Goal: Use online tool/utility: Utilize a website feature to perform a specific function

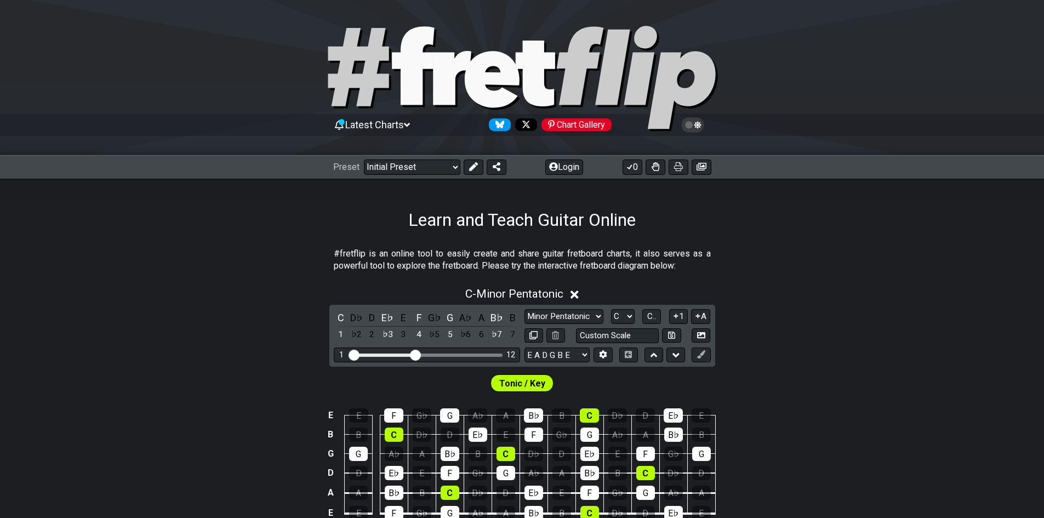
scroll to position [110, 0]
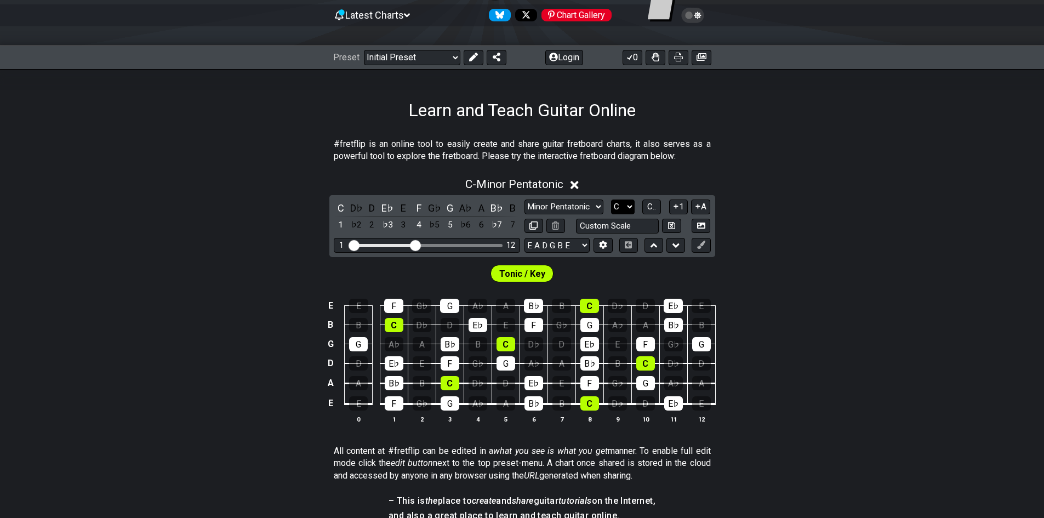
select select "D"
click at [611, 199] on select "A♭ A A♯ B♭ B C C♯ D♭ D D♯ E♭ E F F♯ G♭ G G♯" at bounding box center [623, 206] width 24 height 15
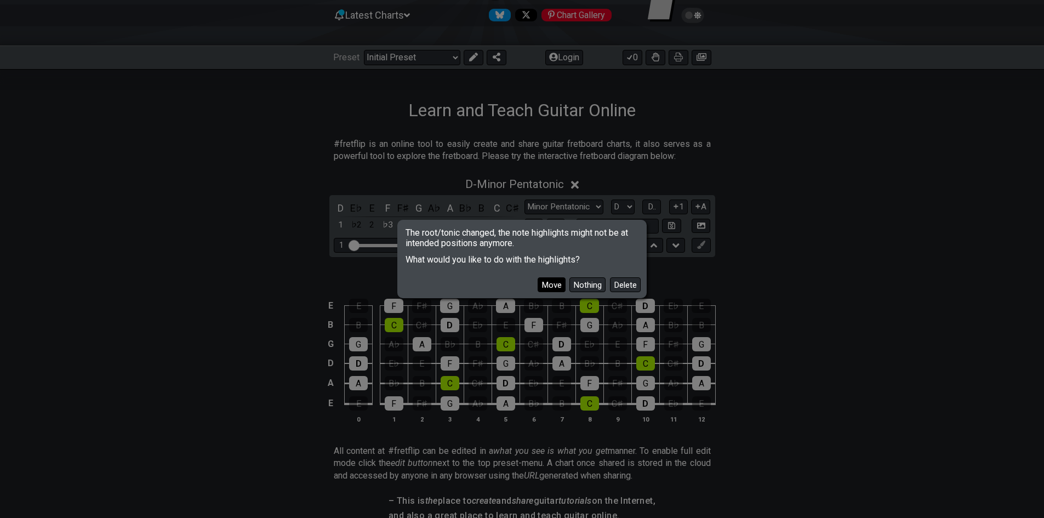
click at [548, 286] on button "Move" at bounding box center [551, 284] width 28 height 15
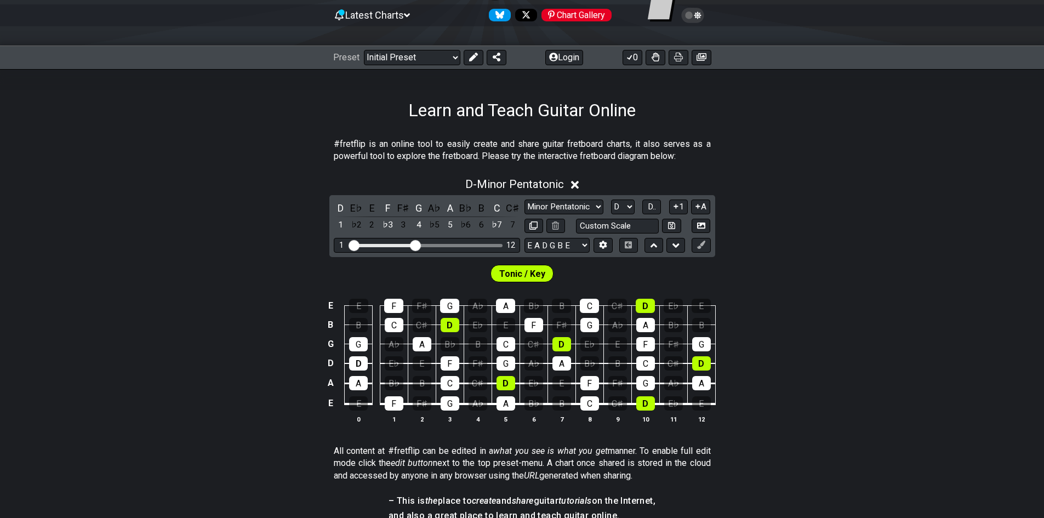
click at [520, 272] on span "Tonic / Key" at bounding box center [522, 274] width 46 height 16
click at [566, 209] on select "Minor Pentatonic Click to edit Minor Pentatonic Major Pentatonic Minor Blues Ma…" at bounding box center [563, 206] width 79 height 15
select select "Major / [PERSON_NAME]"
click at [524, 199] on select "Minor Pentatonic Click to edit Minor Pentatonic Major Pentatonic Minor Blues Ma…" at bounding box center [563, 206] width 79 height 15
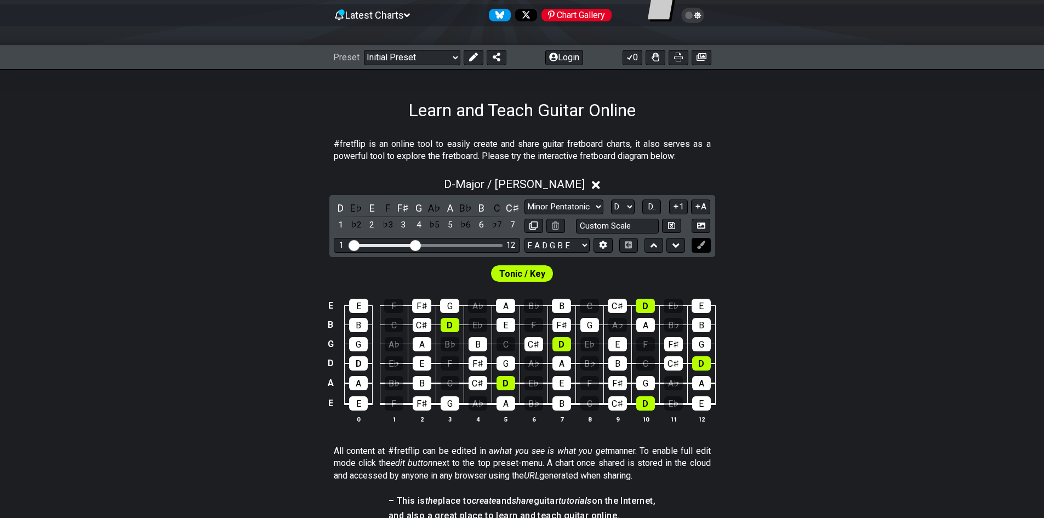
click at [703, 242] on icon at bounding box center [701, 244] width 8 height 8
click at [527, 271] on span "Tonic / Key" at bounding box center [522, 274] width 46 height 16
click at [575, 244] on select "E A D G B E E A D G B E E A D G B E B E A D F♯ B A D G C E A D A D G B E E♭ A♭ …" at bounding box center [556, 245] width 65 height 15
click at [577, 242] on select "E A D G B E E A D G B E E A D G B E B E A D F♯ B A D G C E A D A D G B E E♭ A♭ …" at bounding box center [556, 245] width 65 height 15
drag, startPoint x: 420, startPoint y: 244, endPoint x: 432, endPoint y: 254, distance: 15.2
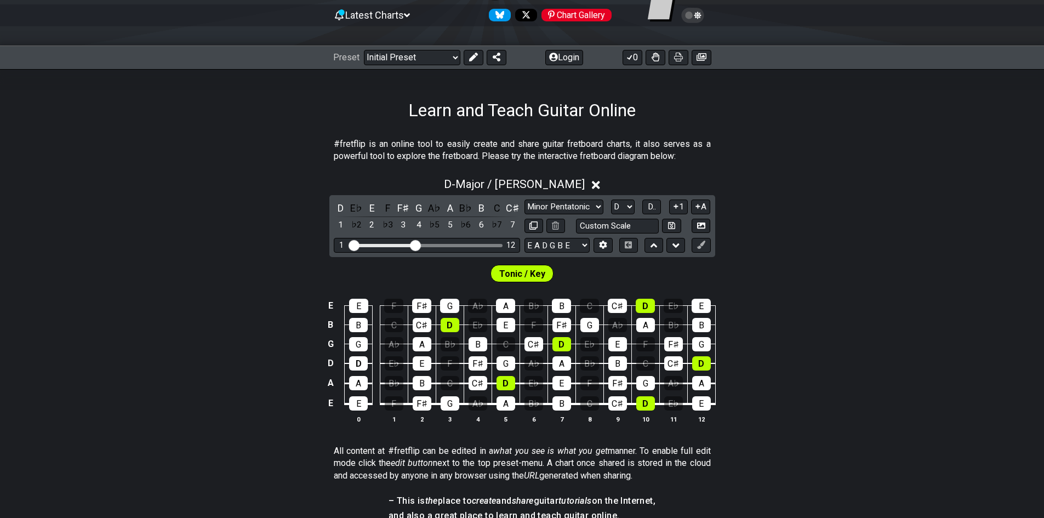
click at [433, 254] on div "D E♭ E F F♯ G A♭ A B♭ B C C♯ 1 ♭2 2 ♭3 3 4 ♭5 5 ♭6 6 ♭7 7 Minor Pentatonic Clic…" at bounding box center [522, 226] width 386 height 62
drag, startPoint x: 414, startPoint y: 236, endPoint x: 418, endPoint y: 244, distance: 8.6
click at [424, 238] on div "D E♭ E F F♯ G A♭ A B♭ B C C♯ 1 ♭2 2 ♭3 3 4 ♭5 5 ♭6 6 ♭7 7 Minor Pentatonic Clic…" at bounding box center [522, 226] width 386 height 62
drag, startPoint x: 414, startPoint y: 244, endPoint x: 508, endPoint y: 249, distance: 93.8
click at [505, 244] on input "Visible fret range" at bounding box center [427, 244] width 156 height 0
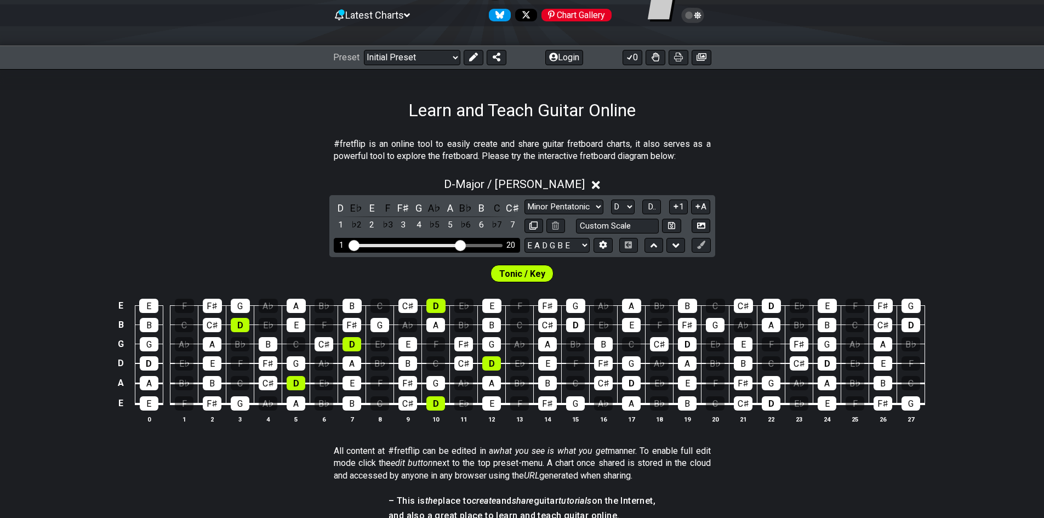
drag, startPoint x: 499, startPoint y: 244, endPoint x: 459, endPoint y: 238, distance: 40.4
click at [459, 244] on input "Visible fret range" at bounding box center [427, 244] width 156 height 0
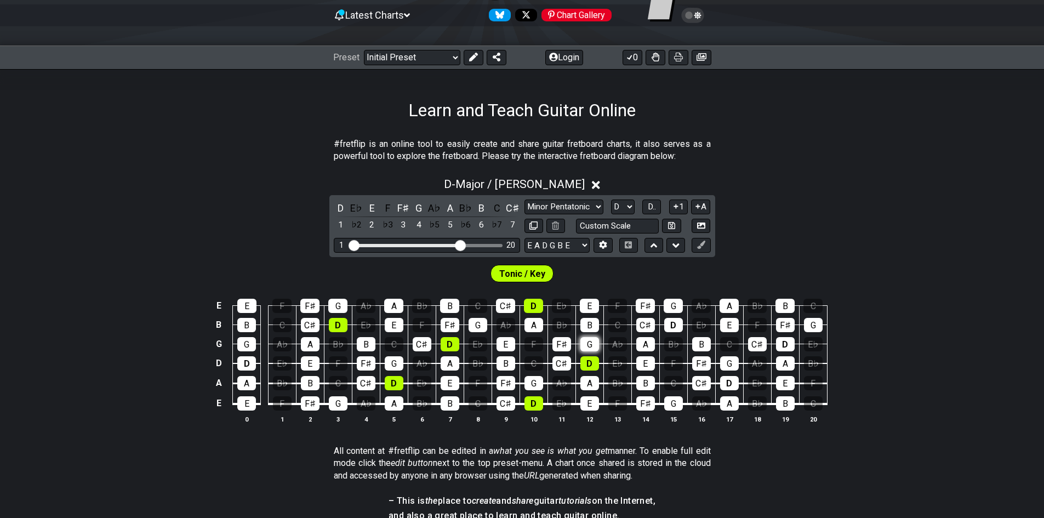
click at [583, 342] on div "G" at bounding box center [589, 344] width 19 height 14
click at [591, 343] on div "G" at bounding box center [589, 344] width 19 height 14
click at [589, 345] on div "G" at bounding box center [589, 344] width 19 height 14
click at [589, 347] on div "G" at bounding box center [589, 344] width 19 height 14
click at [546, 242] on select "E A D G B E E A D G B E E A D G B E B E A D F♯ B A D G C E A D A D G B E E♭ A♭ …" at bounding box center [556, 245] width 65 height 15
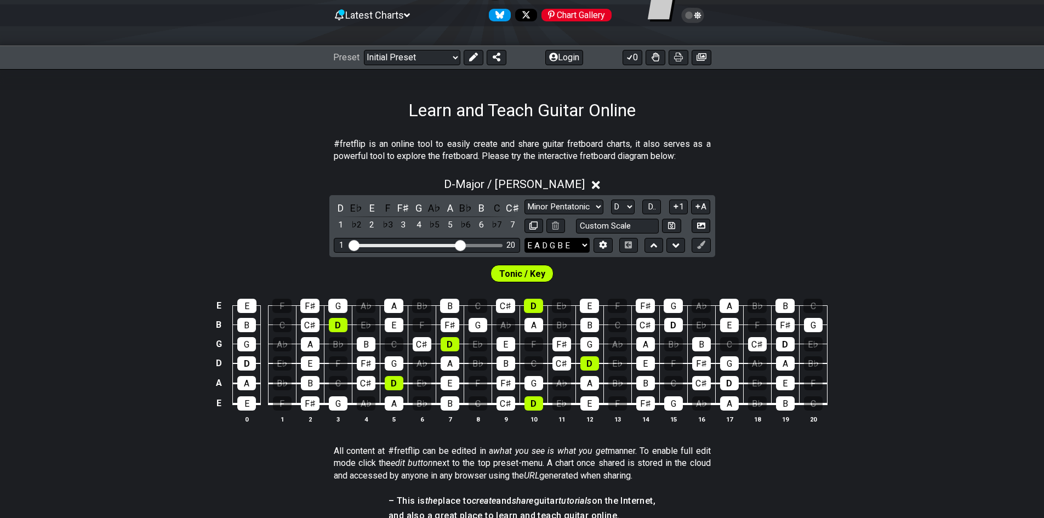
click at [545, 244] on select "E A D G B E E A D G B E E A D G B E B E A D F♯ B A D G C E A D A D G B E E♭ A♭ …" at bounding box center [556, 245] width 65 height 15
click at [554, 242] on select "E A D G B E E A D G B E E A D G B E B E A D F♯ B A D G C E A D A D G B E E♭ A♭ …" at bounding box center [556, 245] width 65 height 15
click at [853, 174] on div "D - Major / Ionian" at bounding box center [522, 181] width 1044 height 20
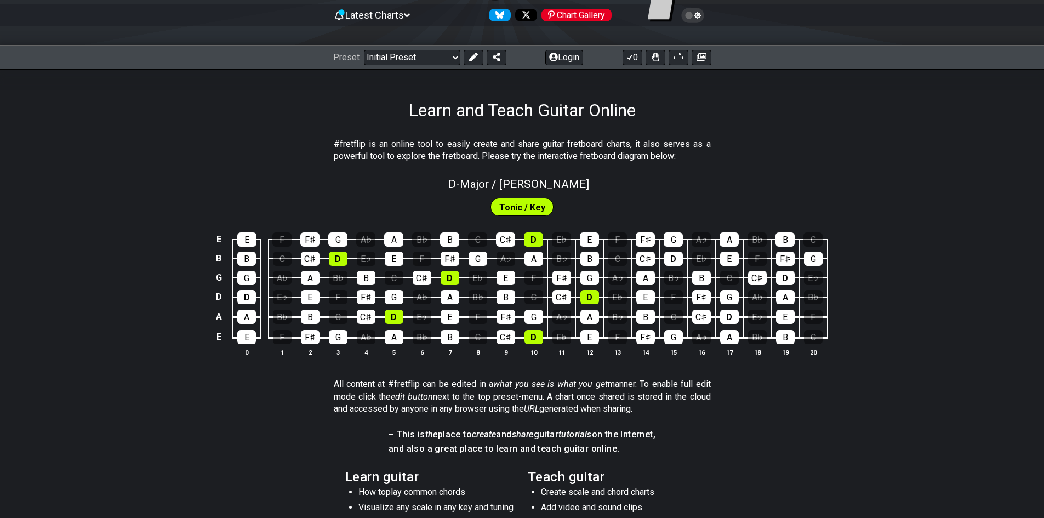
drag, startPoint x: 539, startPoint y: 202, endPoint x: 559, endPoint y: 199, distance: 20.9
click at [540, 199] on span "Tonic / Key" at bounding box center [522, 207] width 46 height 16
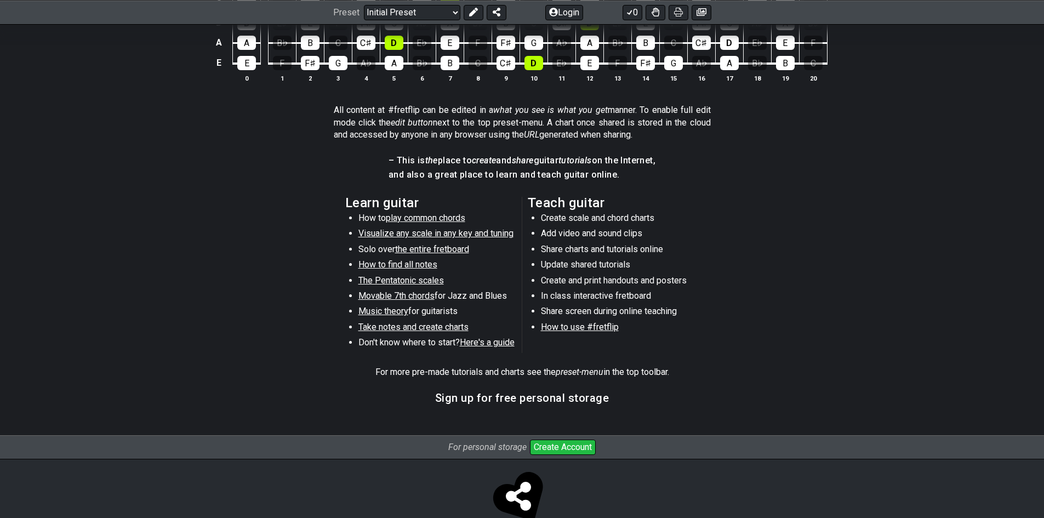
scroll to position [0, 0]
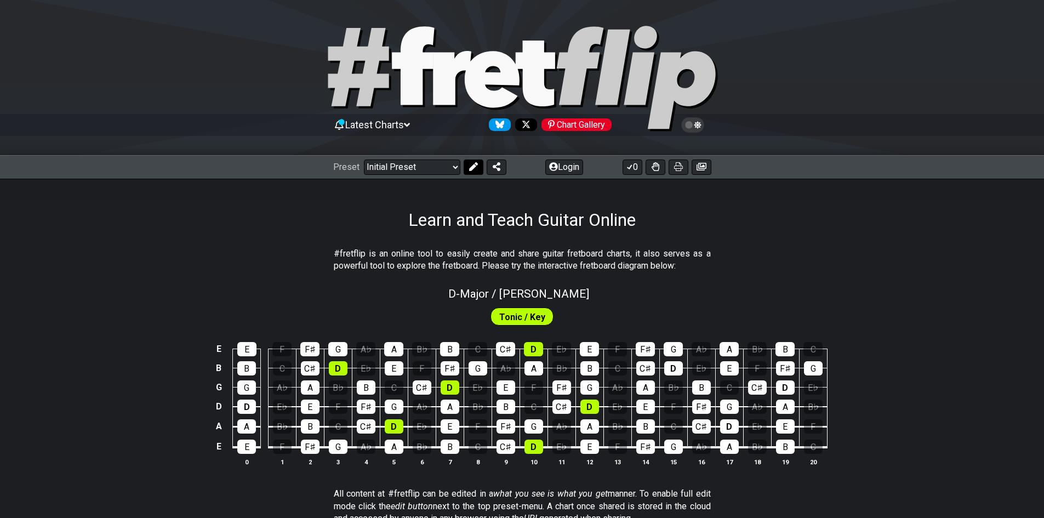
click at [473, 169] on icon at bounding box center [473, 166] width 9 height 9
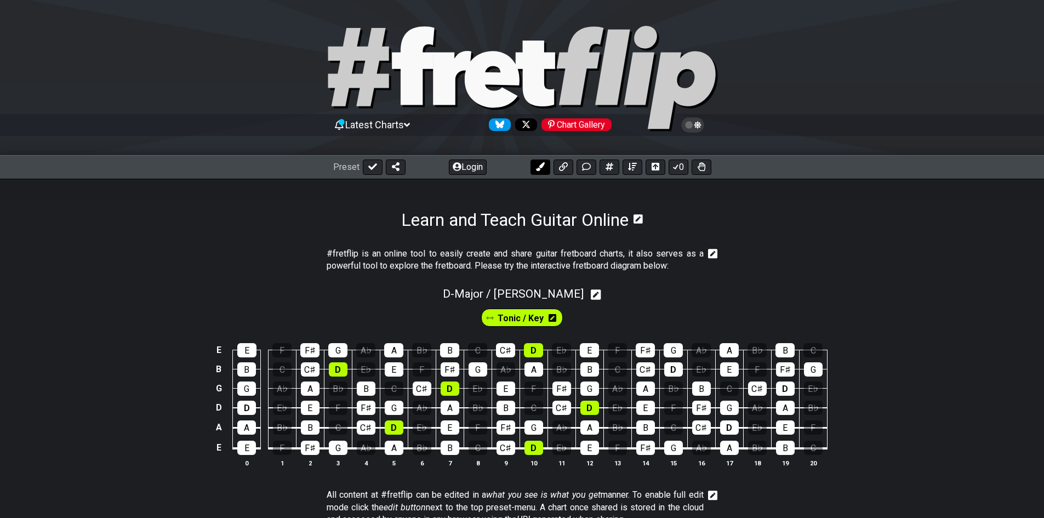
click at [548, 167] on button at bounding box center [540, 166] width 20 height 15
click at [550, 320] on span "New Marker" at bounding box center [563, 318] width 46 height 16
click at [496, 330] on div "E E F F♯ G A♭ A B♭ B C C♯ D E♭ E F F♯ G A♭ A B♭ B C B B C C♯ D E♭ E F F♯ G A♭ A…" at bounding box center [522, 406] width 1044 height 154
click at [495, 324] on div "Tonic / Key New Marker" at bounding box center [521, 317] width 177 height 22
click at [498, 324] on div "Tonic / Key" at bounding box center [476, 317] width 82 height 18
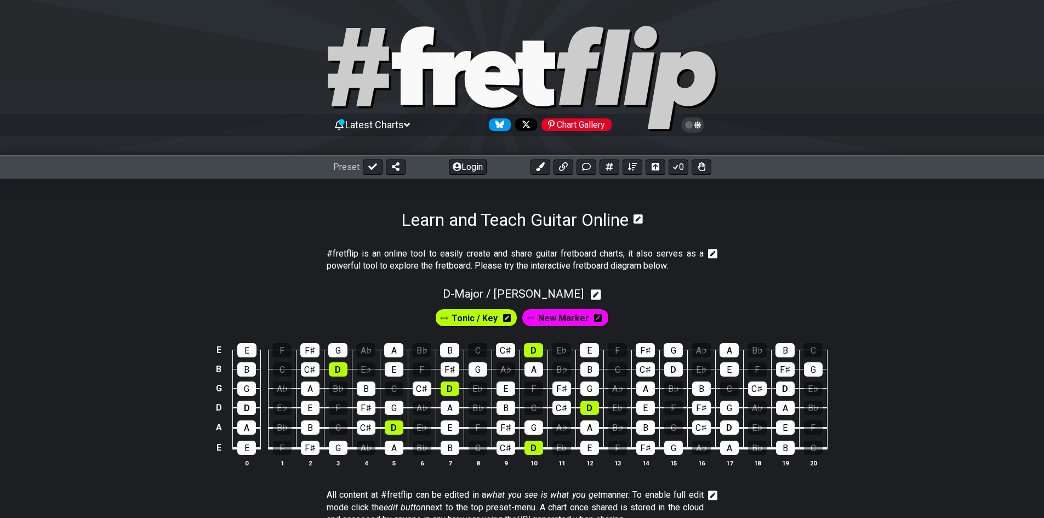
drag, startPoint x: 565, startPoint y: 301, endPoint x: 582, endPoint y: 303, distance: 17.1
click at [581, 307] on div "Tonic / Key New Marker" at bounding box center [522, 314] width 1044 height 27
click at [591, 299] on icon at bounding box center [596, 294] width 10 height 10
select select "Major / [PERSON_NAME]"
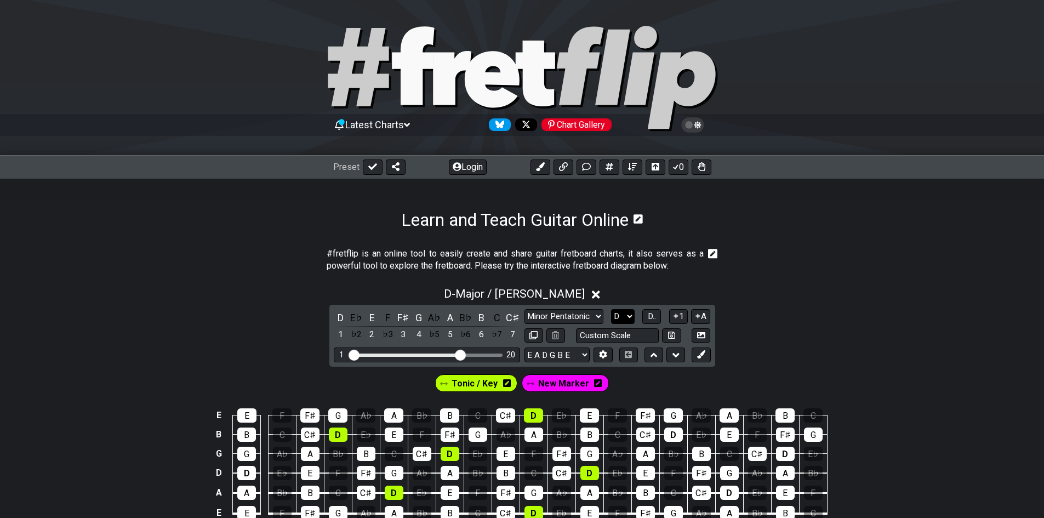
click at [617, 316] on select "A♭ A A♯ B♭ B C C♯ D♭ D D♯ E♭ E F F♯ G♭ G G♯" at bounding box center [623, 316] width 24 height 15
select select "C"
click at [611, 309] on select "A♭ A A♯ B♭ B C C♯ D♭ D D♯ E♭ E F F♯ G♭ G G♯" at bounding box center [623, 316] width 24 height 15
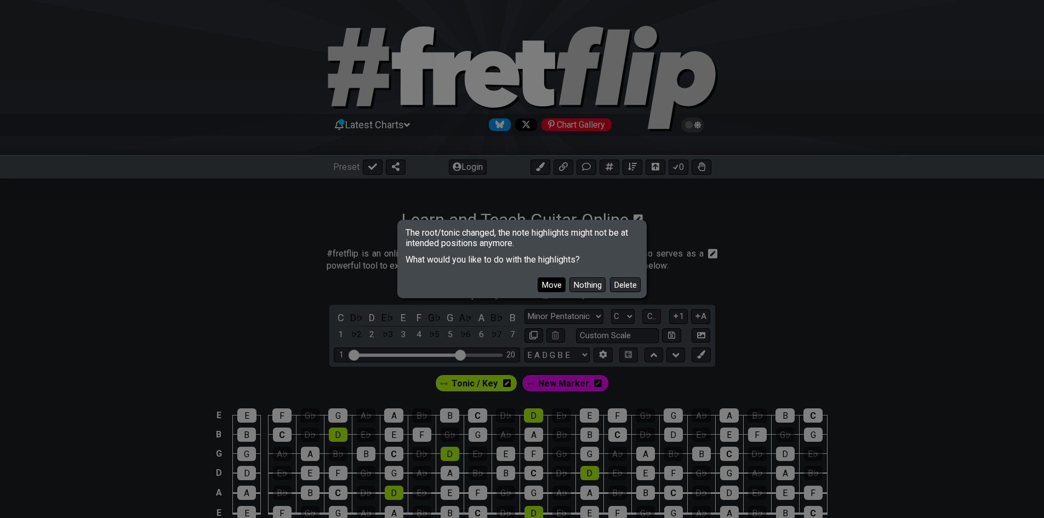
click at [560, 284] on button "Move" at bounding box center [551, 284] width 28 height 15
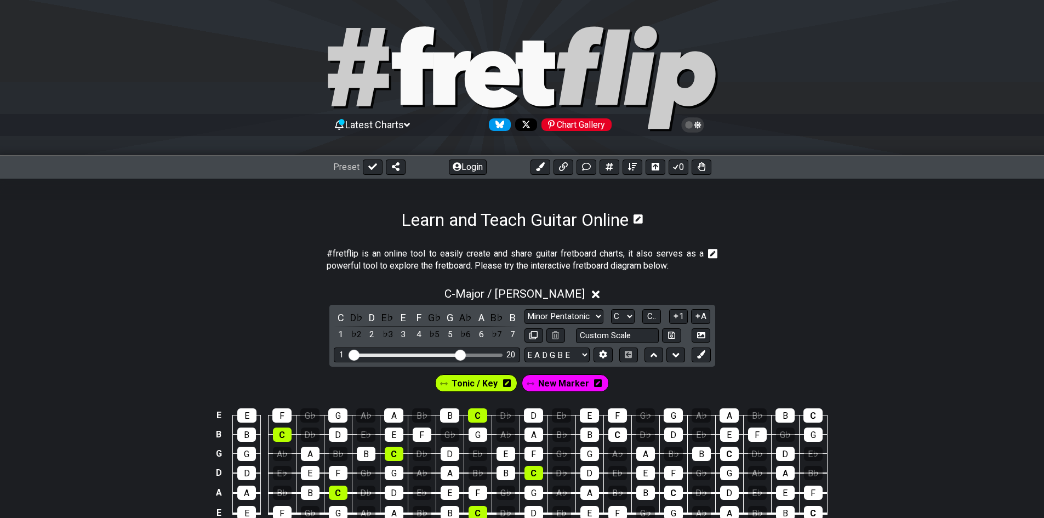
scroll to position [55, 0]
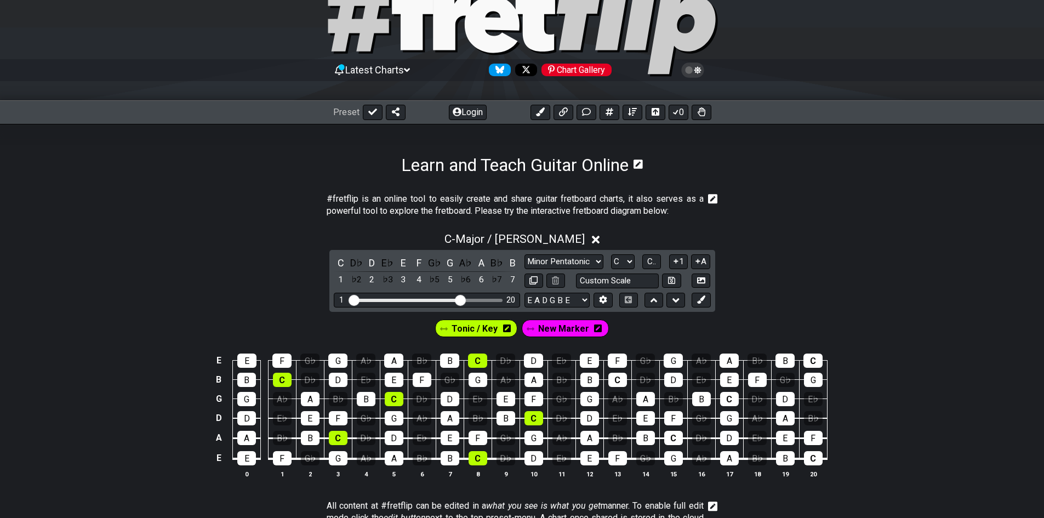
click at [559, 328] on span "New Marker" at bounding box center [563, 328] width 51 height 16
drag, startPoint x: 591, startPoint y: 334, endPoint x: 583, endPoint y: 334, distance: 7.7
click at [598, 334] on div "Tonic / Key New Marker" at bounding box center [522, 328] width 173 height 22
click at [536, 326] on div "New Marker" at bounding box center [565, 328] width 82 height 18
click at [562, 330] on span "New Marker" at bounding box center [563, 328] width 46 height 16
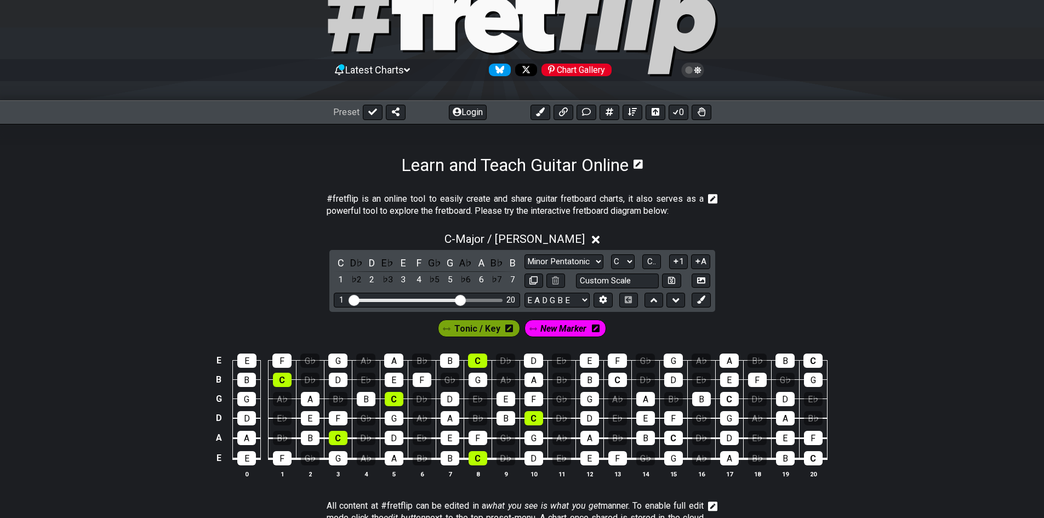
click at [562, 328] on span "New Marker" at bounding box center [563, 328] width 46 height 16
click at [473, 328] on span "Tonic / Key" at bounding box center [477, 328] width 46 height 16
click at [449, 328] on icon at bounding box center [446, 328] width 8 height 3
click at [556, 326] on span "New Marker" at bounding box center [561, 328] width 51 height 16
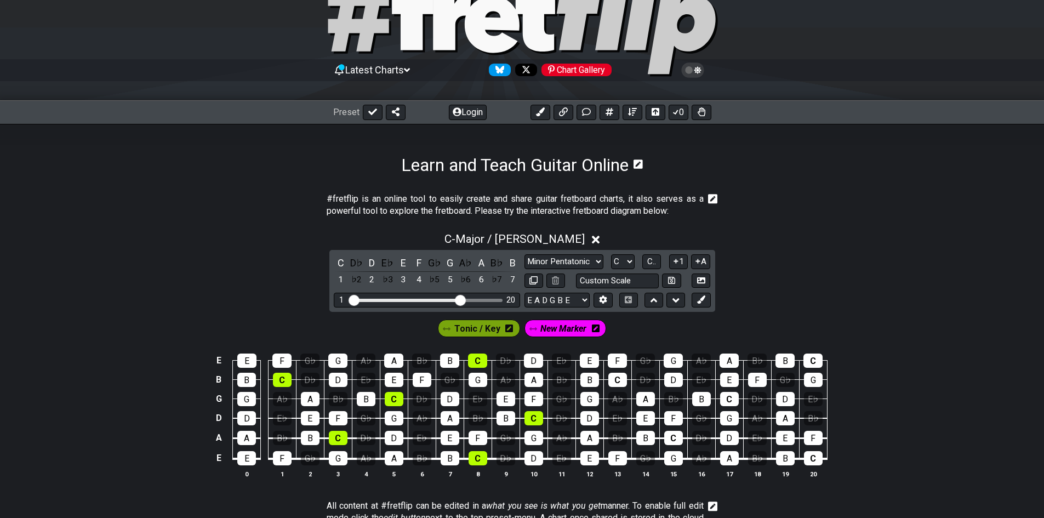
click at [556, 326] on span "New Marker" at bounding box center [563, 328] width 46 height 16
click at [556, 326] on span "New Marker" at bounding box center [563, 328] width 51 height 16
click at [556, 326] on span "New Marker" at bounding box center [563, 328] width 46 height 16
click at [550, 324] on span "New Marker" at bounding box center [563, 328] width 51 height 16
click at [596, 301] on button at bounding box center [602, 300] width 19 height 15
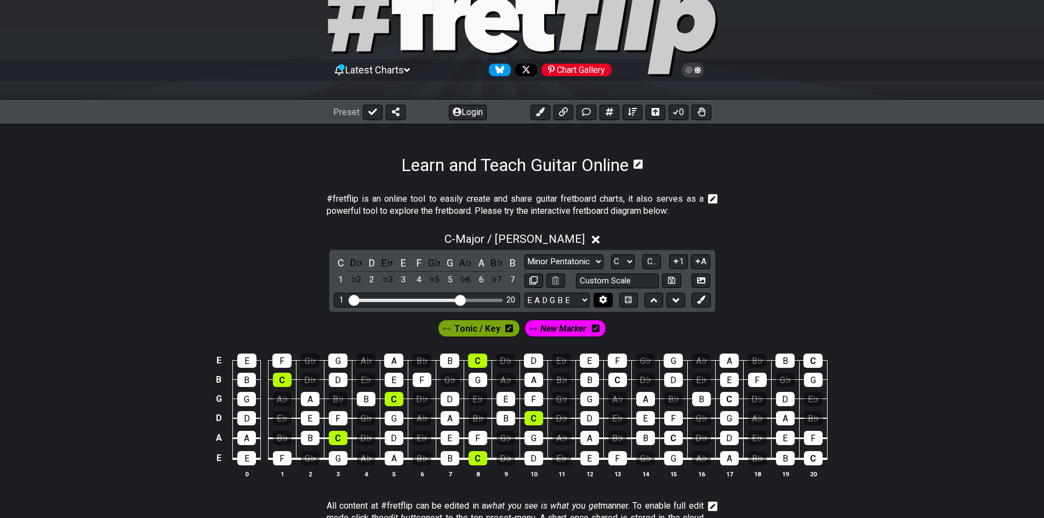
click at [604, 303] on section "Learn and Teach Guitar Online #fretflip is an online tool to easily create and …" at bounding box center [522, 478] width 1044 height 708
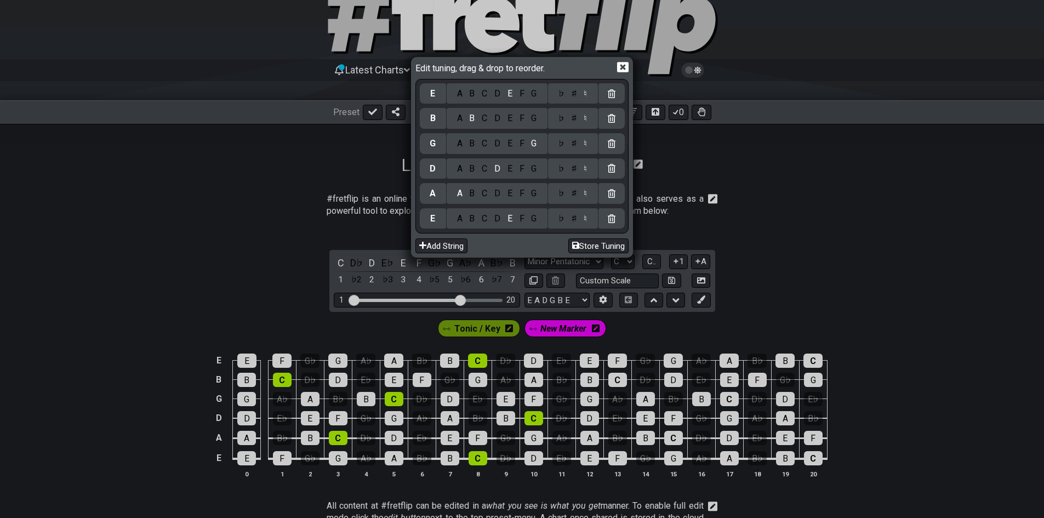
click at [600, 303] on div "Edit tuning, drag & drop to reorder. E A B C D E F G ♭ ♯ ♮ B A B C D E F G ♭ ♯ …" at bounding box center [522, 259] width 1044 height 518
click at [575, 318] on div "Edit tuning, drag & drop to reorder. E A B C D E F G ♭ ♯ ♮ B A B C D E F G ♭ ♯ …" at bounding box center [522, 259] width 1044 height 518
click at [619, 69] on icon at bounding box center [623, 67] width 12 height 10
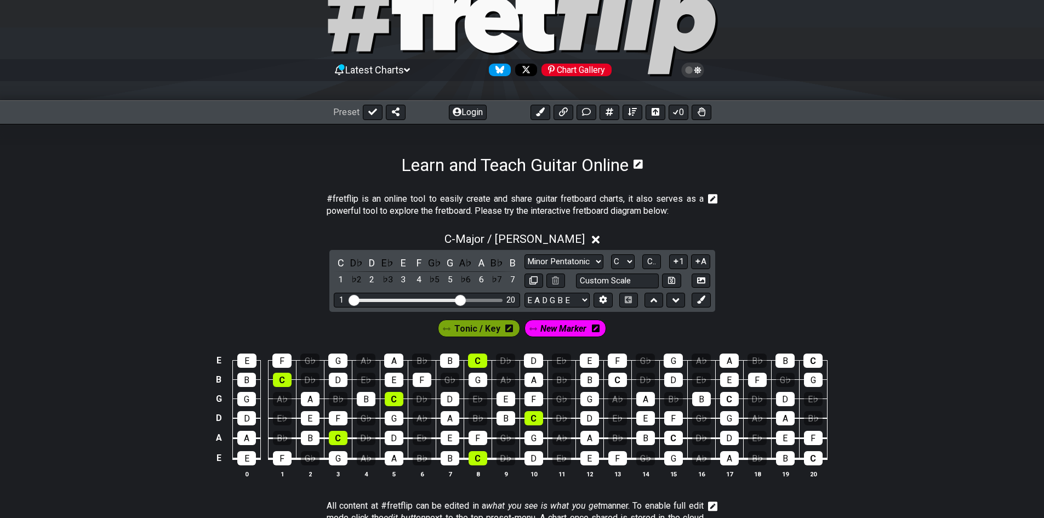
click at [588, 328] on div "New Marker" at bounding box center [565, 328] width 82 height 18
drag, startPoint x: 587, startPoint y: 330, endPoint x: 571, endPoint y: 334, distance: 15.8
click at [571, 334] on span "New Marker" at bounding box center [563, 328] width 46 height 16
click at [541, 332] on span "New Marker" at bounding box center [563, 328] width 51 height 16
drag, startPoint x: 541, startPoint y: 332, endPoint x: 648, endPoint y: 324, distance: 107.1
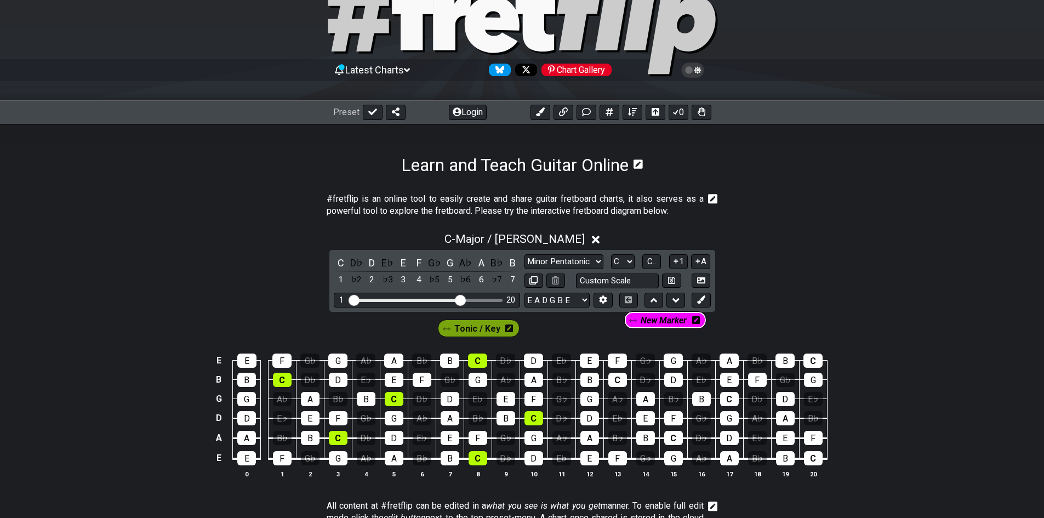
click at [648, 324] on div "Tonic / Key New Marker" at bounding box center [522, 325] width 1044 height 27
click at [565, 318] on div "New Marker" at bounding box center [565, 328] width 87 height 22
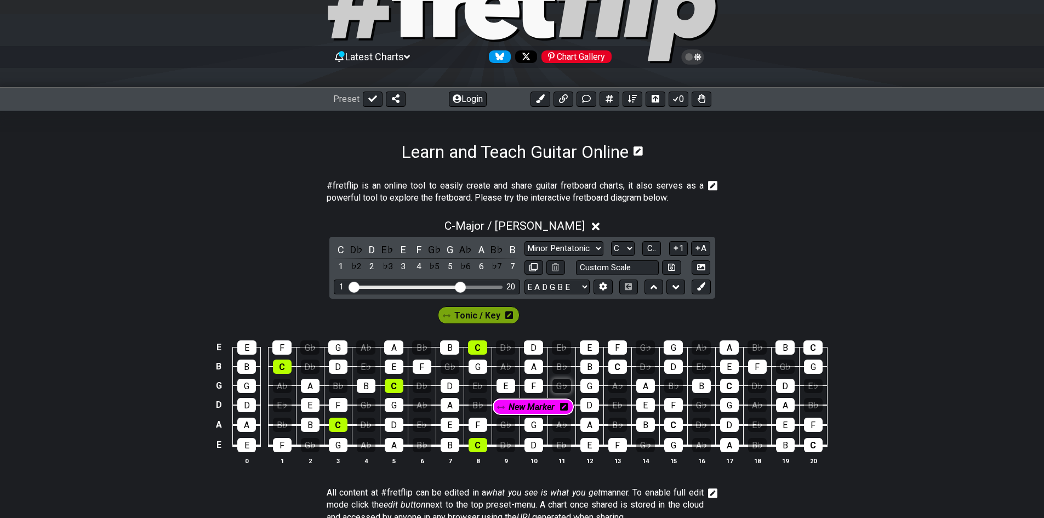
scroll to position [69, 0]
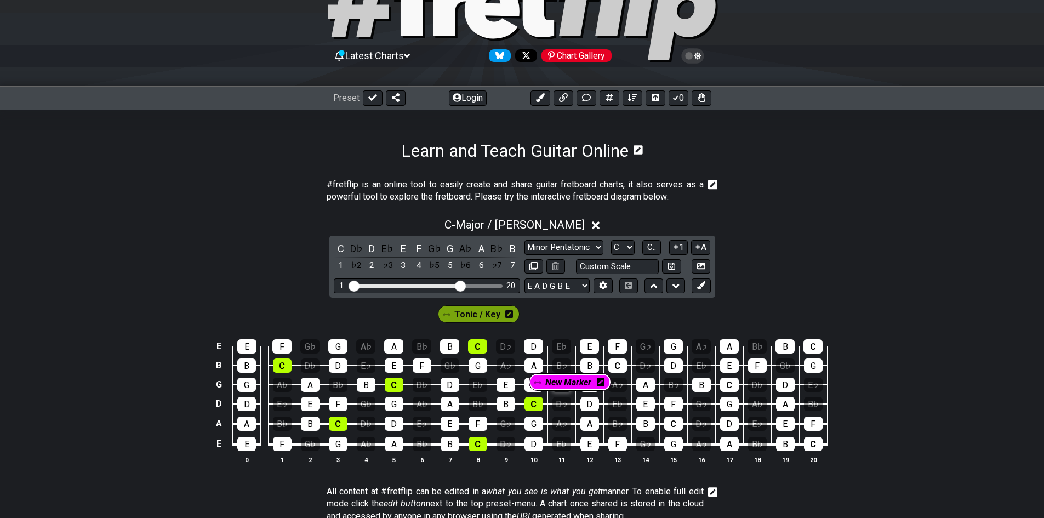
drag, startPoint x: 550, startPoint y: 322, endPoint x: 556, endPoint y: 380, distance: 57.8
click at [556, 380] on section "Tonic / Key New Marker E E F G♭ G A♭ A B♭ B C D♭ D E♭ E F G♭ G A♭ A B♭ B C B B …" at bounding box center [522, 387] width 1044 height 181
drag, startPoint x: 558, startPoint y: 314, endPoint x: 540, endPoint y: 337, distance: 28.9
click at [537, 351] on section "Tonic / Key New Marker E E F G♭ G A♭ A B♭ B C D♭ D E♭ E F G♭ G A♭ A B♭ B C B B …" at bounding box center [522, 387] width 1044 height 181
click at [527, 349] on div "D" at bounding box center [533, 346] width 19 height 14
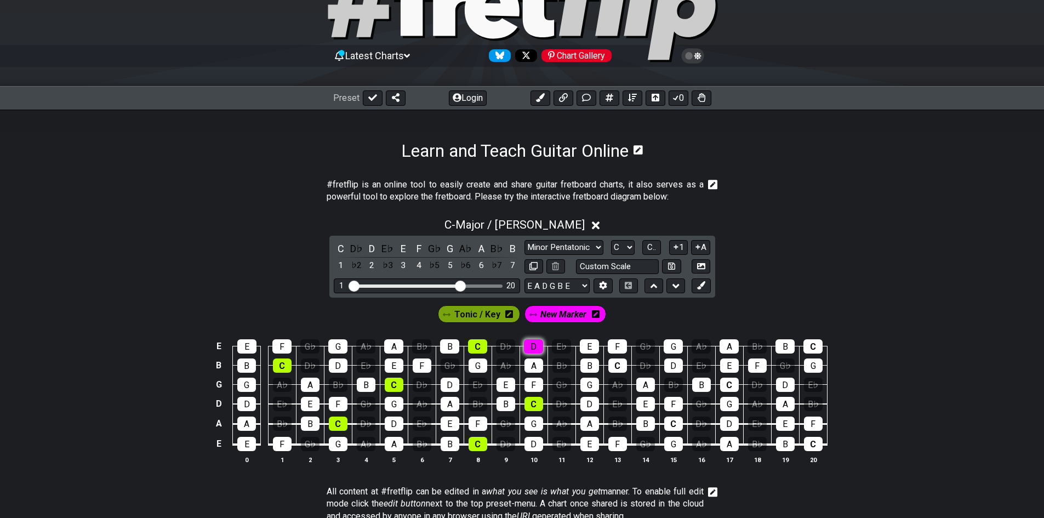
click at [537, 341] on div "D" at bounding box center [533, 346] width 19 height 14
click at [544, 317] on span "New Marker" at bounding box center [563, 314] width 46 height 16
click at [544, 317] on span "New Marker" at bounding box center [563, 314] width 51 height 16
click at [548, 313] on span "New Marker" at bounding box center [563, 314] width 46 height 16
click at [541, 316] on span "New Marker" at bounding box center [563, 314] width 51 height 16
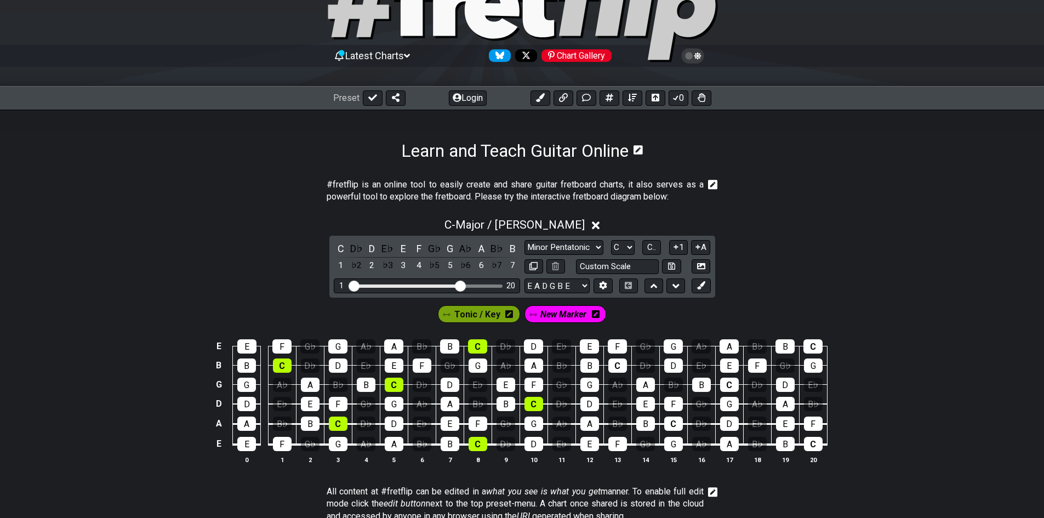
click at [541, 316] on span "New Marker" at bounding box center [563, 314] width 46 height 16
click at [541, 316] on span "New Marker" at bounding box center [563, 314] width 51 height 16
click at [552, 314] on span "New Marker" at bounding box center [563, 314] width 46 height 16
click at [545, 316] on span "New Marker" at bounding box center [563, 314] width 51 height 16
drag, startPoint x: 554, startPoint y: 318, endPoint x: 546, endPoint y: 311, distance: 10.8
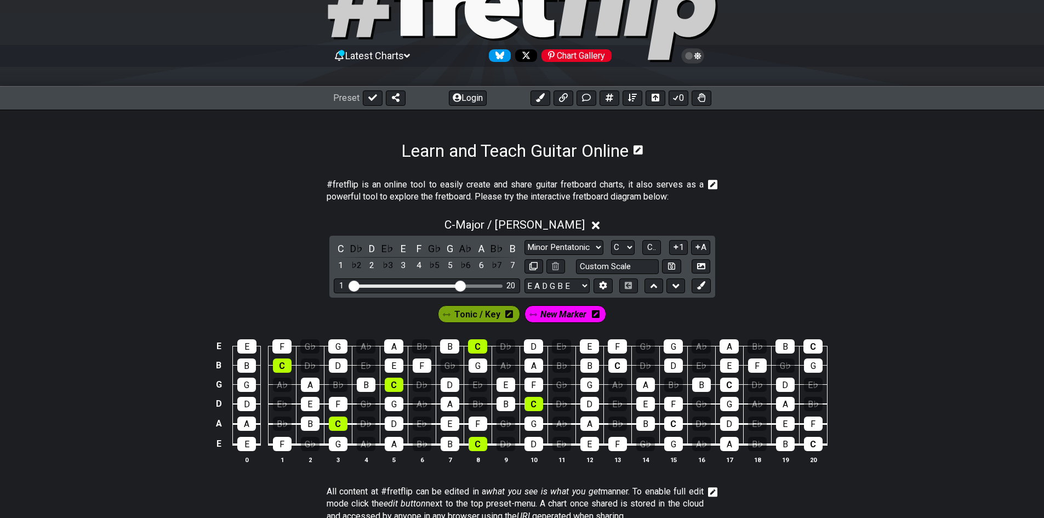
click at [539, 314] on div "New Marker" at bounding box center [565, 314] width 82 height 18
click at [594, 318] on icon at bounding box center [596, 314] width 8 height 9
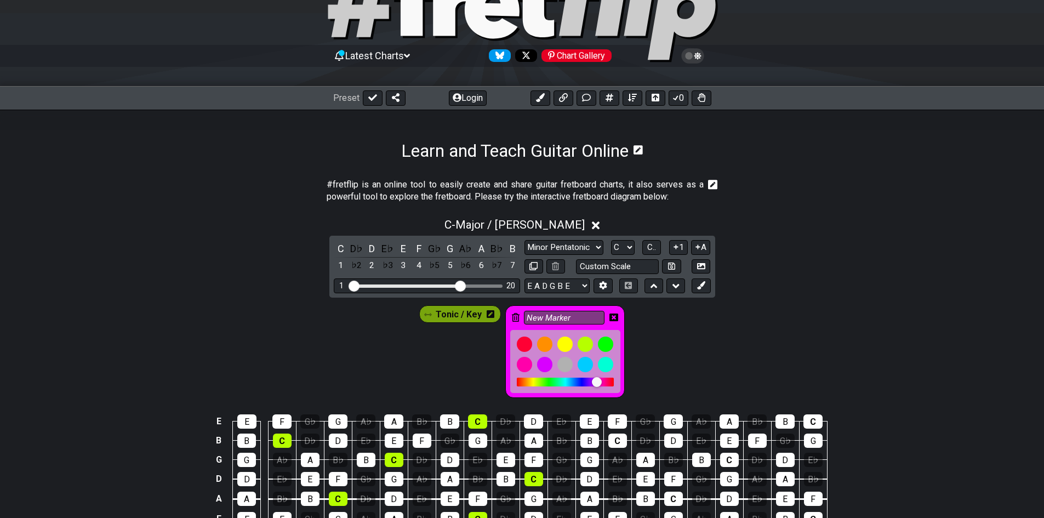
click at [472, 314] on span "Tonic / Key" at bounding box center [459, 314] width 46 height 16
click at [487, 317] on icon at bounding box center [489, 314] width 8 height 8
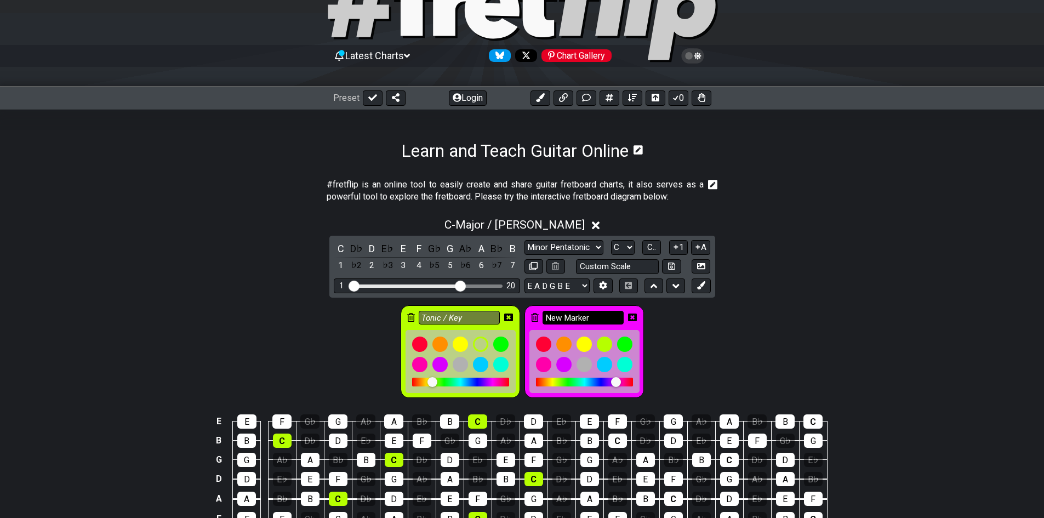
click at [552, 317] on input "New Marker" at bounding box center [582, 318] width 81 height 14
click at [636, 320] on icon at bounding box center [632, 317] width 9 height 8
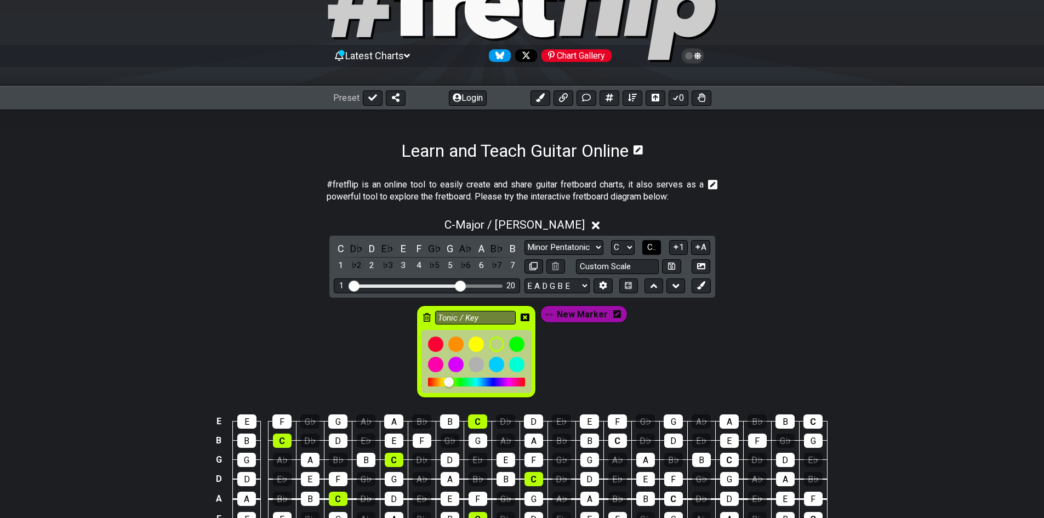
click at [644, 248] on button "C.." at bounding box center [651, 247] width 19 height 15
click at [644, 251] on button "1..7" at bounding box center [651, 247] width 21 height 15
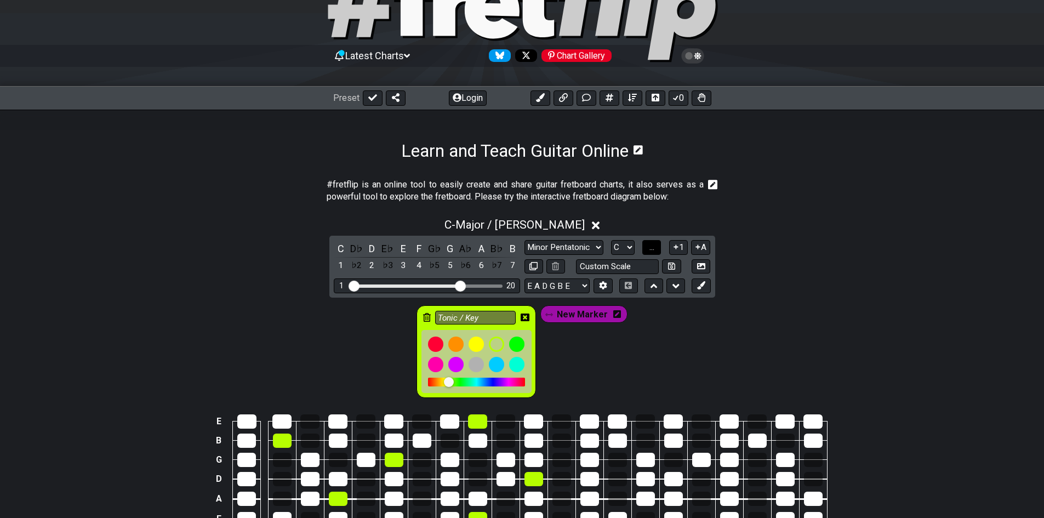
click at [644, 251] on button "..." at bounding box center [651, 247] width 19 height 15
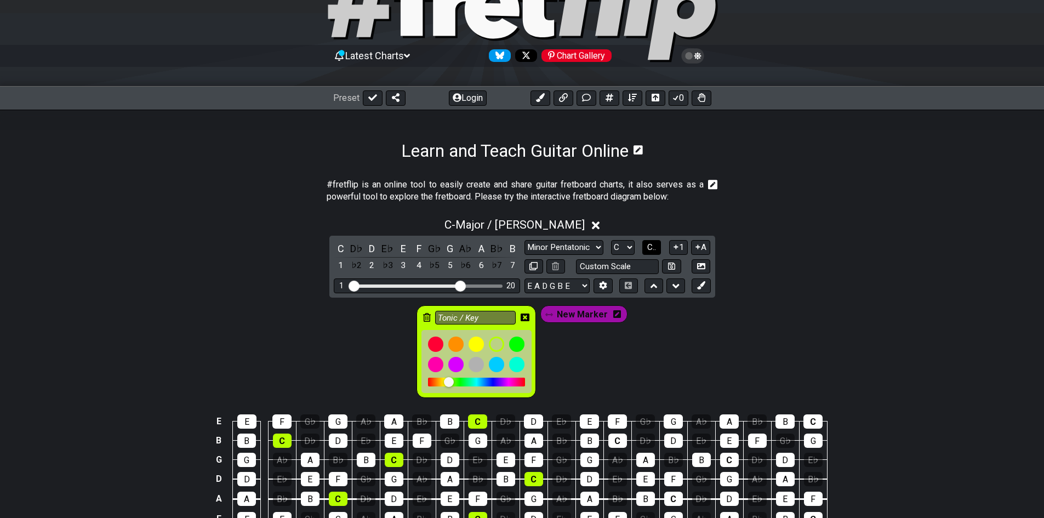
click at [644, 251] on button "C.." at bounding box center [651, 247] width 19 height 15
click at [644, 251] on button "1..7" at bounding box center [651, 247] width 21 height 15
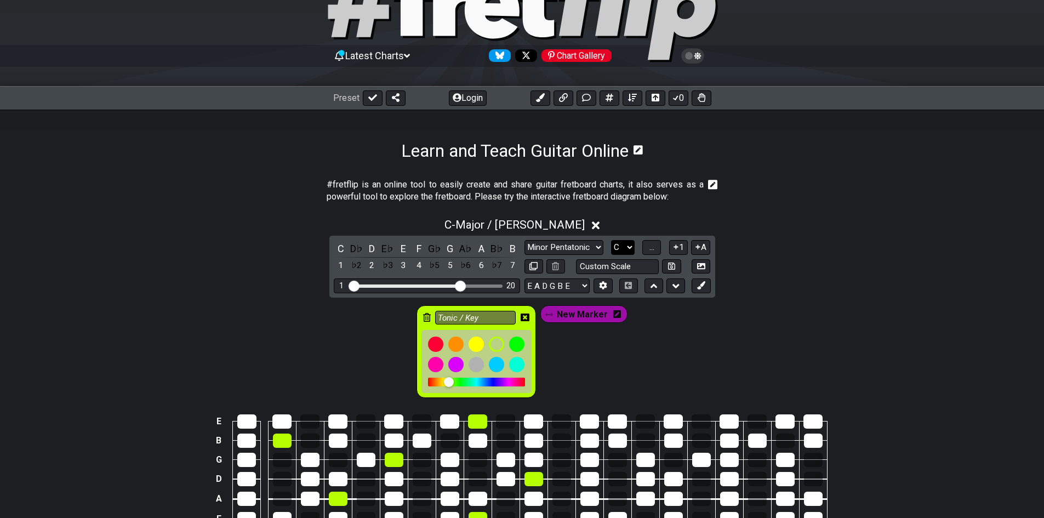
click at [632, 251] on select "A♭ A A♯ B♭ B C C♯ D♭ D D♯ E♭ E F F♯ G♭ G G♯" at bounding box center [623, 247] width 24 height 15
click at [634, 248] on select "A♭ A A♯ B♭ B C C♯ D♭ D D♯ E♭ E F F♯ G♭ G G♯" at bounding box center [623, 247] width 24 height 15
click at [587, 244] on select "Minor Pentatonic Click to edit Minor Pentatonic Major Pentatonic Minor Blues Ma…" at bounding box center [563, 247] width 79 height 15
click at [684, 243] on button "1" at bounding box center [678, 247] width 19 height 15
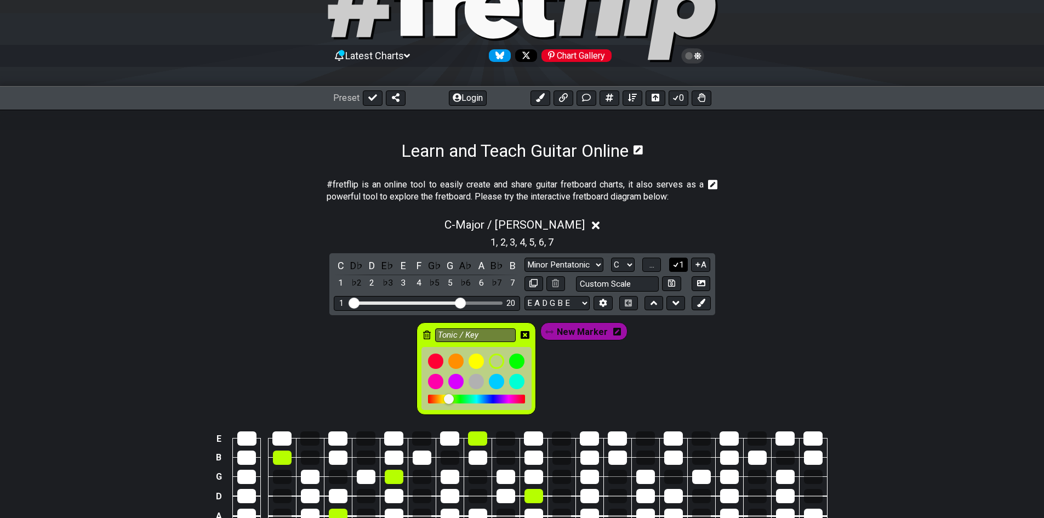
click at [679, 261] on button "1" at bounding box center [678, 264] width 19 height 15
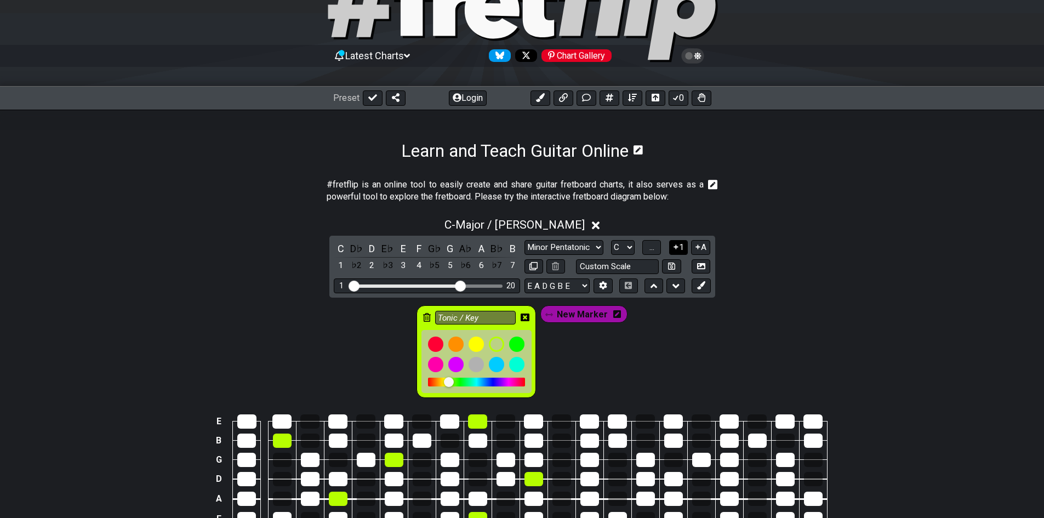
click at [679, 249] on button "1" at bounding box center [678, 247] width 19 height 15
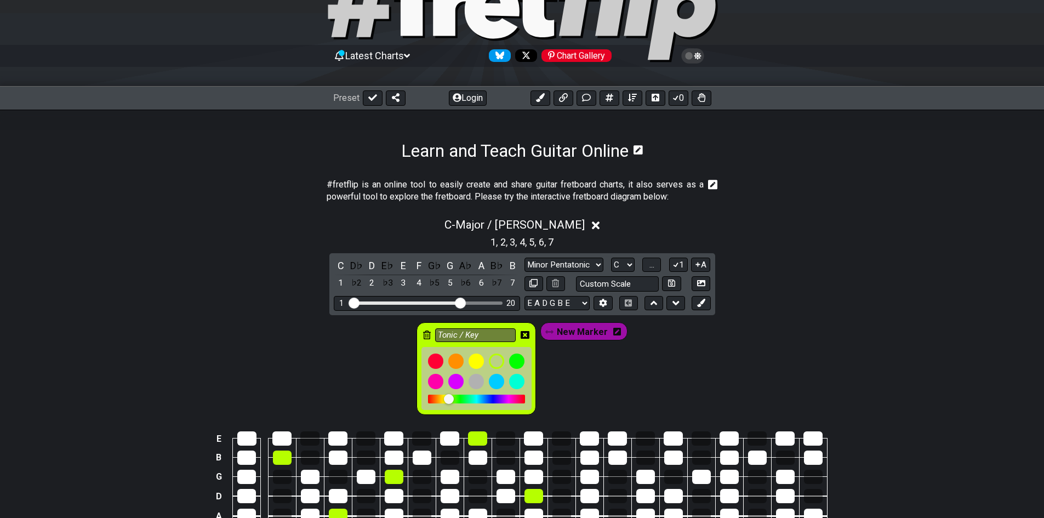
click at [496, 245] on span "," at bounding box center [498, 241] width 4 height 15
click at [703, 265] on button "A" at bounding box center [700, 264] width 19 height 15
click at [702, 266] on button "A" at bounding box center [700, 264] width 19 height 15
drag, startPoint x: 667, startPoint y: 265, endPoint x: 684, endPoint y: 265, distance: 17.0
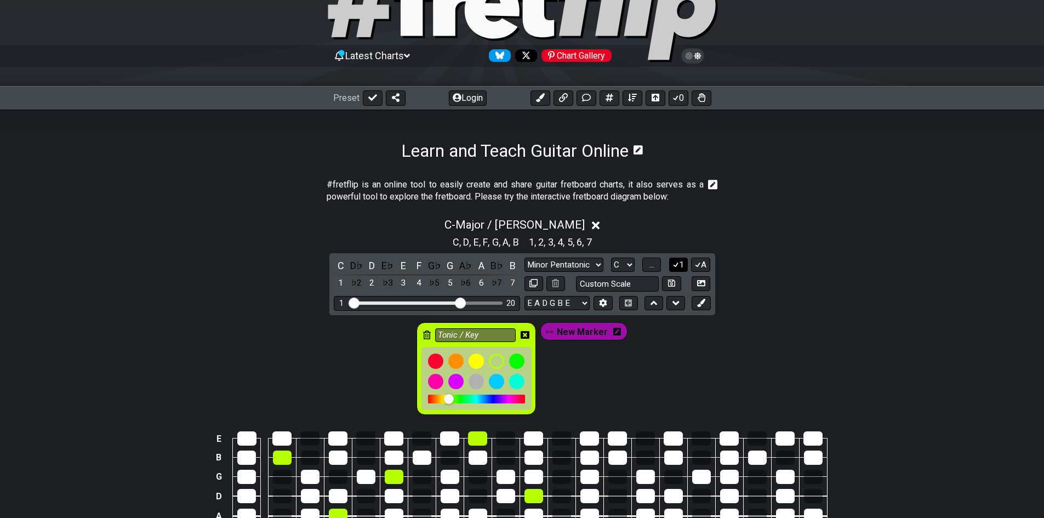
click at [677, 265] on div "Minor Pentatonic Click to edit Minor Pentatonic Major Pentatonic Minor Blues Ma…" at bounding box center [617, 264] width 186 height 15
click at [684, 265] on button "1" at bounding box center [678, 264] width 19 height 15
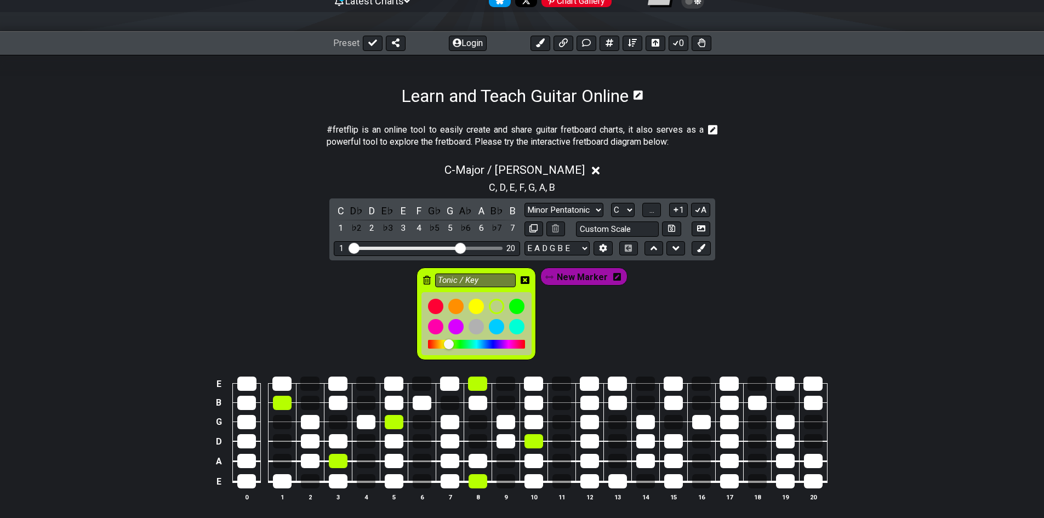
scroll to position [179, 0]
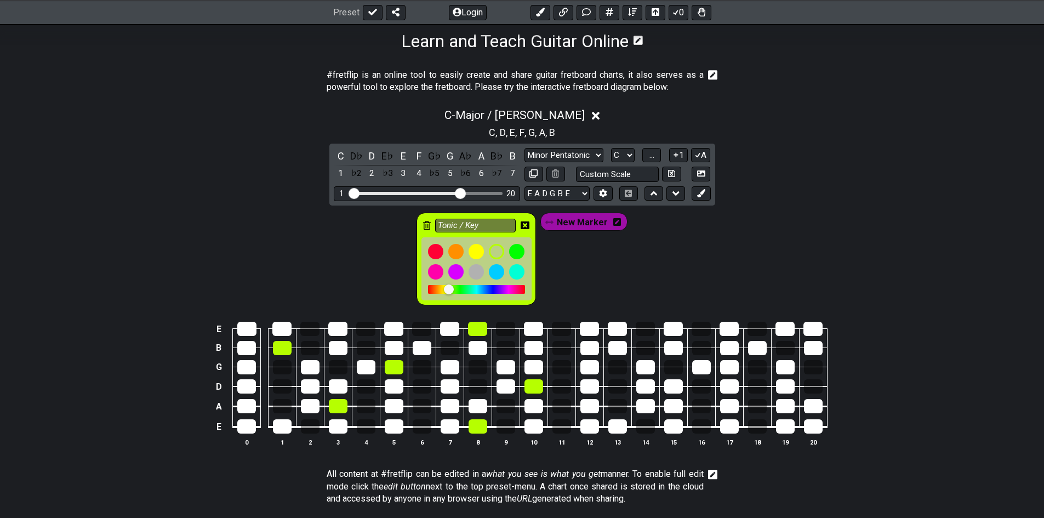
click at [586, 221] on span "New Marker" at bounding box center [582, 222] width 51 height 16
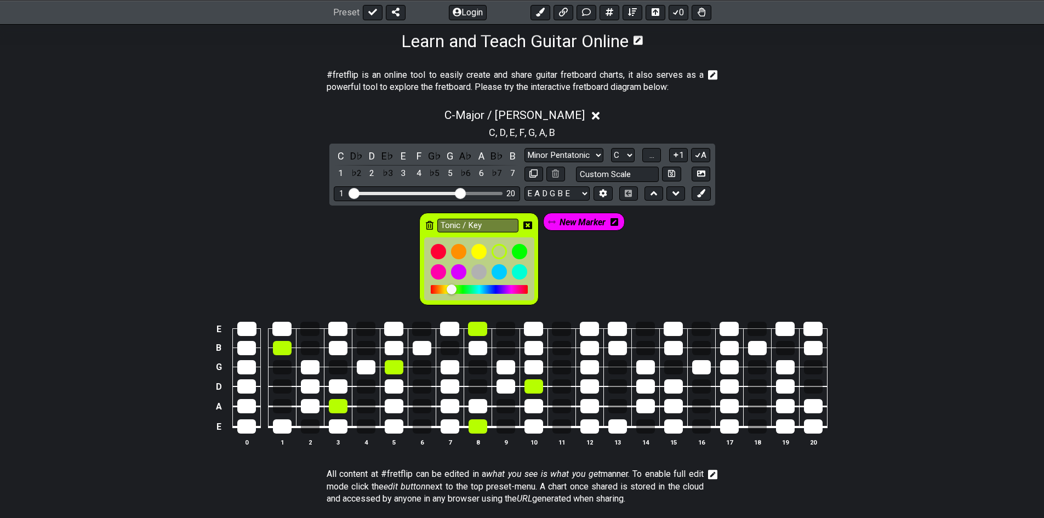
click at [654, 144] on div "C D♭ D E♭ E F G♭ G A♭ A B♭ B 1 ♭2 2 ♭3 3 4 ♭5 5 ♭6 6 ♭7 7 Minor Pentatonic Clic…" at bounding box center [522, 175] width 386 height 62
drag, startPoint x: 648, startPoint y: 147, endPoint x: 654, endPoint y: 161, distance: 14.8
click at [648, 150] on button "..." at bounding box center [651, 155] width 19 height 15
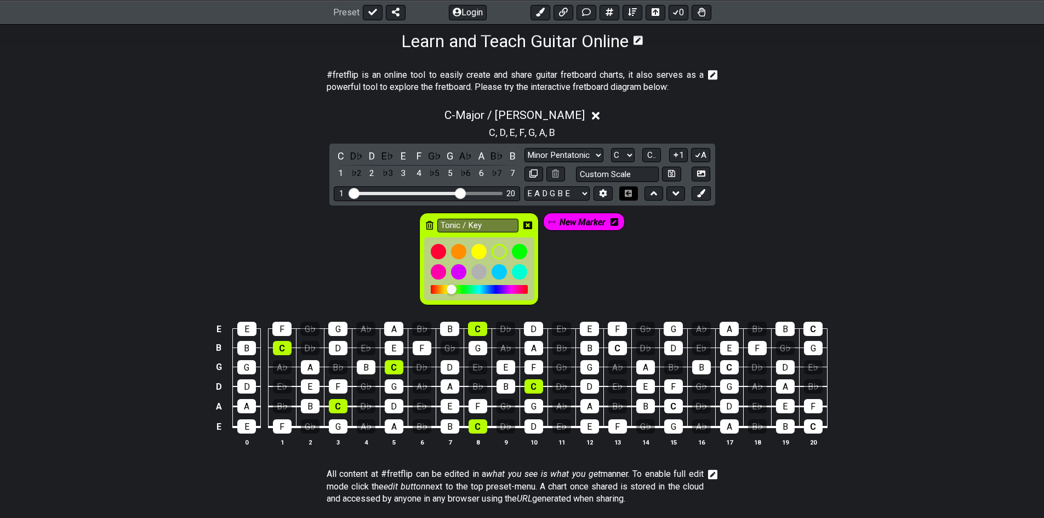
click at [629, 198] on button at bounding box center [628, 193] width 19 height 15
click at [604, 196] on icon at bounding box center [603, 193] width 8 height 8
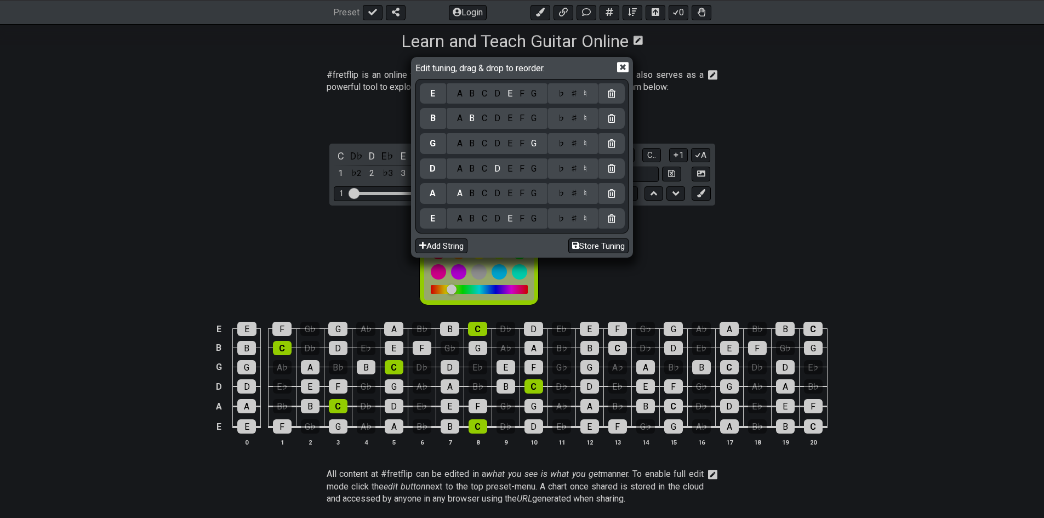
click at [619, 67] on icon at bounding box center [623, 67] width 12 height 10
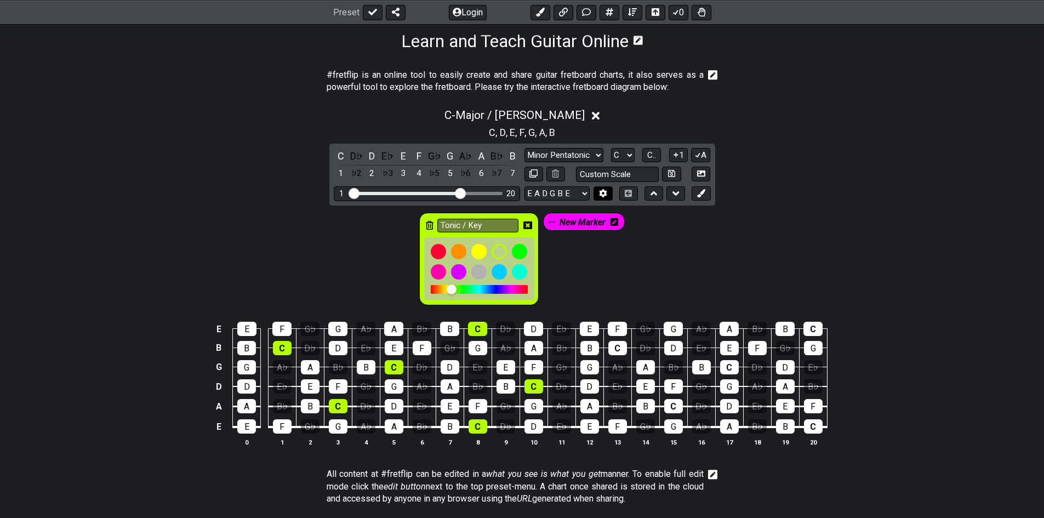
click at [610, 188] on button at bounding box center [602, 193] width 19 height 15
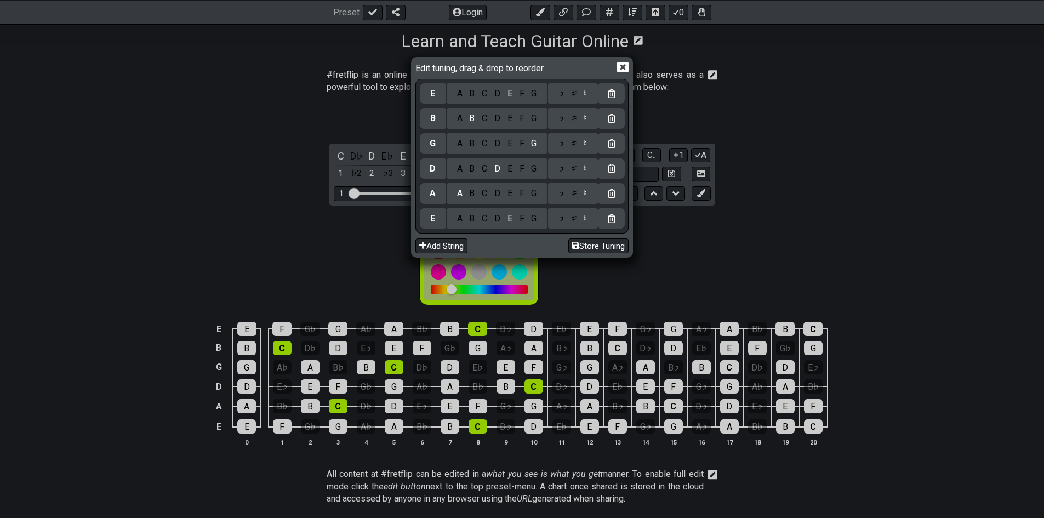
click at [625, 67] on icon at bounding box center [623, 67] width 12 height 10
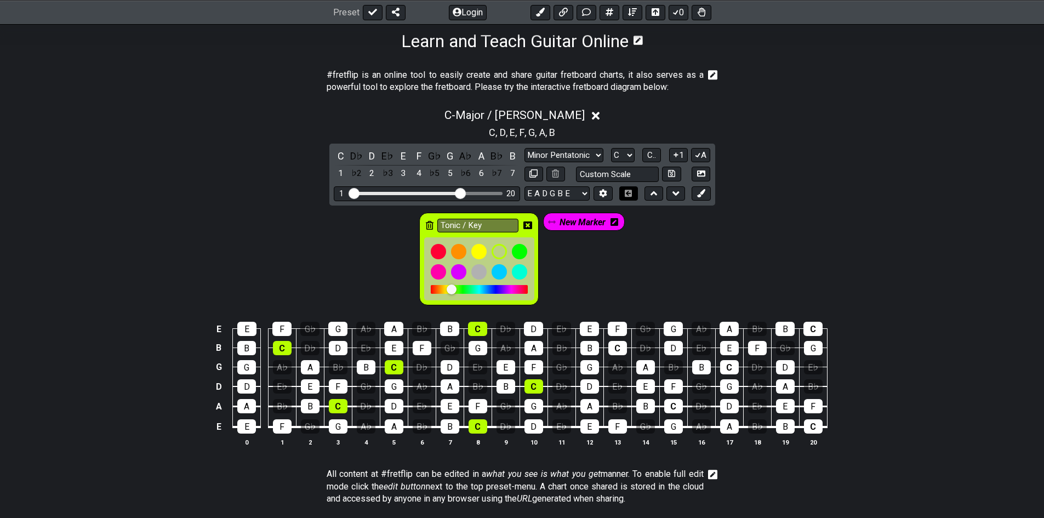
click at [633, 193] on button at bounding box center [628, 193] width 19 height 15
click at [631, 193] on icon at bounding box center [628, 193] width 8 height 7
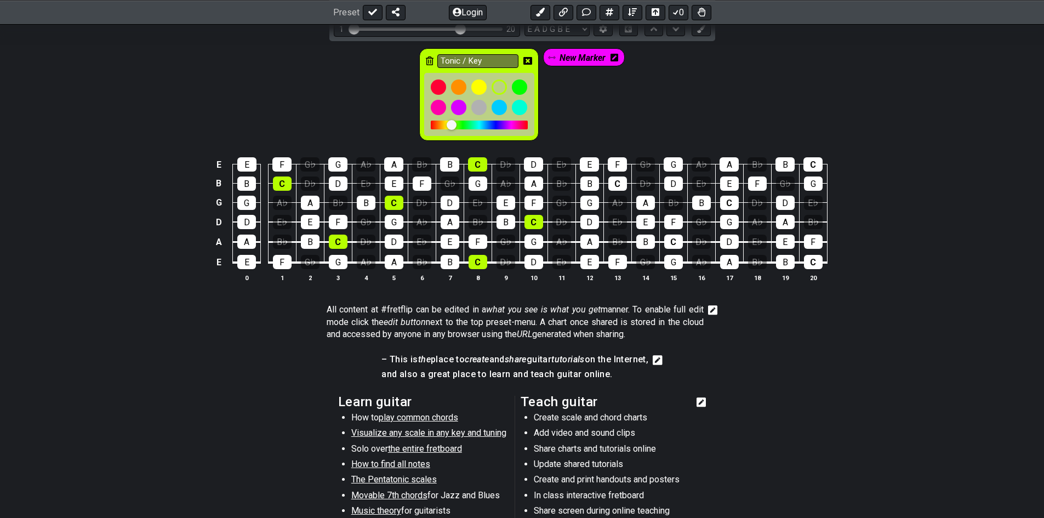
scroll to position [233, 0]
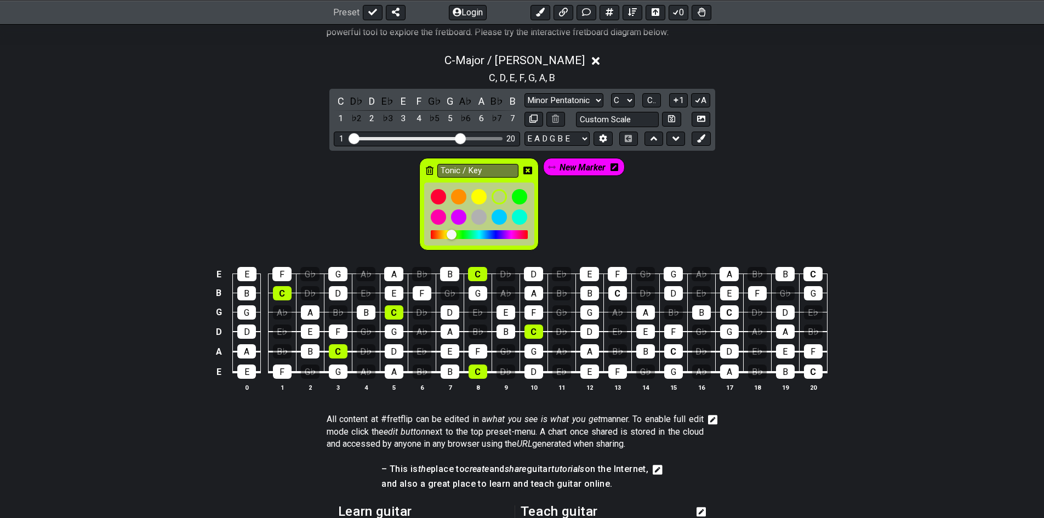
click at [579, 169] on span "New Marker" at bounding box center [582, 167] width 46 height 16
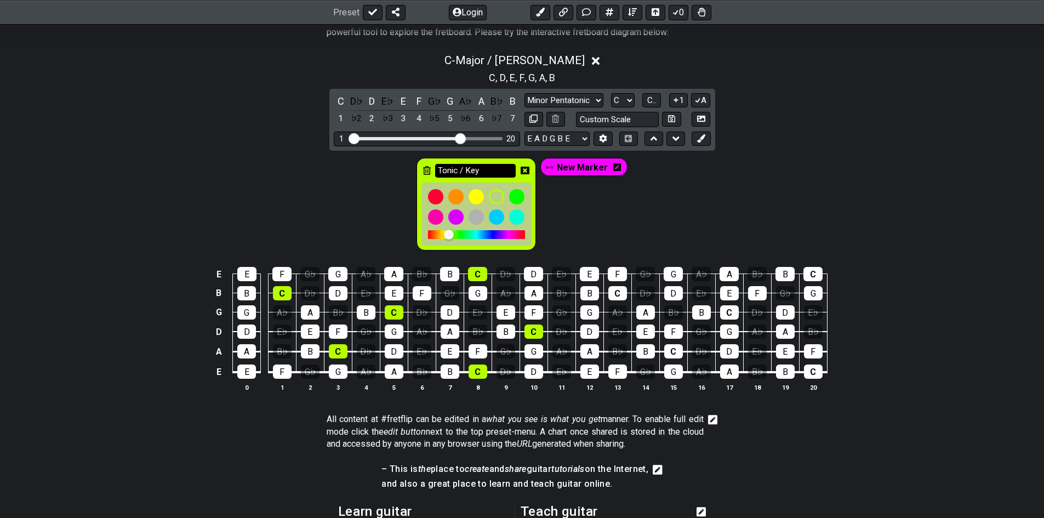
click at [483, 171] on input "Tonic / Key" at bounding box center [475, 171] width 81 height 14
click at [190, 244] on div "Tonic / Key New Marker" at bounding box center [522, 202] width 1044 height 102
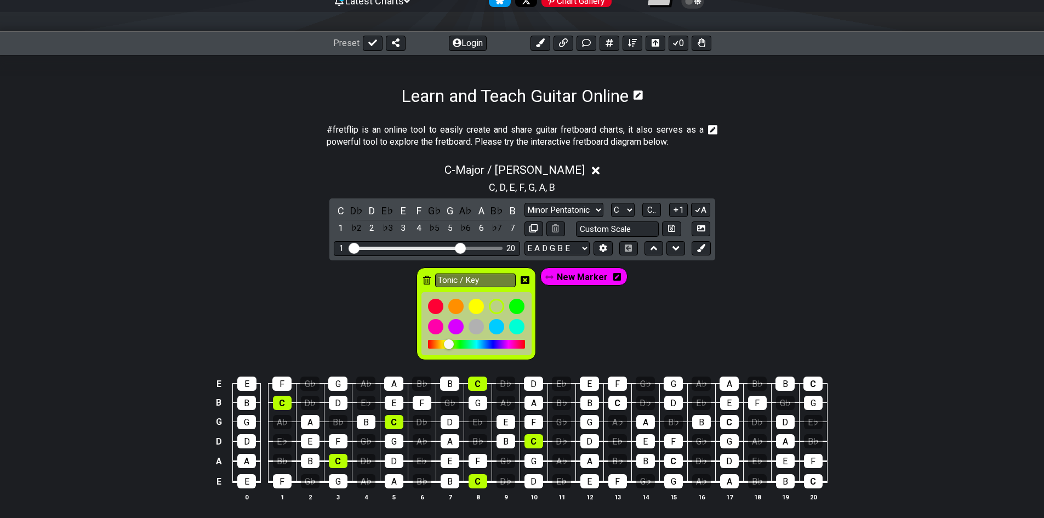
click at [569, 272] on span "New Marker" at bounding box center [582, 277] width 51 height 16
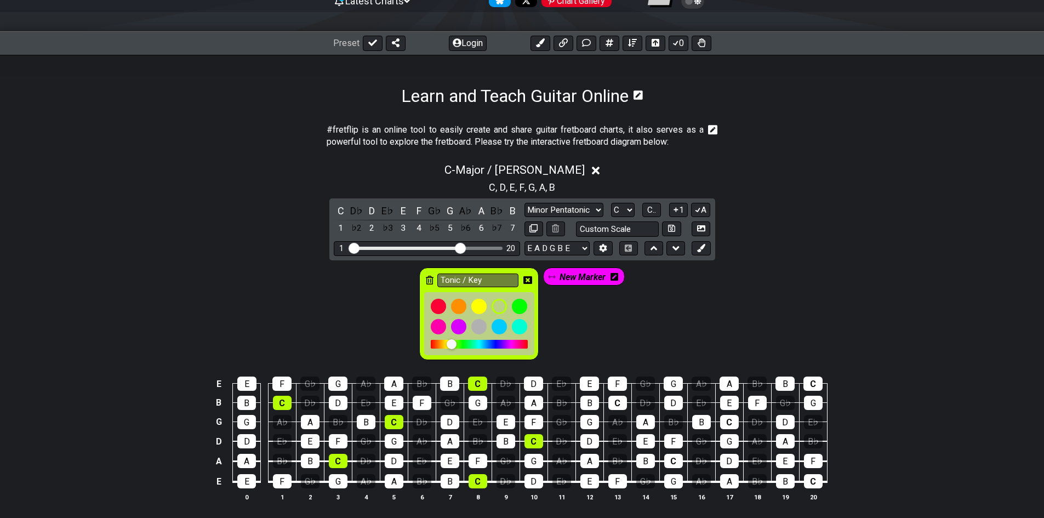
click at [582, 276] on span "New Marker" at bounding box center [582, 277] width 46 height 16
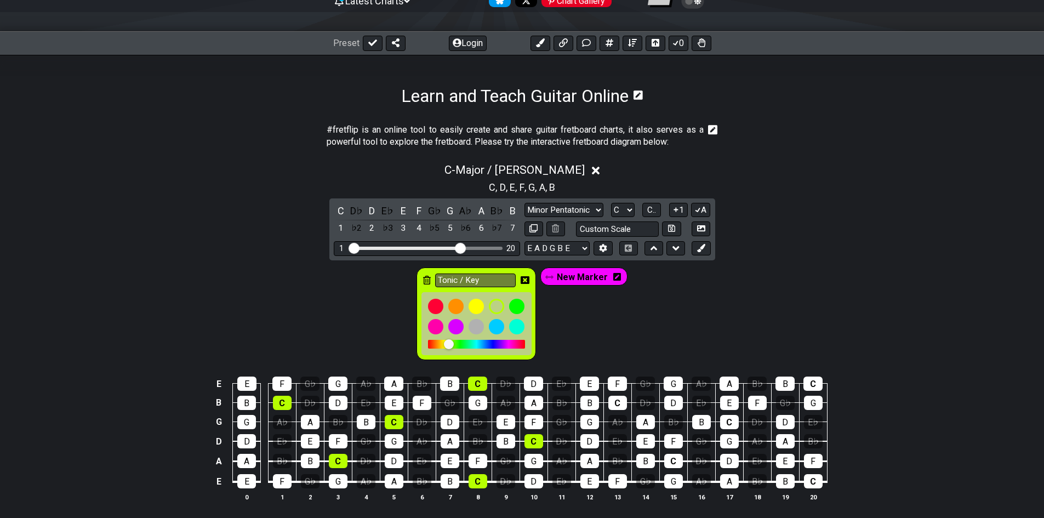
click at [615, 276] on icon at bounding box center [617, 276] width 8 height 9
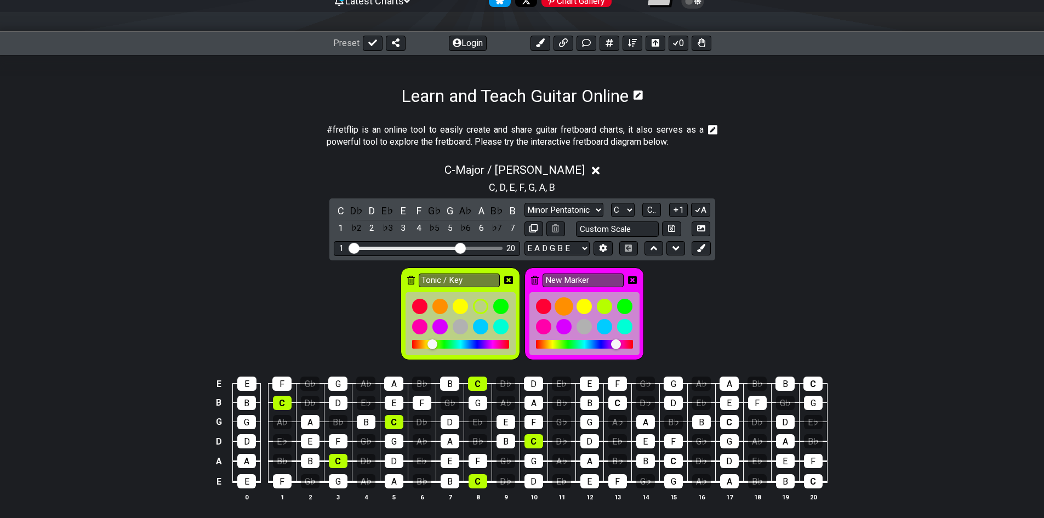
click at [560, 308] on div at bounding box center [563, 306] width 19 height 19
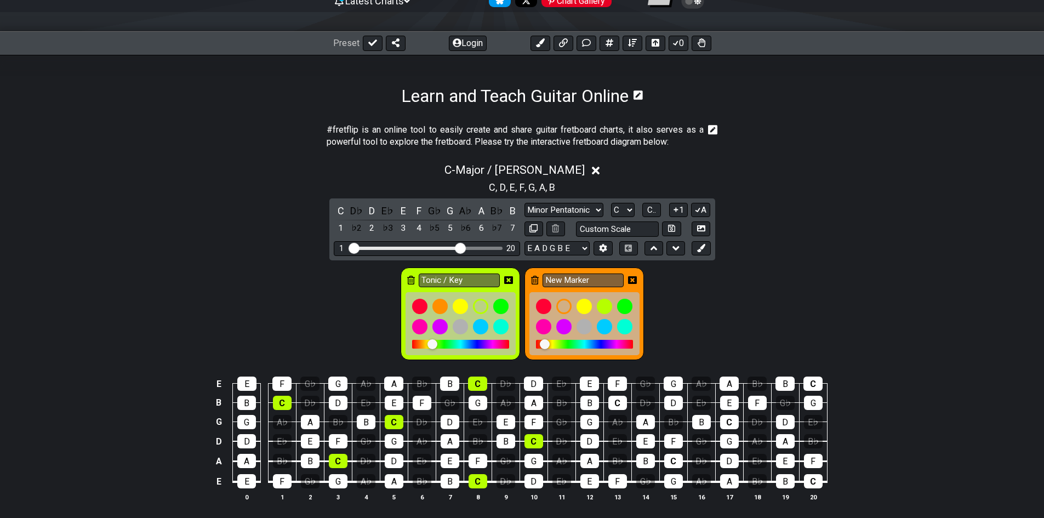
click at [637, 279] on icon at bounding box center [632, 280] width 9 height 8
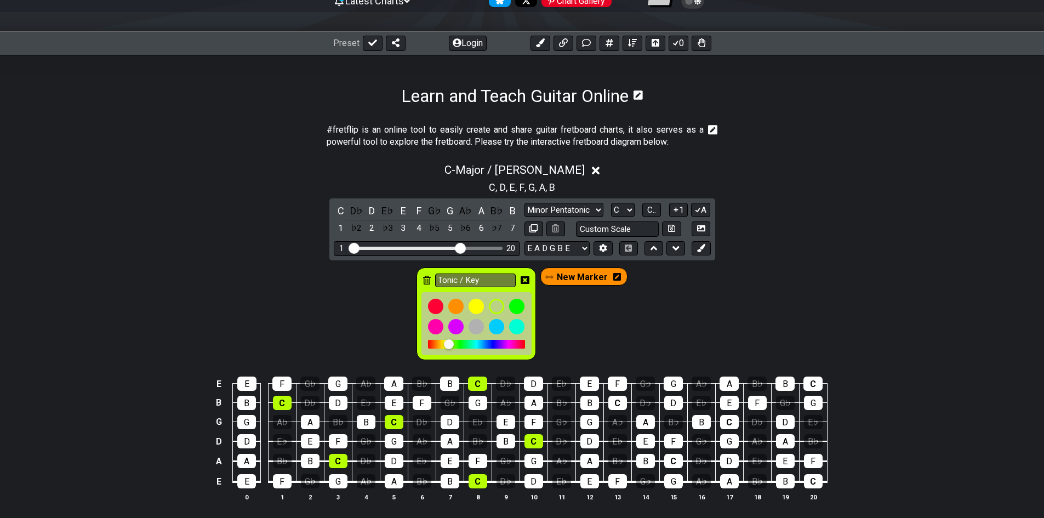
drag, startPoint x: 585, startPoint y: 312, endPoint x: 533, endPoint y: 319, distance: 52.1
click at [586, 313] on div "Tonic / Key New Marker" at bounding box center [521, 313] width 215 height 97
click at [500, 283] on input "Tonic / Key" at bounding box center [475, 280] width 81 height 14
click at [491, 298] on div at bounding box center [476, 323] width 110 height 63
click at [529, 279] on icon at bounding box center [524, 280] width 9 height 8
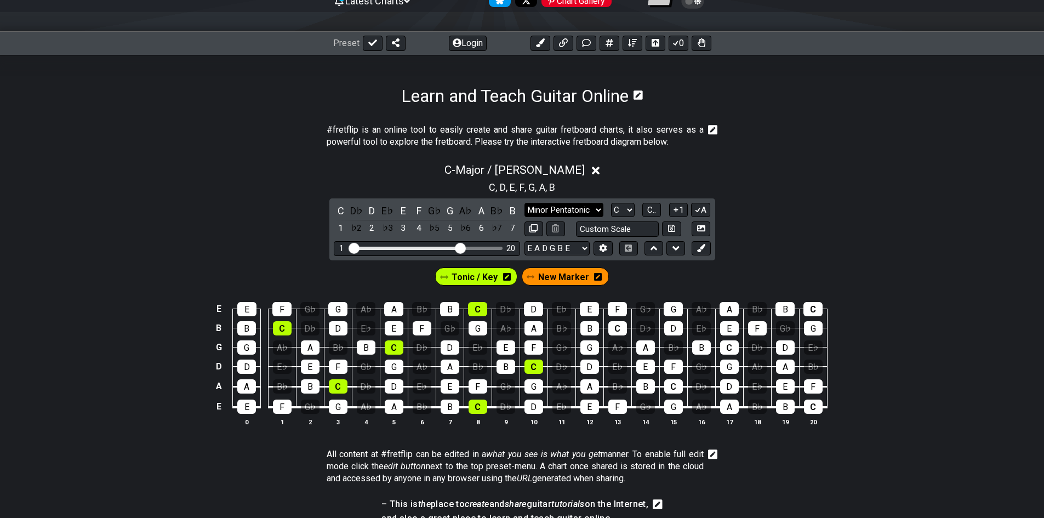
click at [573, 210] on select "Minor Pentatonic Click to edit Minor Pentatonic Major Pentatonic Minor Blues Ma…" at bounding box center [563, 210] width 79 height 15
click at [724, 310] on div "A" at bounding box center [728, 309] width 19 height 14
click at [677, 224] on button at bounding box center [671, 228] width 19 height 15
select select "Custom Scale"
click at [652, 227] on input "text" at bounding box center [617, 228] width 83 height 15
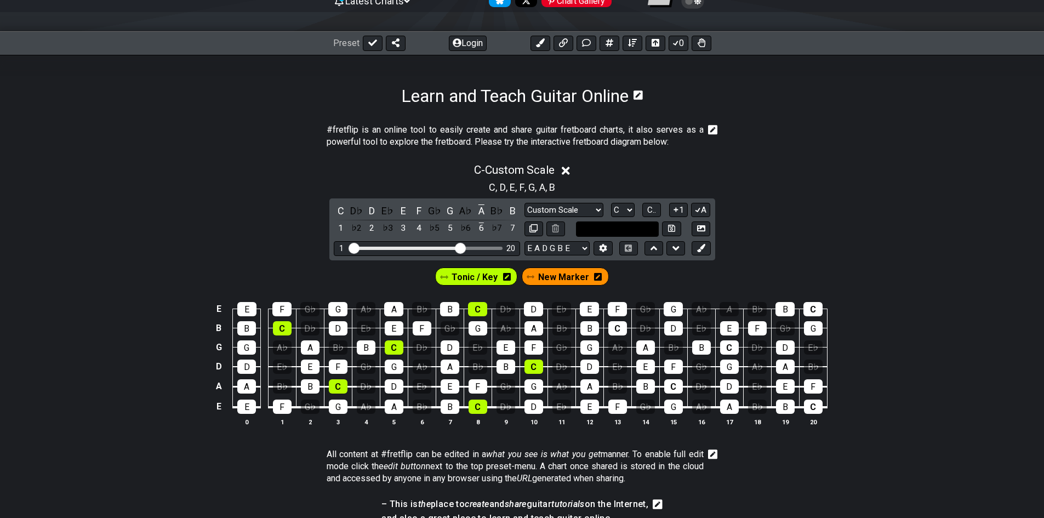
click at [652, 227] on input "text" at bounding box center [617, 228] width 83 height 15
type input "Custom Scale"
click at [558, 250] on select "E A D G B E E A D G B E E A D G B E B E A D F♯ B A D G C E A D A D G B E E♭ A♭ …" at bounding box center [556, 248] width 65 height 15
drag, startPoint x: 458, startPoint y: 248, endPoint x: 381, endPoint y: 255, distance: 77.1
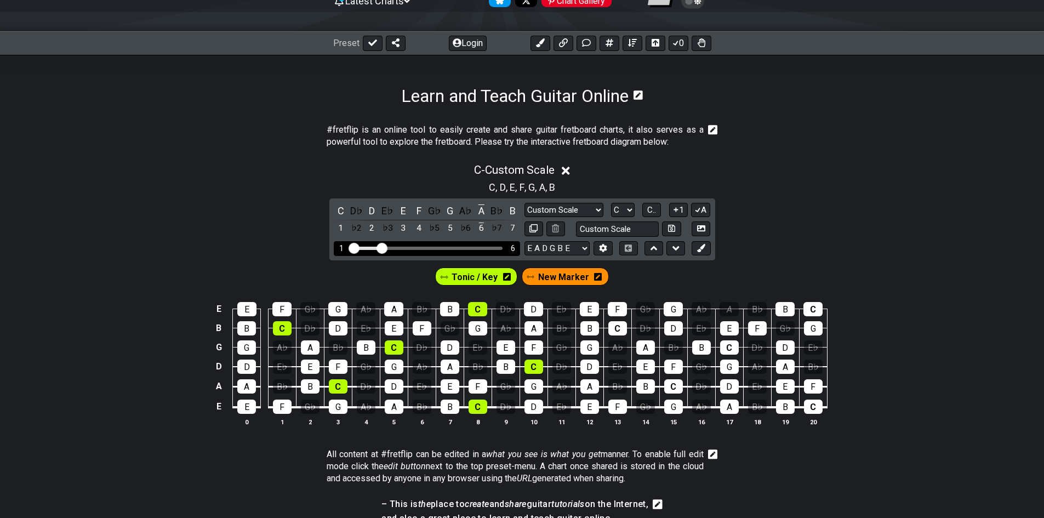
click at [381, 247] on input "Visible fret range" at bounding box center [427, 247] width 156 height 0
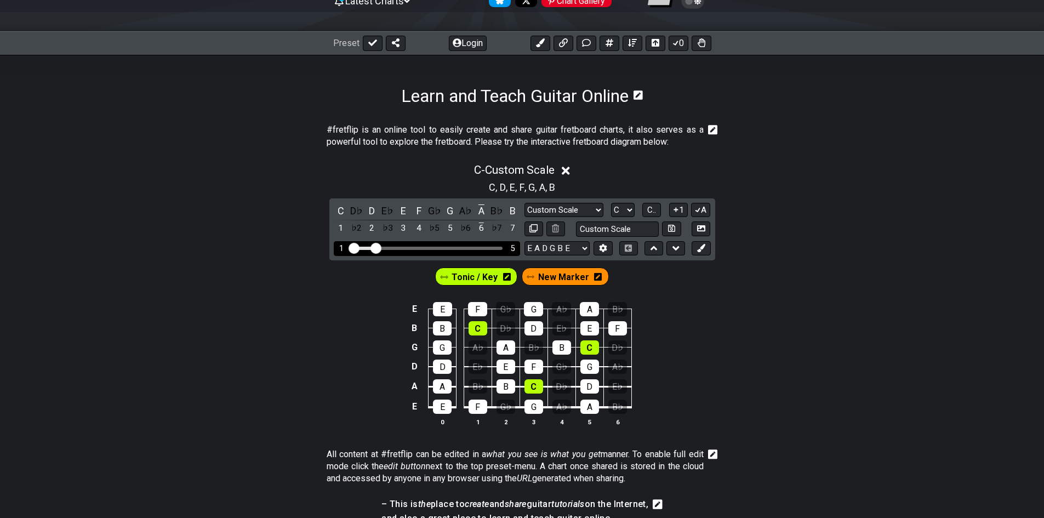
click at [377, 247] on input "Visible fret range" at bounding box center [427, 247] width 156 height 0
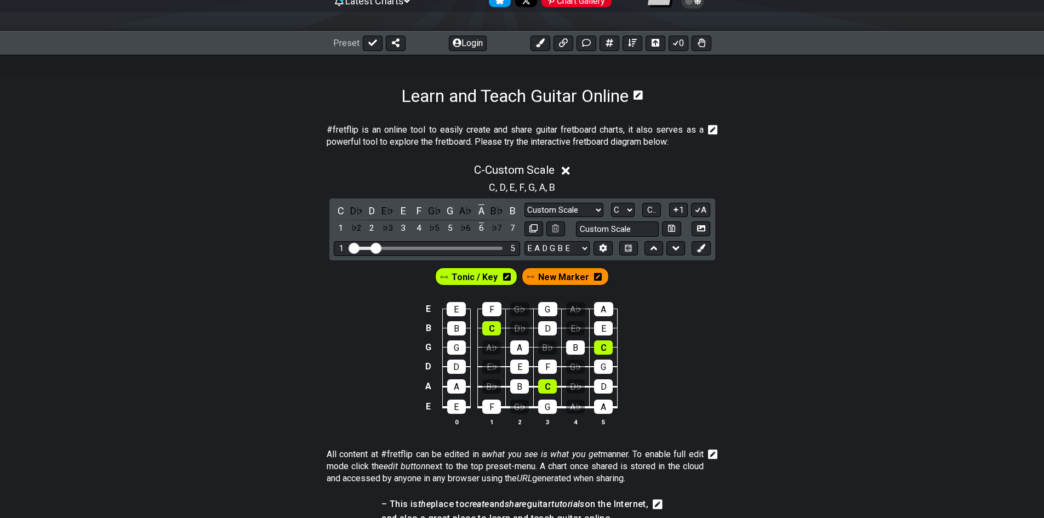
click at [540, 278] on span "New Marker" at bounding box center [563, 277] width 51 height 16
click at [586, 278] on div "New Marker" at bounding box center [565, 276] width 82 height 18
click at [592, 278] on icon at bounding box center [596, 276] width 8 height 9
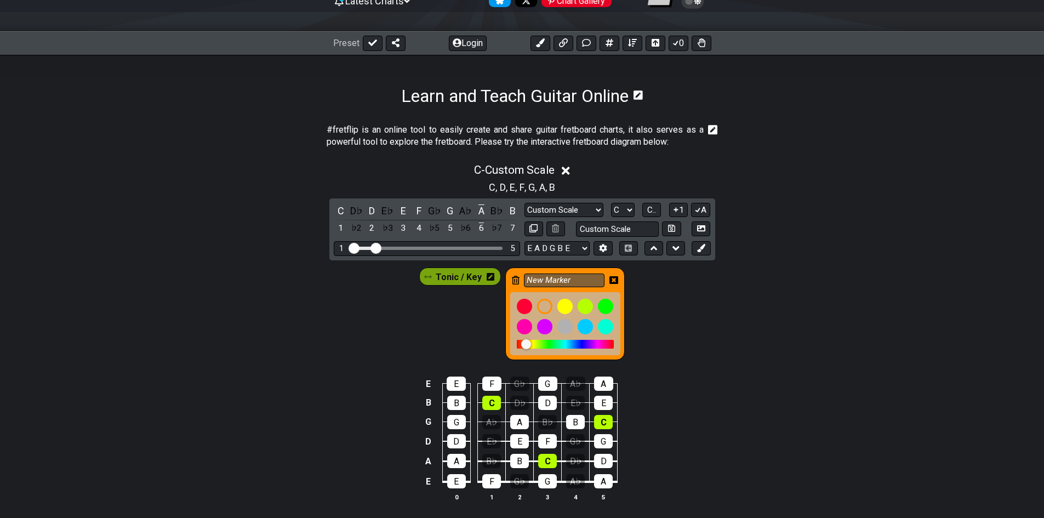
click at [611, 282] on icon at bounding box center [613, 280] width 9 height 8
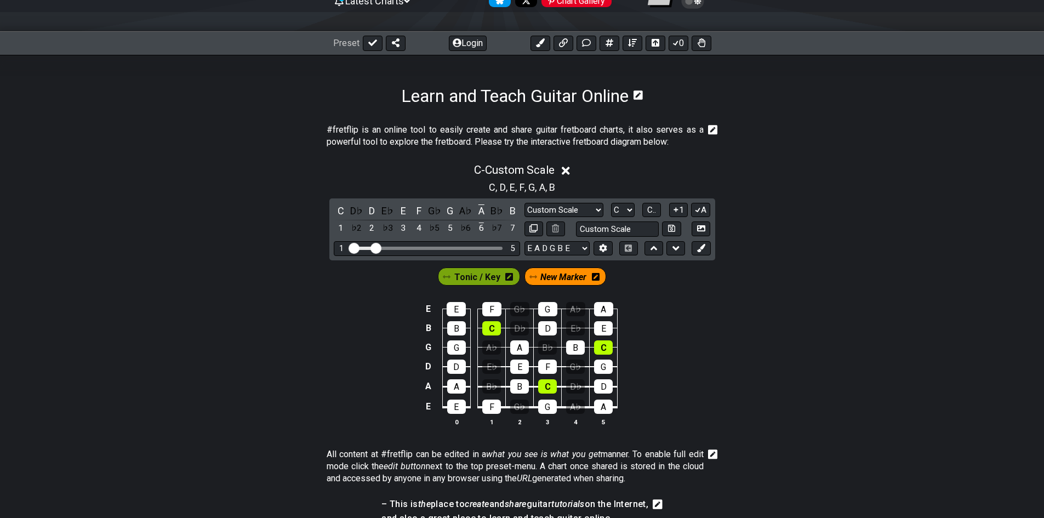
click at [598, 278] on icon at bounding box center [596, 277] width 8 height 8
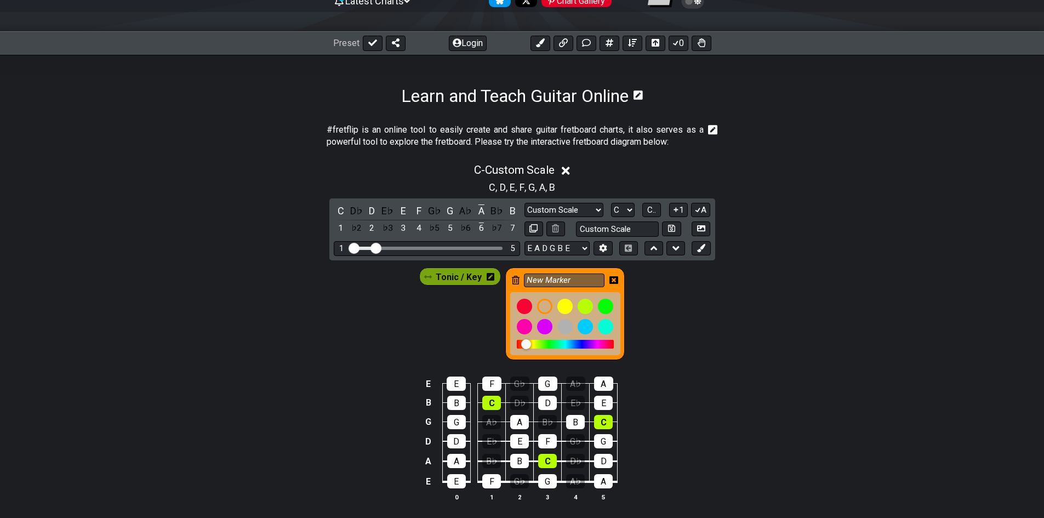
click at [514, 280] on icon at bounding box center [516, 280] width 8 height 9
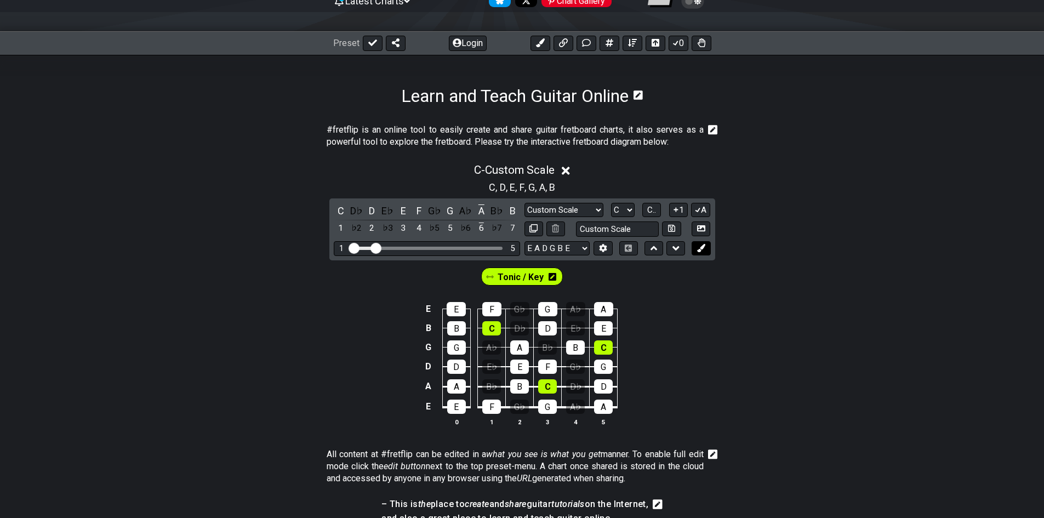
click at [701, 248] on icon at bounding box center [701, 248] width 8 height 8
click at [516, 372] on div "E" at bounding box center [519, 366] width 19 height 14
click at [516, 367] on div "E" at bounding box center [519, 366] width 19 height 14
click at [487, 331] on div "C" at bounding box center [491, 328] width 19 height 14
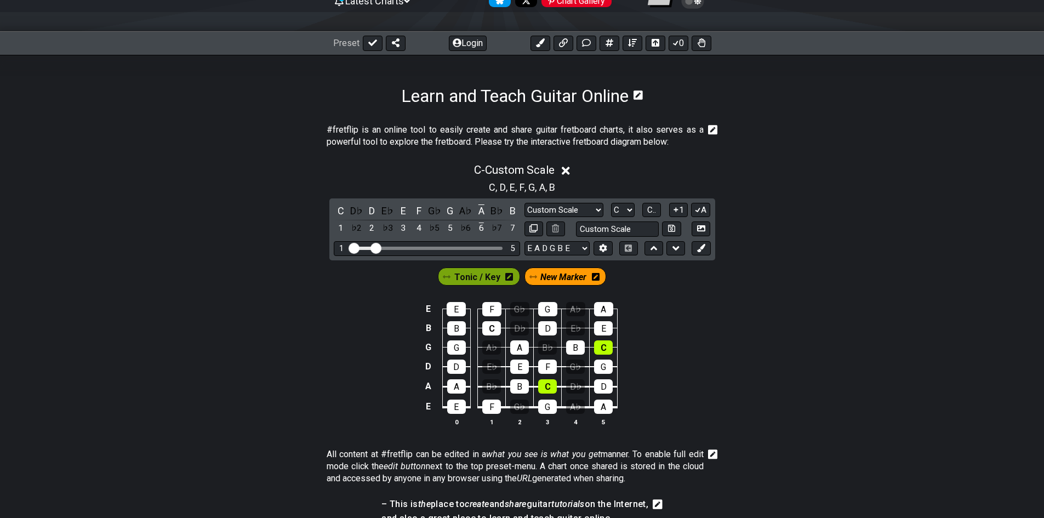
click at [487, 279] on span "Tonic / Key" at bounding box center [477, 277] width 46 height 16
click at [504, 279] on icon at bounding box center [505, 277] width 8 height 8
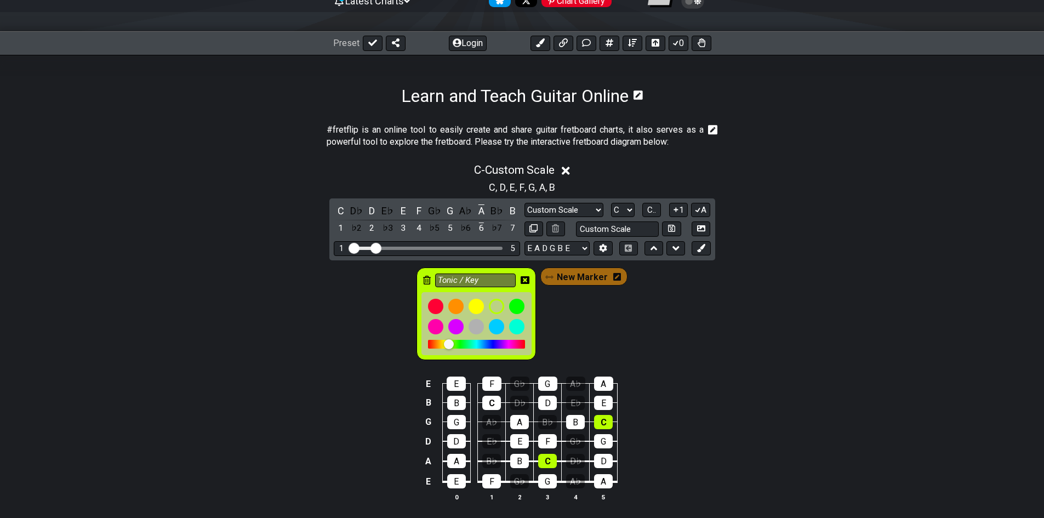
click at [427, 276] on icon at bounding box center [427, 280] width 8 height 9
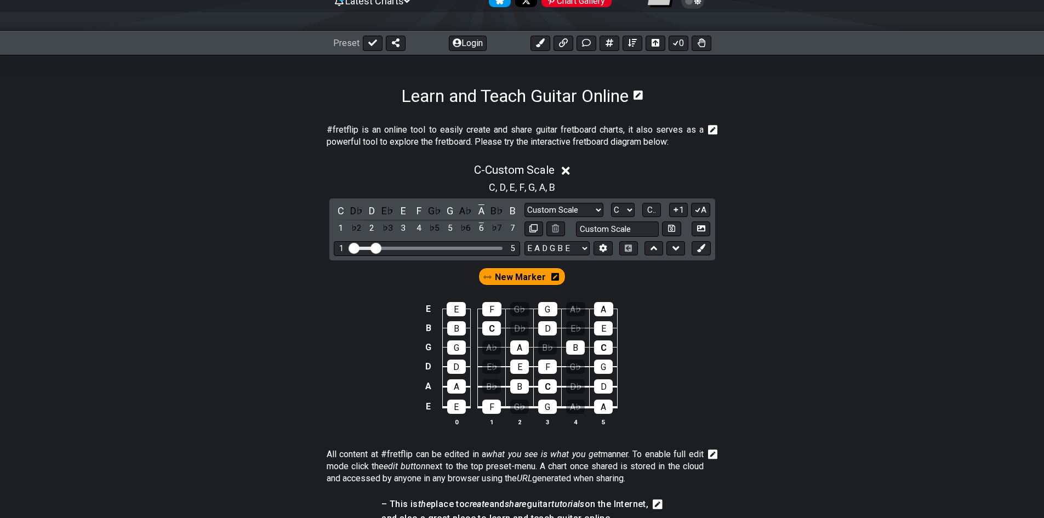
click at [552, 283] on icon at bounding box center [555, 277] width 8 height 16
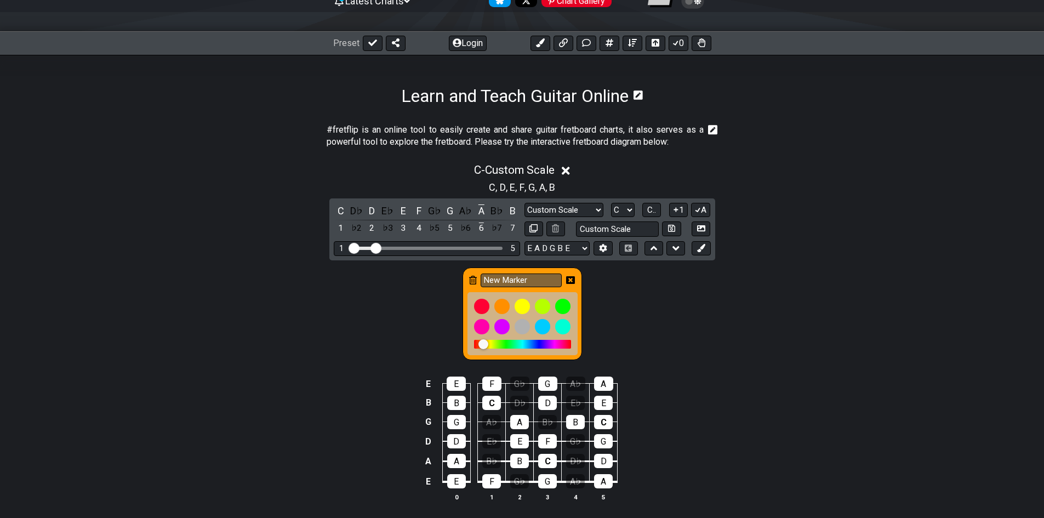
click at [475, 277] on icon at bounding box center [473, 280] width 8 height 9
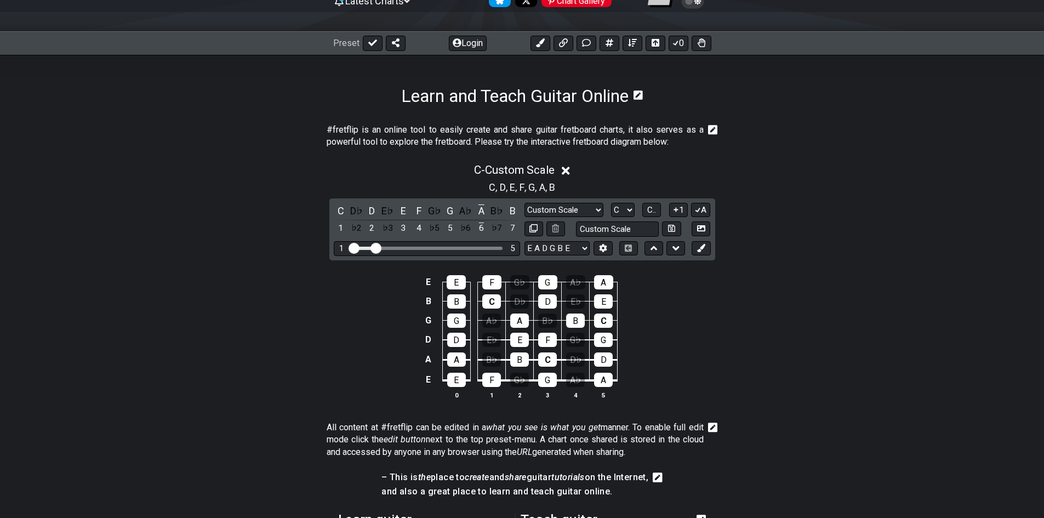
click at [707, 258] on div "C D♭ D E♭ E F G♭ G A♭ A B♭ B 1 ♭2 2 ♭3 3 4 ♭5 5 ♭6 6 ♭7 7 Minor Pentatonic Cust…" at bounding box center [522, 229] width 386 height 62
click at [700, 253] on button at bounding box center [700, 248] width 19 height 15
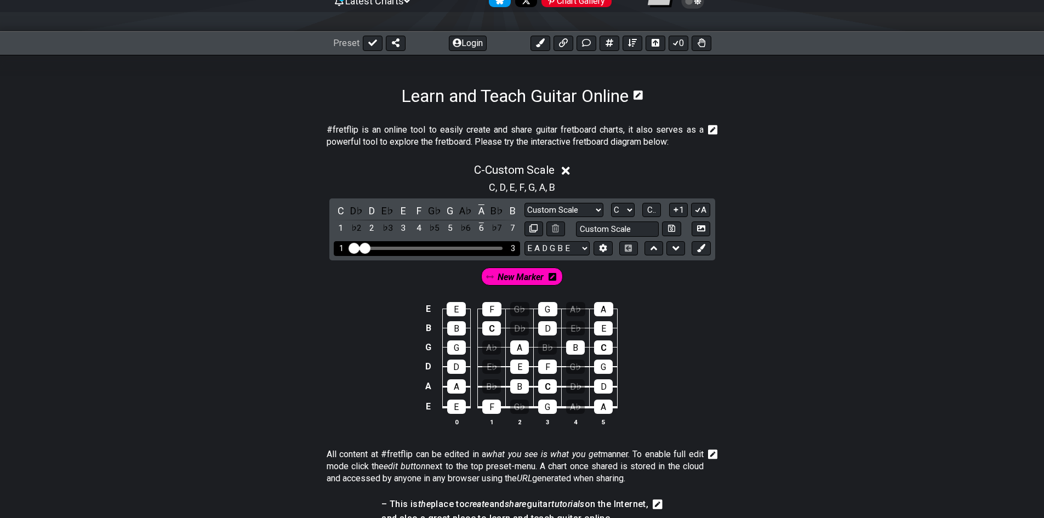
drag, startPoint x: 374, startPoint y: 247, endPoint x: 366, endPoint y: 248, distance: 7.8
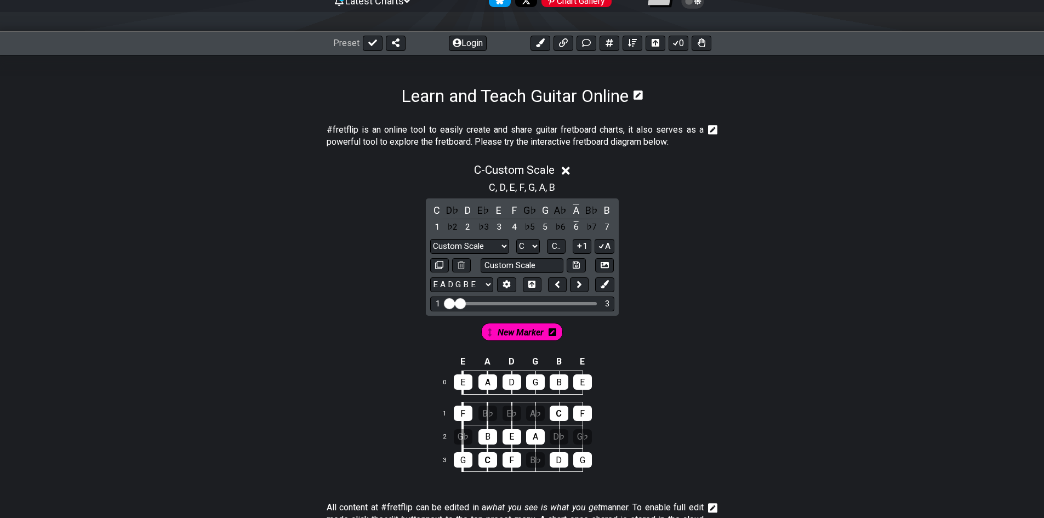
scroll to position [179, 0]
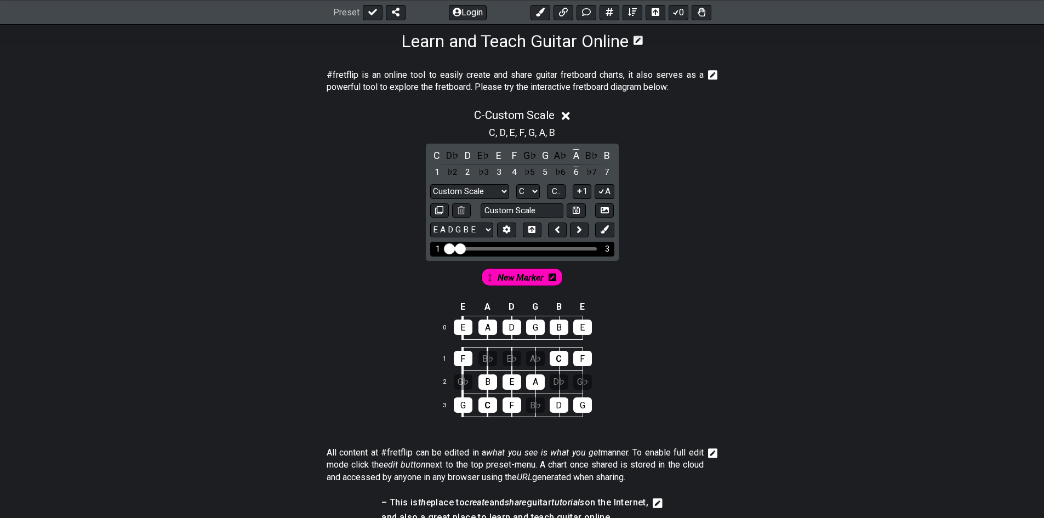
drag, startPoint x: 466, startPoint y: 248, endPoint x: 477, endPoint y: 252, distance: 12.1
click at [477, 252] on div "1 3" at bounding box center [522, 249] width 184 height 15
drag, startPoint x: 466, startPoint y: 250, endPoint x: 477, endPoint y: 250, distance: 11.5
click at [477, 250] on div "Visible fret range" at bounding box center [522, 248] width 150 height 3
drag, startPoint x: 460, startPoint y: 250, endPoint x: 472, endPoint y: 250, distance: 11.5
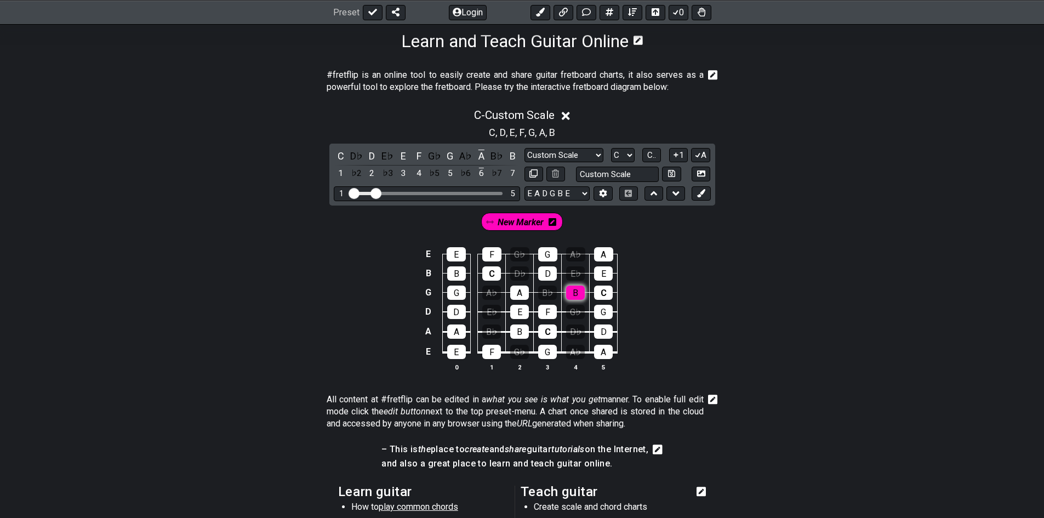
click at [577, 289] on div "B" at bounding box center [575, 292] width 19 height 14
click at [602, 256] on div "A" at bounding box center [603, 254] width 19 height 14
click at [598, 272] on div "E" at bounding box center [603, 273] width 19 height 14
drag, startPoint x: 604, startPoint y: 306, endPoint x: 609, endPoint y: 302, distance: 6.7
click at [604, 305] on div "G" at bounding box center [603, 312] width 19 height 14
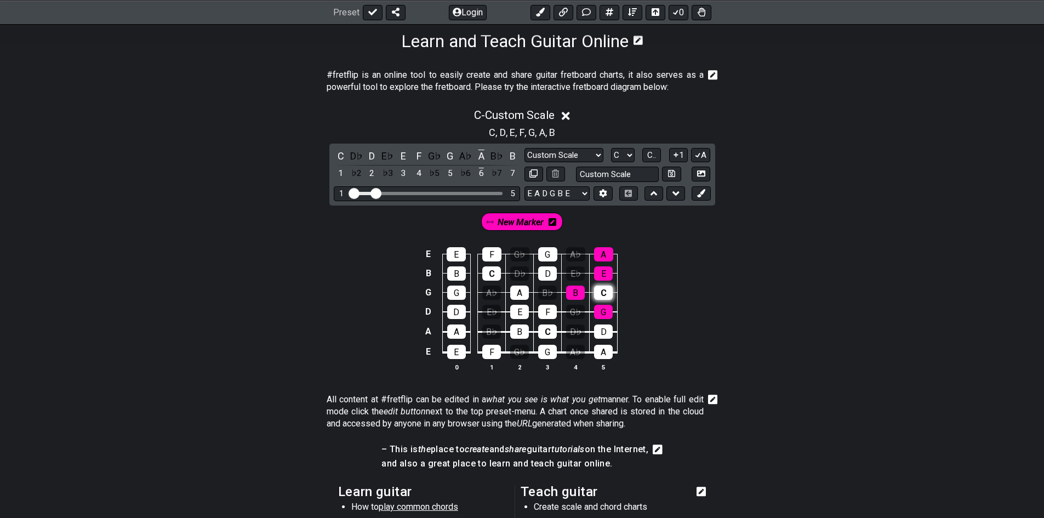
click at [598, 293] on div "C" at bounding box center [603, 292] width 19 height 14
click at [604, 339] on td "A" at bounding box center [603, 341] width 28 height 21
click at [600, 333] on div "D" at bounding box center [603, 331] width 19 height 14
drag, startPoint x: 600, startPoint y: 354, endPoint x: 604, endPoint y: 339, distance: 15.8
click at [602, 352] on div "A" at bounding box center [603, 352] width 19 height 14
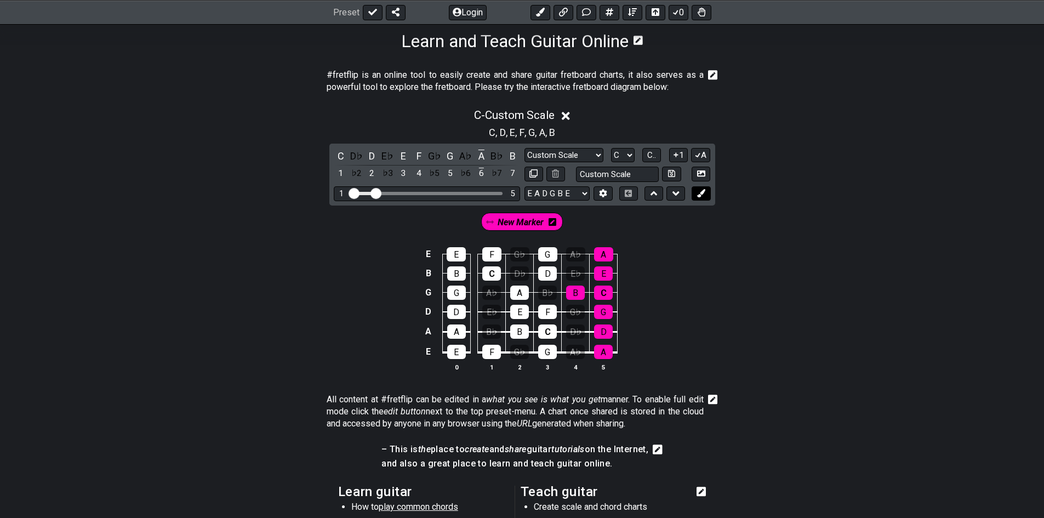
click at [702, 195] on icon at bounding box center [701, 193] width 8 height 8
click at [456, 309] on div "D" at bounding box center [456, 312] width 19 height 14
click at [518, 296] on div "A" at bounding box center [519, 292] width 19 height 14
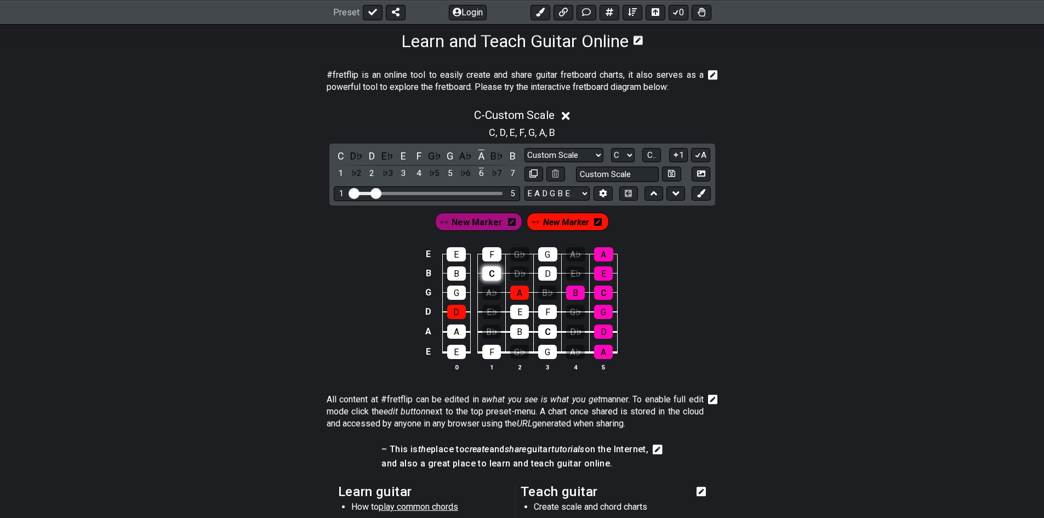
click at [489, 274] on div "C" at bounding box center [491, 273] width 19 height 14
click at [542, 257] on div "G" at bounding box center [547, 254] width 19 height 14
drag, startPoint x: 491, startPoint y: 272, endPoint x: 483, endPoint y: 267, distance: 9.4
click at [491, 274] on div "C" at bounding box center [491, 273] width 19 height 14
click at [485, 242] on td "F" at bounding box center [492, 244] width 28 height 19
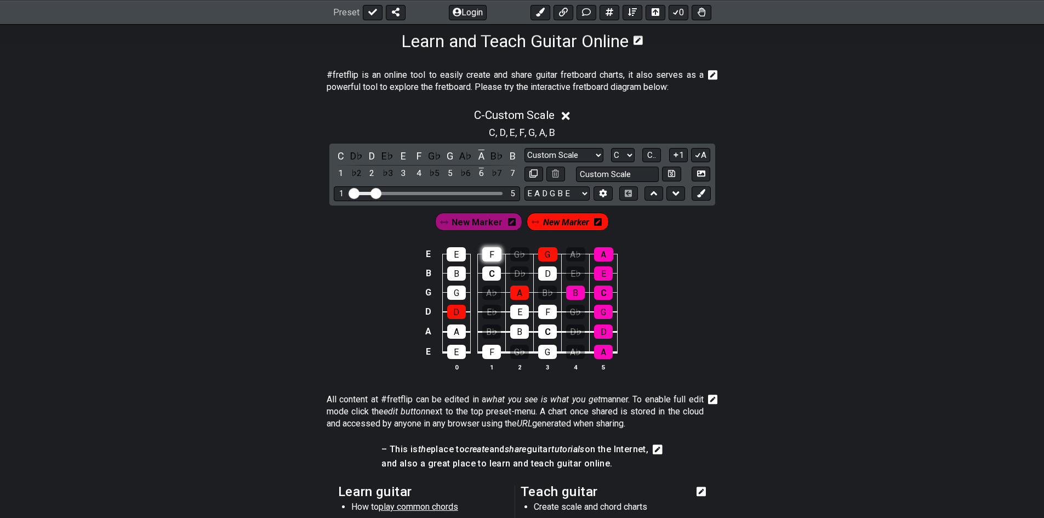
click at [490, 249] on div "F" at bounding box center [491, 254] width 19 height 14
click at [546, 254] on div "G" at bounding box center [547, 254] width 19 height 14
click at [535, 271] on td "D" at bounding box center [548, 263] width 28 height 19
click at [544, 271] on div "D" at bounding box center [547, 273] width 19 height 14
click at [514, 222] on div "New Marker" at bounding box center [478, 222] width 87 height 18
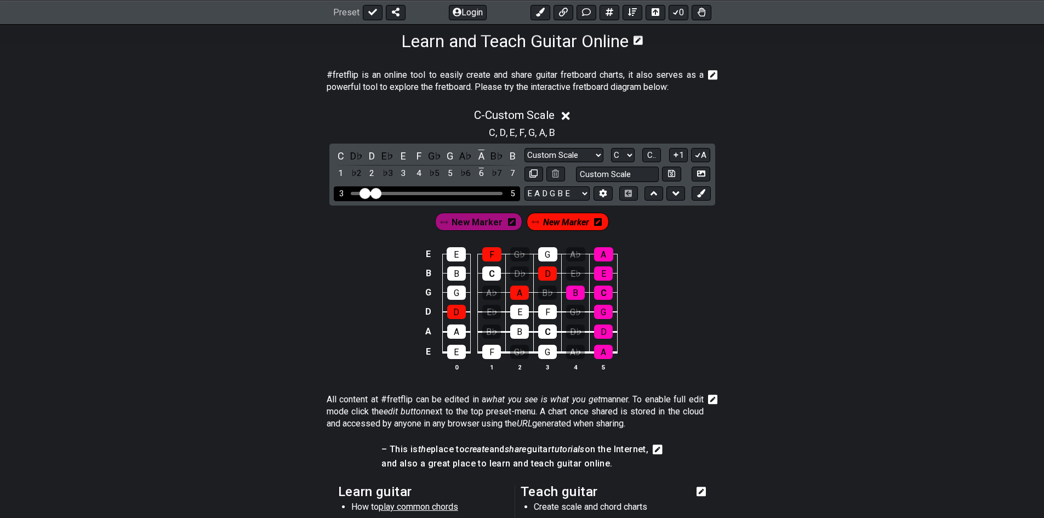
drag, startPoint x: 351, startPoint y: 196, endPoint x: 362, endPoint y: 198, distance: 11.7
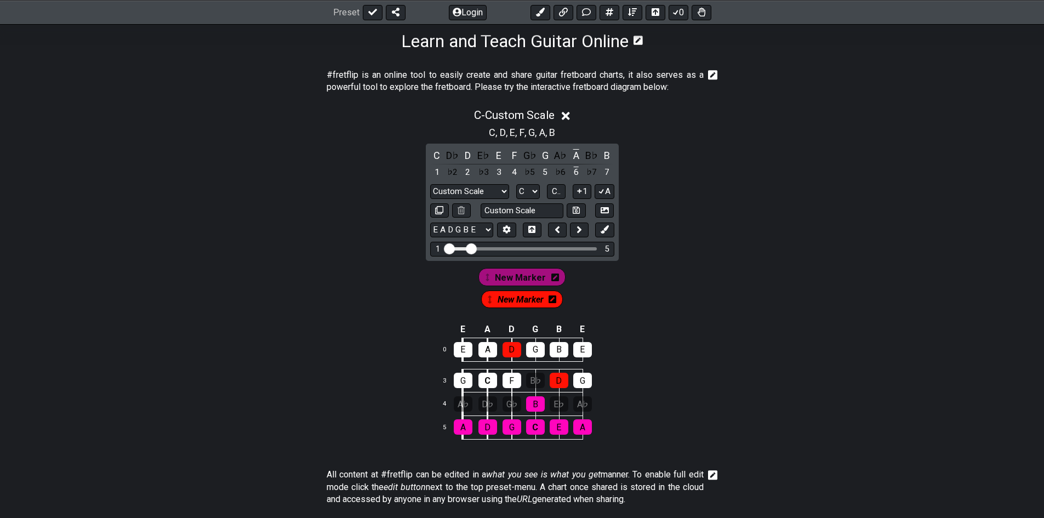
drag, startPoint x: 462, startPoint y: 248, endPoint x: 418, endPoint y: 244, distance: 44.0
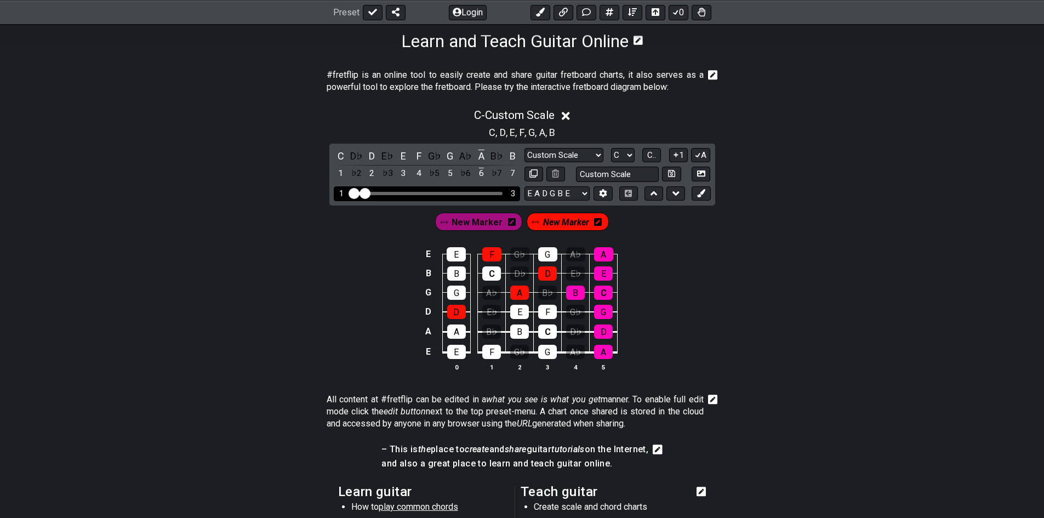
drag, startPoint x: 376, startPoint y: 192, endPoint x: 364, endPoint y: 190, distance: 11.7
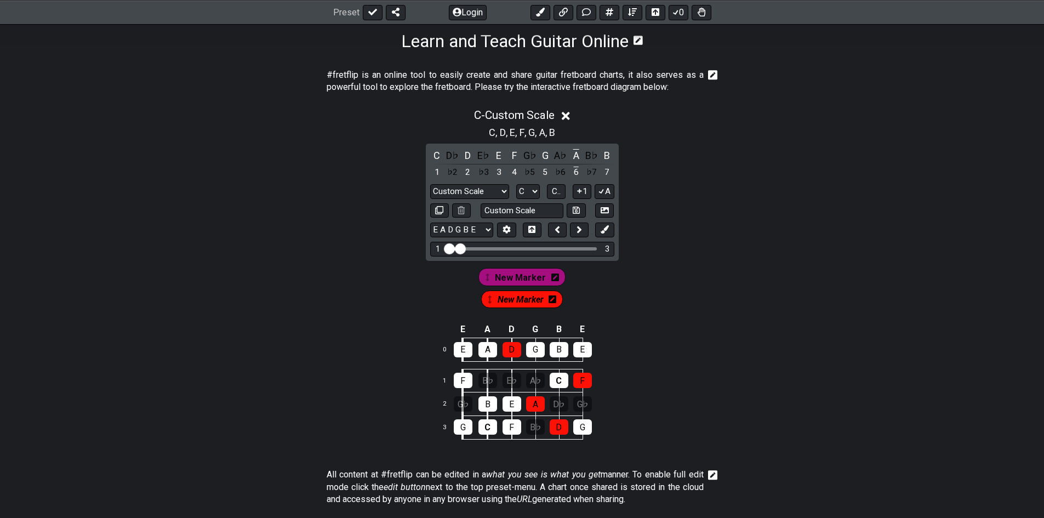
click at [518, 294] on span "New Marker" at bounding box center [520, 299] width 46 height 16
click at [506, 277] on span "New Marker" at bounding box center [520, 278] width 51 height 16
click at [556, 304] on icon at bounding box center [555, 299] width 8 height 16
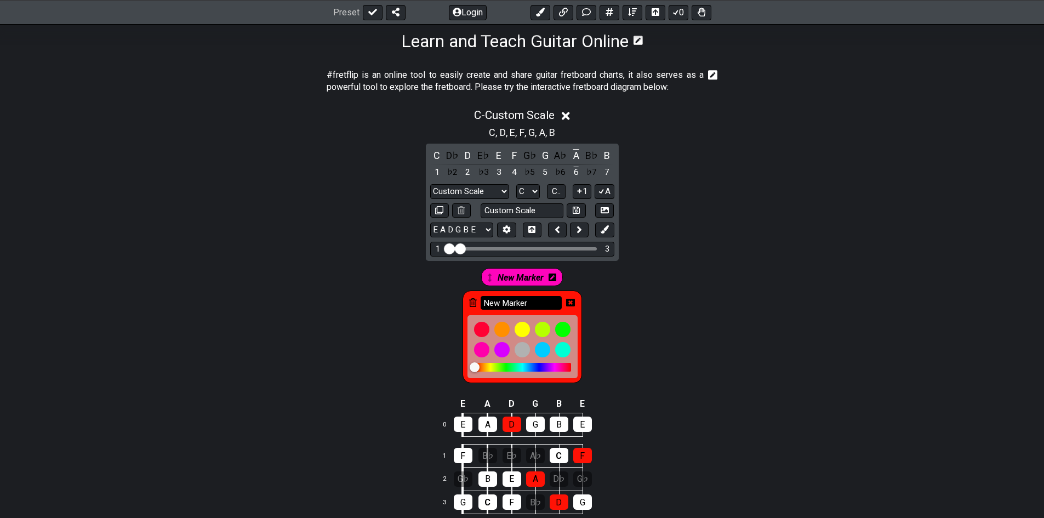
click at [537, 304] on input "New Marker" at bounding box center [520, 303] width 81 height 14
drag, startPoint x: 537, startPoint y: 304, endPoint x: 466, endPoint y: 289, distance: 72.9
click at [446, 289] on div "New Marker New Marker" at bounding box center [521, 323] width 197 height 124
type input "D minor"
click at [734, 331] on div "#fretflip is an online tool to easily create and share guitar fretboard charts,…" at bounding box center [522, 463] width 1044 height 824
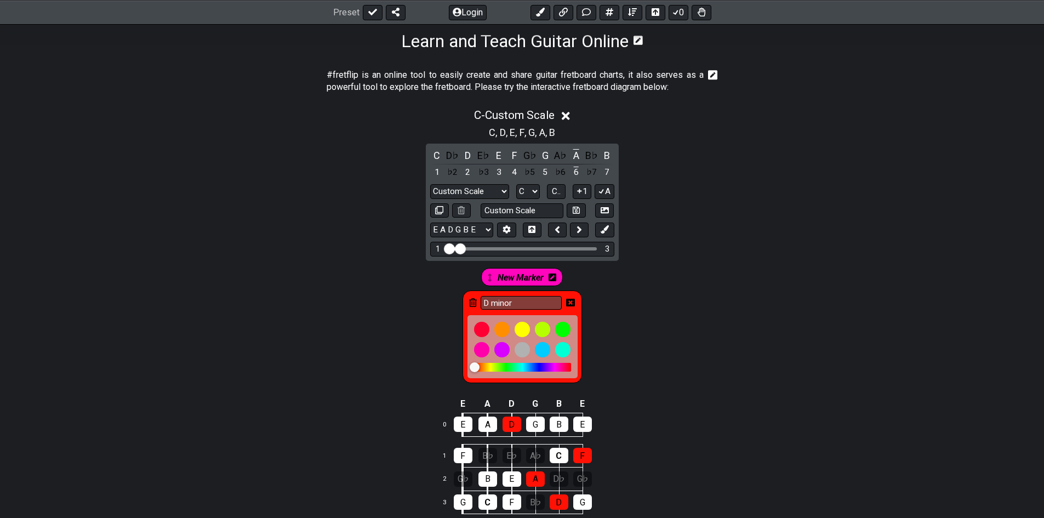
click at [493, 277] on span at bounding box center [490, 277] width 8 height 9
click at [558, 276] on div "New Marker" at bounding box center [522, 277] width 82 height 18
click at [548, 277] on icon at bounding box center [552, 277] width 8 height 9
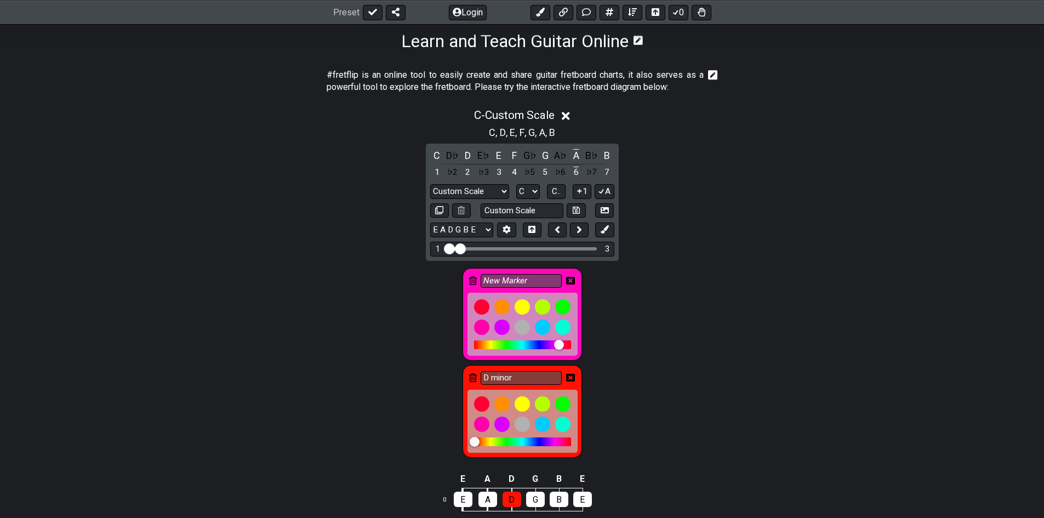
drag, startPoint x: 542, startPoint y: 279, endPoint x: 462, endPoint y: 283, distance: 80.6
click at [462, 283] on div "New Marker" at bounding box center [521, 314] width 119 height 93
type input "C major"
click at [811, 303] on div "#fretflip is an online tool to easily create and share guitar fretboard charts,…" at bounding box center [522, 500] width 1044 height 899
click at [648, 322] on div "#fretflip is an online tool to easily create and share guitar fretboard charts,…" at bounding box center [522, 500] width 1044 height 899
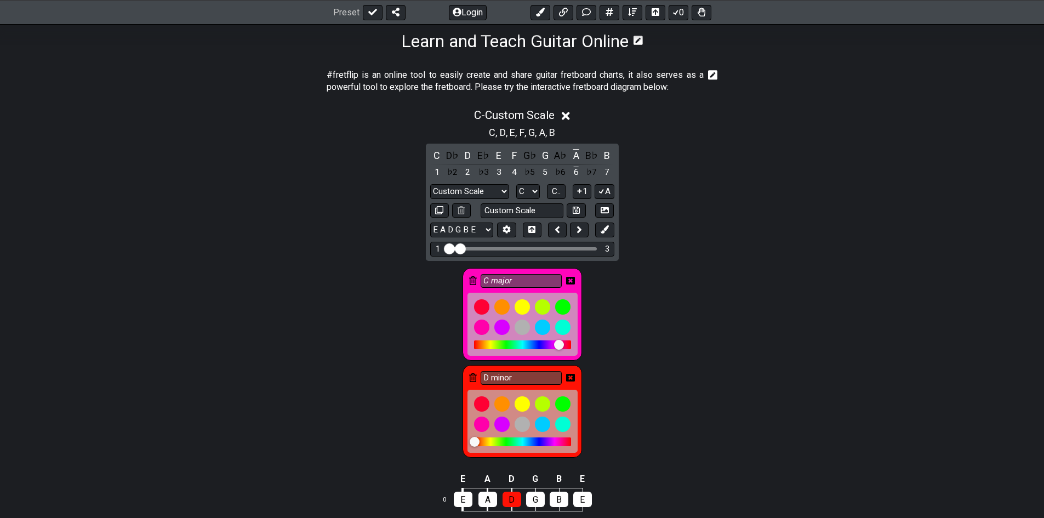
click at [527, 288] on div "C major" at bounding box center [521, 314] width 119 height 93
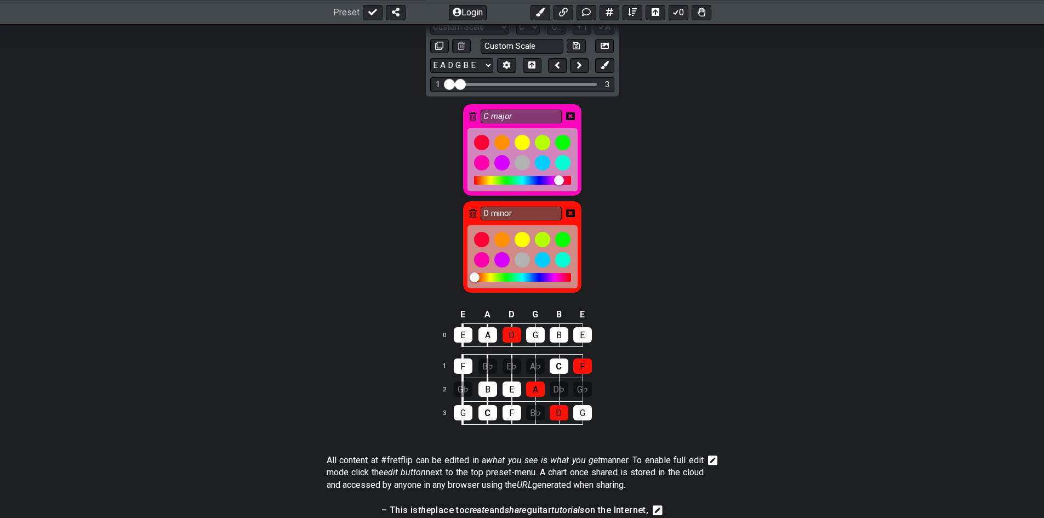
click at [498, 125] on div "C major" at bounding box center [521, 150] width 119 height 93
click at [529, 117] on input "C major" at bounding box center [520, 117] width 81 height 14
click at [665, 144] on div "#fretflip is an online tool to easily create and share guitar fretboard charts,…" at bounding box center [522, 336] width 1044 height 899
click at [556, 334] on div "B" at bounding box center [558, 334] width 19 height 15
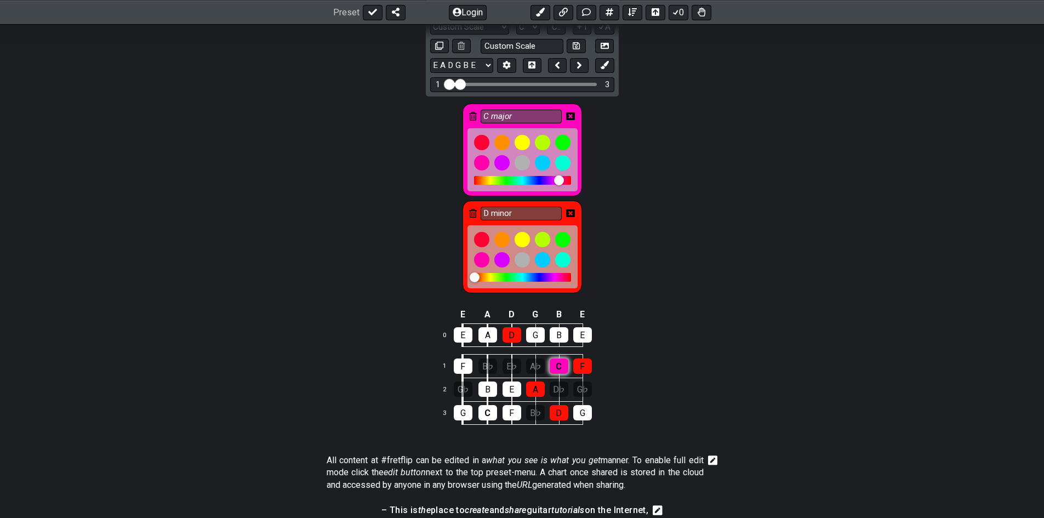
click at [559, 364] on div "C" at bounding box center [558, 365] width 19 height 15
click at [508, 393] on div "E" at bounding box center [511, 388] width 19 height 15
click at [469, 415] on div "G" at bounding box center [463, 412] width 19 height 15
click at [464, 406] on div "G" at bounding box center [463, 412] width 19 height 15
click at [490, 410] on div "C" at bounding box center [487, 412] width 19 height 15
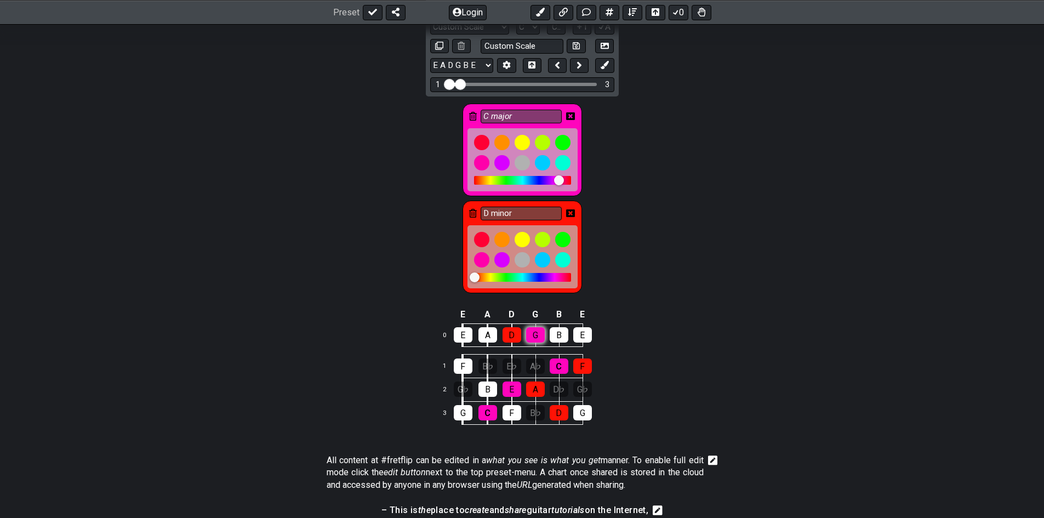
click at [529, 332] on div "G" at bounding box center [535, 334] width 19 height 15
click at [586, 330] on div "E" at bounding box center [582, 334] width 19 height 15
click at [493, 390] on div "B" at bounding box center [487, 388] width 19 height 15
drag, startPoint x: 531, startPoint y: 392, endPoint x: 518, endPoint y: 393, distance: 13.3
click at [526, 393] on div "A" at bounding box center [535, 388] width 19 height 15
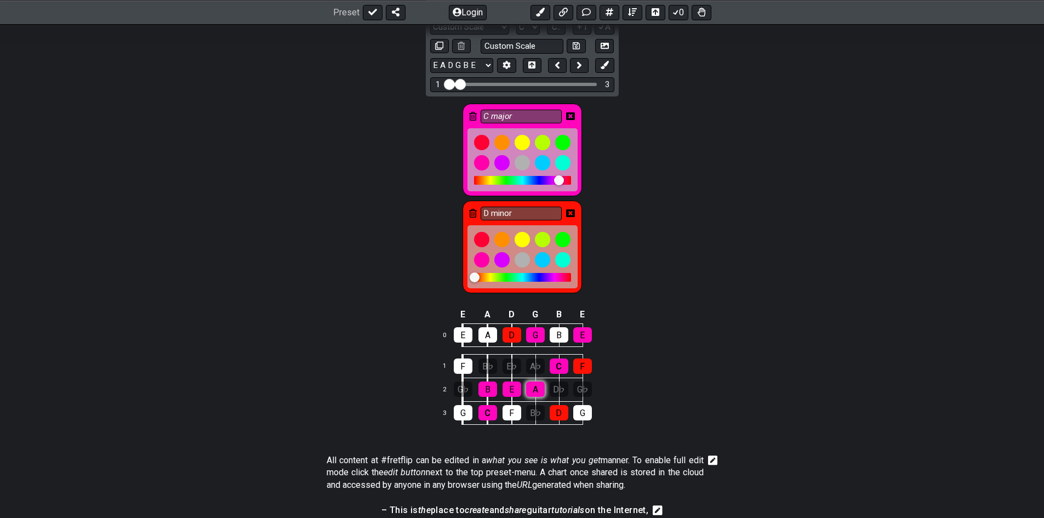
click at [529, 390] on div "A" at bounding box center [535, 388] width 19 height 15
click at [537, 384] on div "A" at bounding box center [535, 388] width 19 height 15
click at [508, 110] on input "C major" at bounding box center [520, 117] width 81 height 14
click at [521, 106] on div "C major" at bounding box center [521, 150] width 119 height 93
click at [569, 113] on icon at bounding box center [570, 116] width 9 height 8
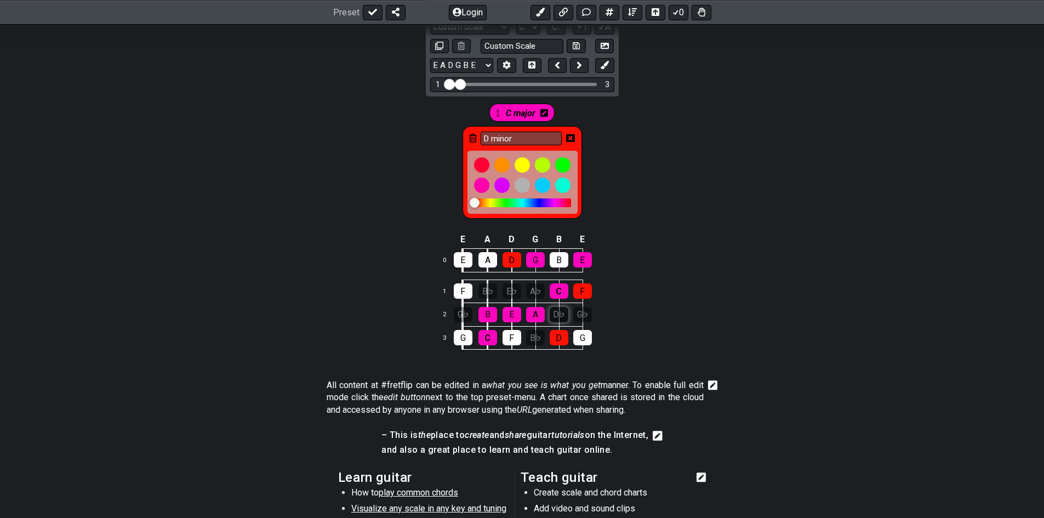
click at [552, 314] on div "D♭" at bounding box center [558, 314] width 19 height 15
click at [559, 309] on div "D♭" at bounding box center [558, 314] width 19 height 15
click at [569, 136] on icon at bounding box center [570, 138] width 9 height 9
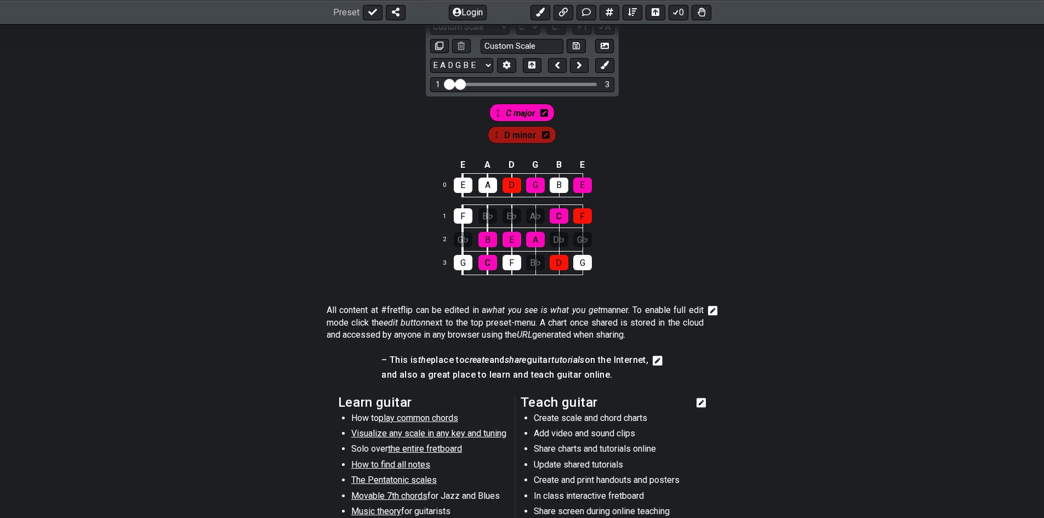
click at [514, 136] on span "D minor" at bounding box center [520, 135] width 32 height 16
click at [535, 240] on div "A" at bounding box center [535, 239] width 19 height 15
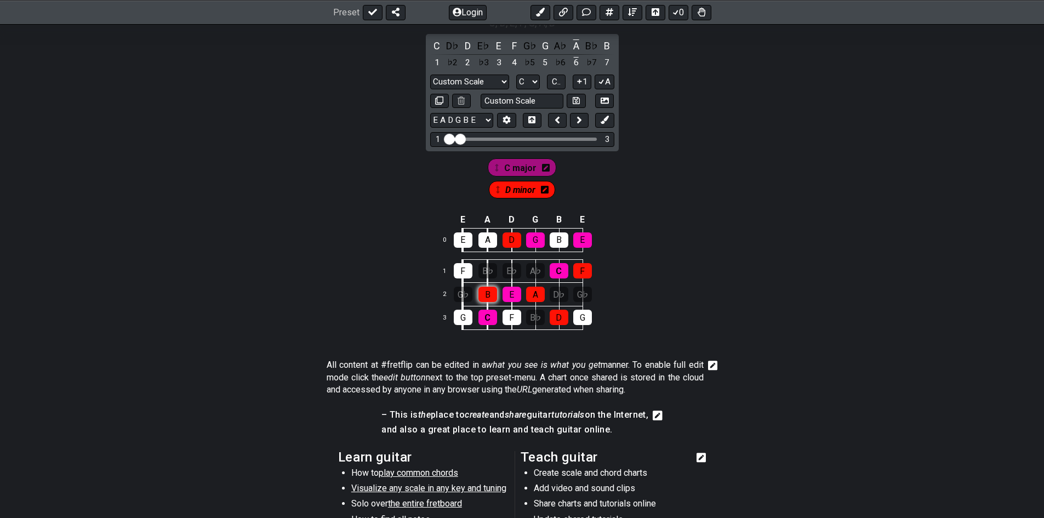
click at [491, 291] on div "B" at bounding box center [487, 294] width 19 height 15
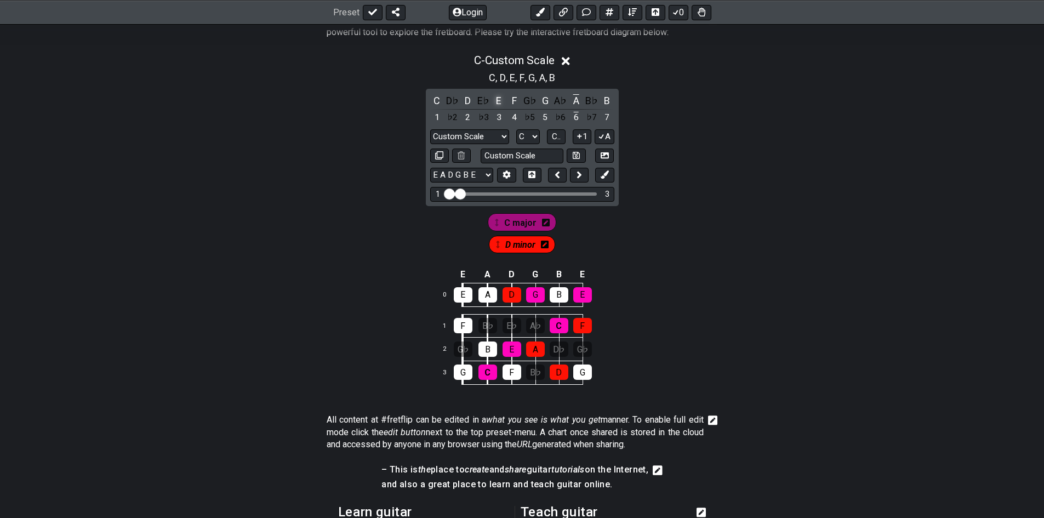
scroll to position [179, 0]
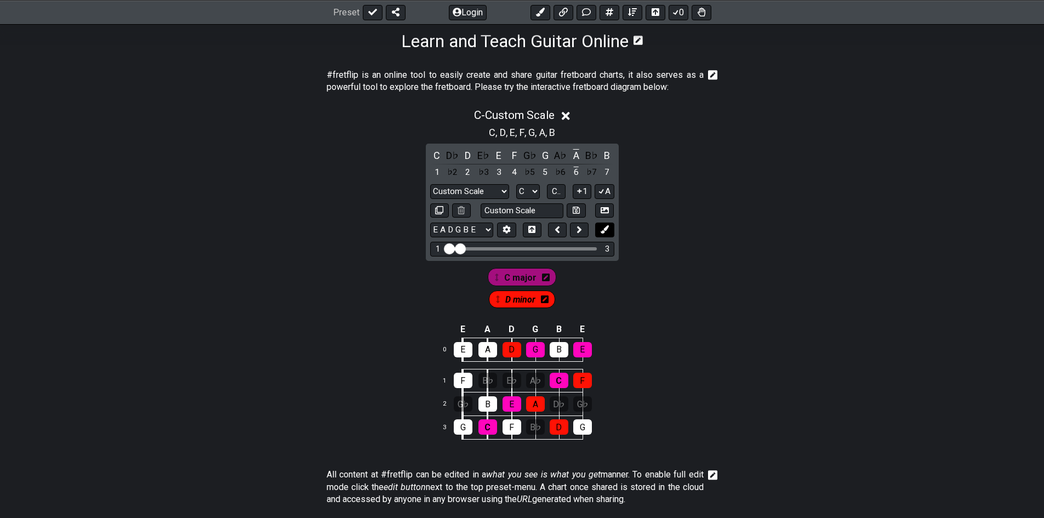
click at [600, 232] on icon at bounding box center [604, 229] width 8 height 8
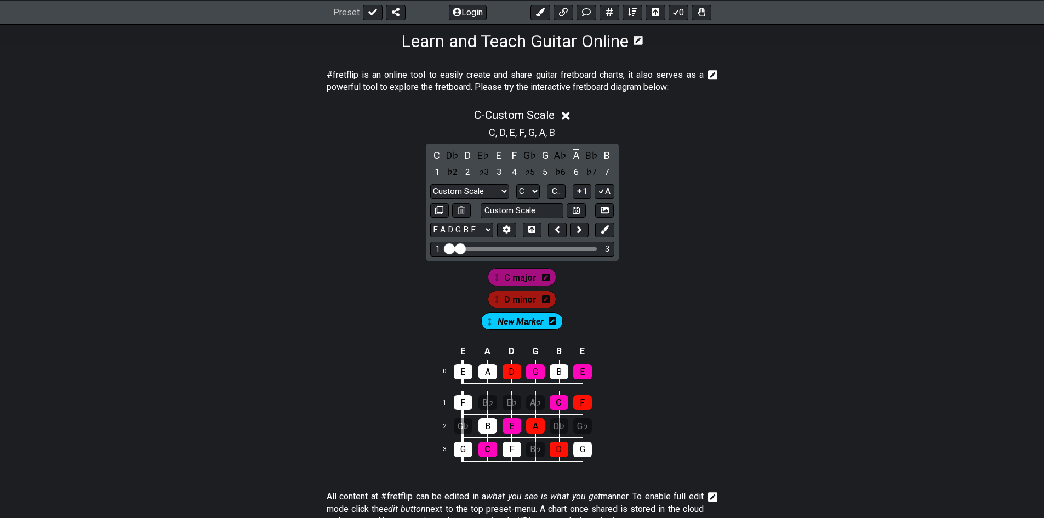
click at [552, 317] on icon at bounding box center [552, 321] width 8 height 9
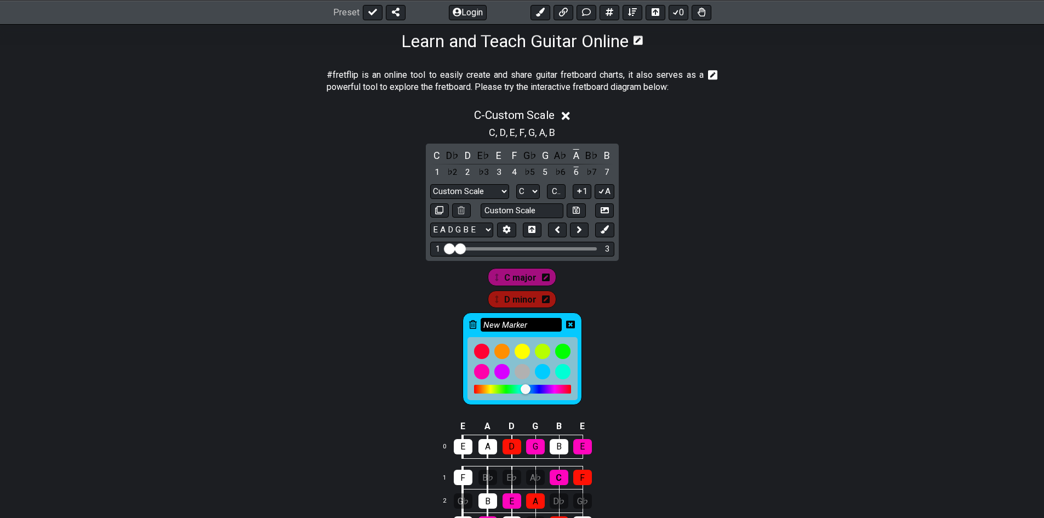
drag, startPoint x: 542, startPoint y: 324, endPoint x: 512, endPoint y: 326, distance: 30.7
click at [510, 324] on input "New Marker" at bounding box center [520, 325] width 81 height 14
click at [540, 326] on input "New Marker" at bounding box center [520, 325] width 81 height 14
type input "N"
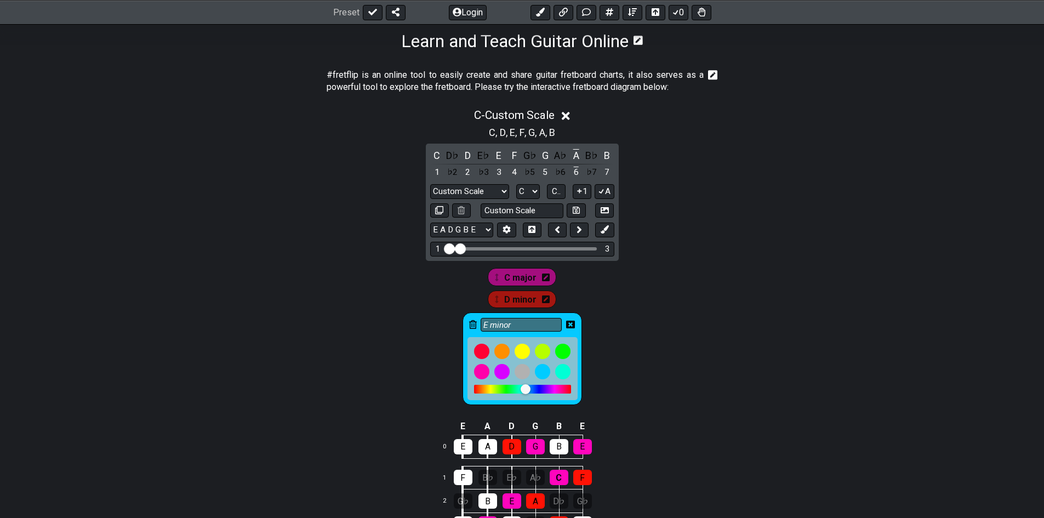
type input "E minor"
click at [571, 328] on icon at bounding box center [570, 324] width 9 height 8
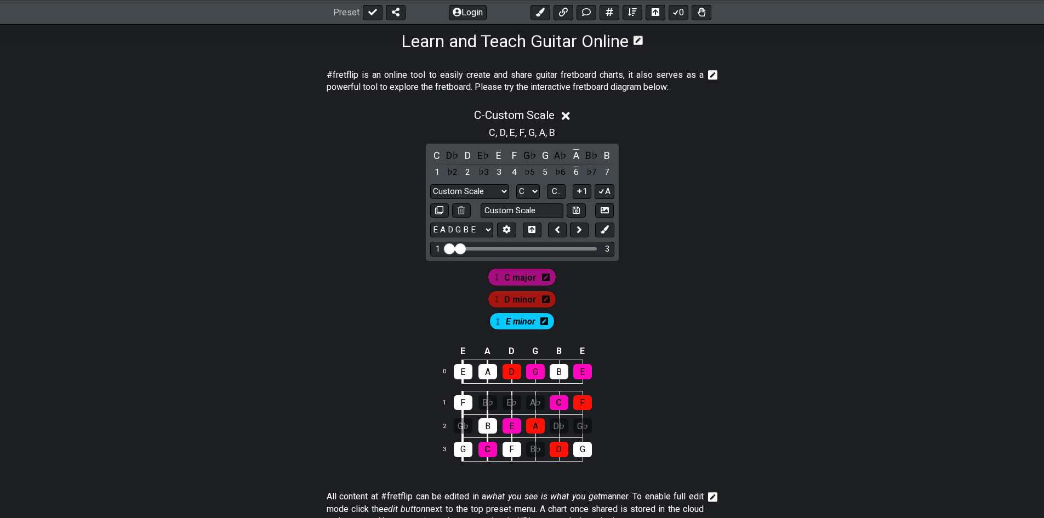
scroll to position [233, 0]
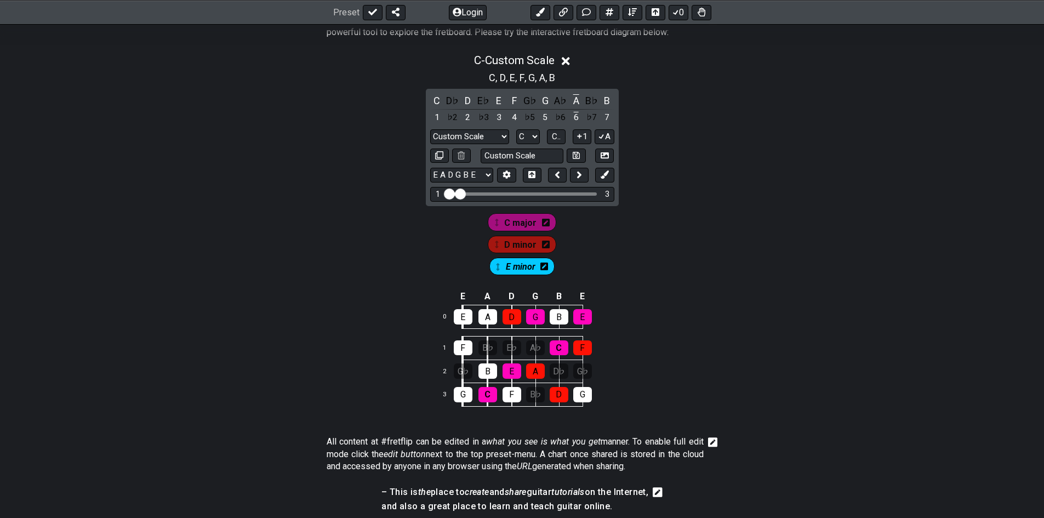
click at [542, 269] on icon at bounding box center [544, 266] width 8 height 8
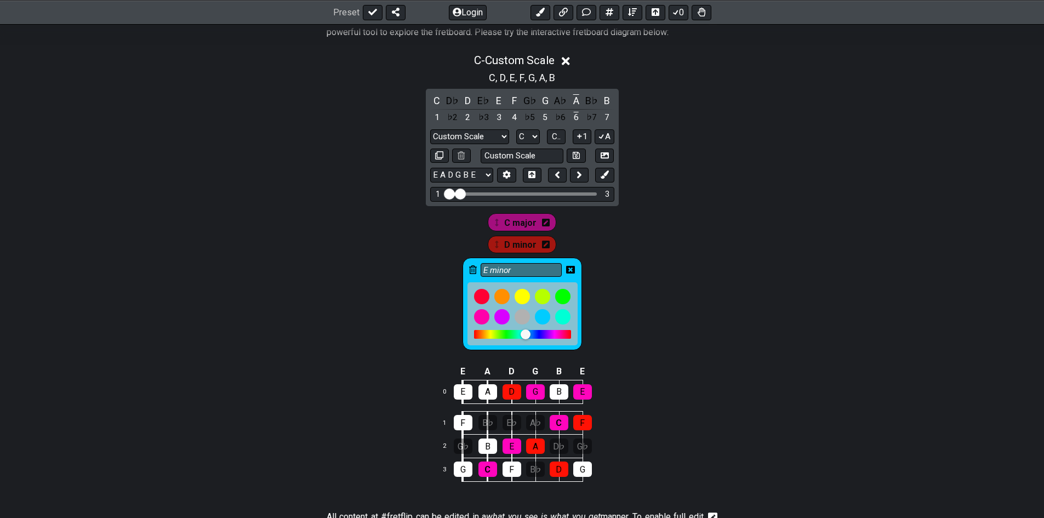
click at [634, 277] on div "#fretflip is an online tool to easily create and share guitar fretboard charts,…" at bounding box center [522, 420] width 1044 height 846
click at [481, 451] on div "B" at bounding box center [487, 445] width 19 height 15
click at [516, 447] on div "E" at bounding box center [511, 445] width 19 height 15
click at [516, 449] on div "E" at bounding box center [511, 445] width 19 height 15
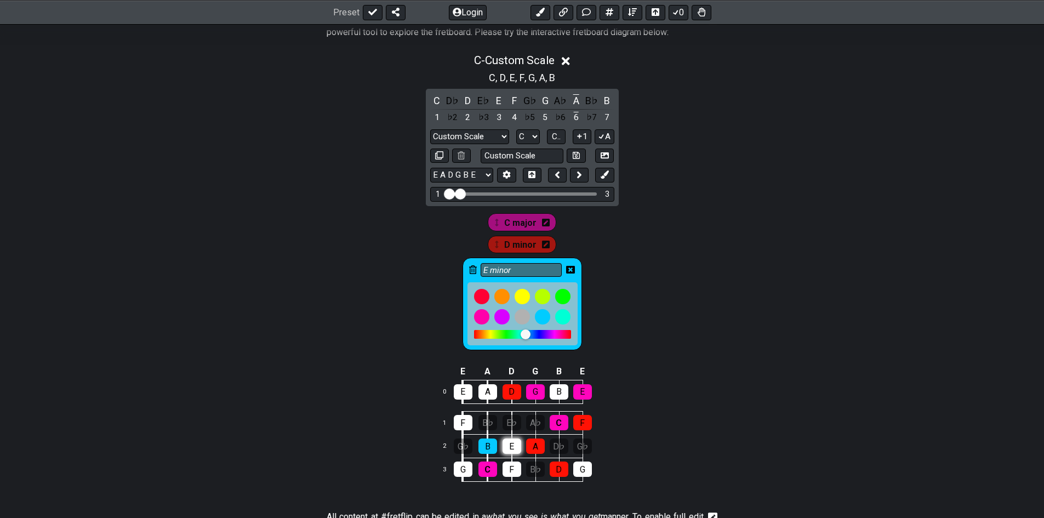
click at [516, 451] on div "E" at bounding box center [511, 445] width 19 height 15
click at [514, 451] on div "E" at bounding box center [511, 445] width 19 height 15
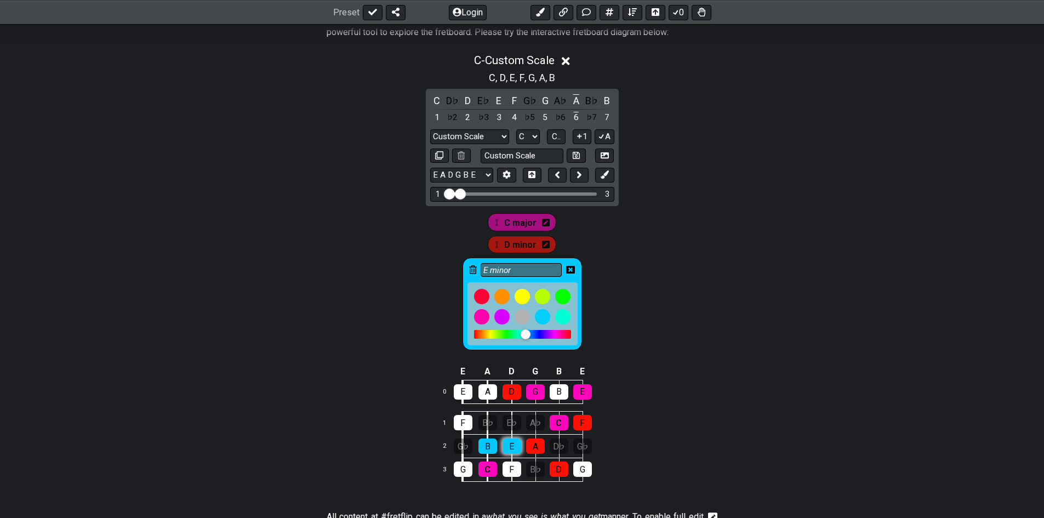
click at [514, 451] on div "E" at bounding box center [511, 445] width 19 height 15
click at [510, 451] on div "E" at bounding box center [511, 445] width 19 height 15
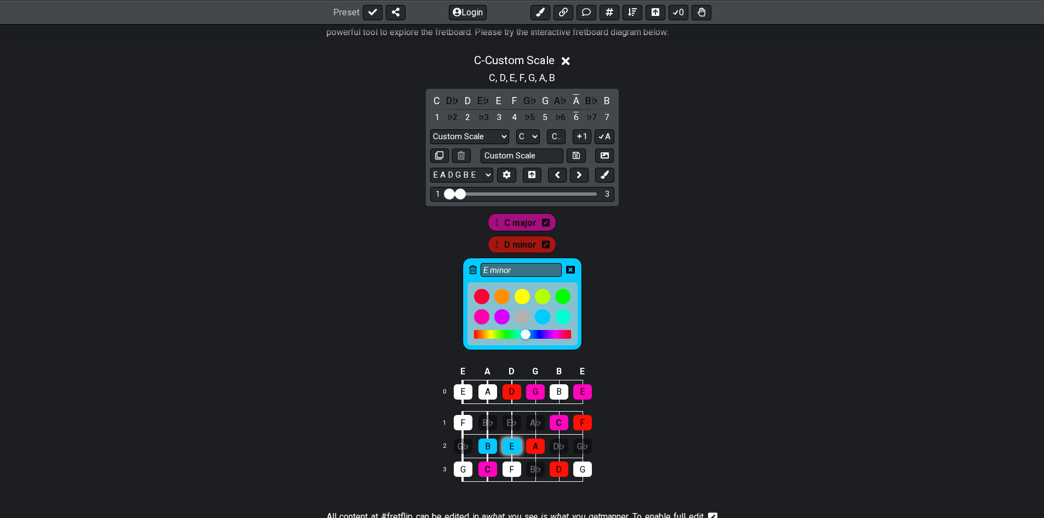
click at [510, 451] on div "E" at bounding box center [511, 445] width 19 height 15
click at [504, 449] on div "E" at bounding box center [511, 445] width 19 height 15
click at [504, 447] on div "E" at bounding box center [511, 445] width 19 height 15
click at [502, 445] on div "E" at bounding box center [511, 445] width 19 height 15
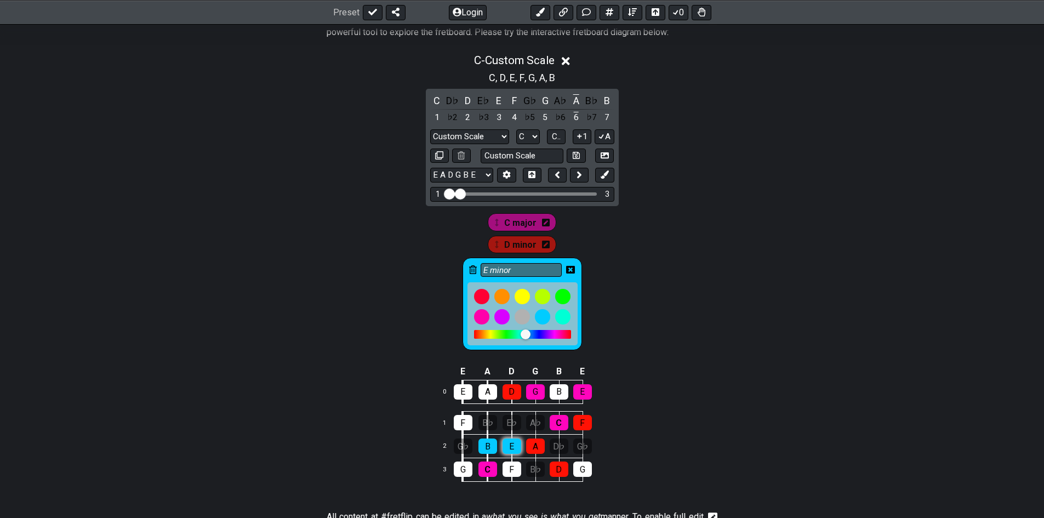
click at [502, 445] on div "E" at bounding box center [511, 445] width 19 height 15
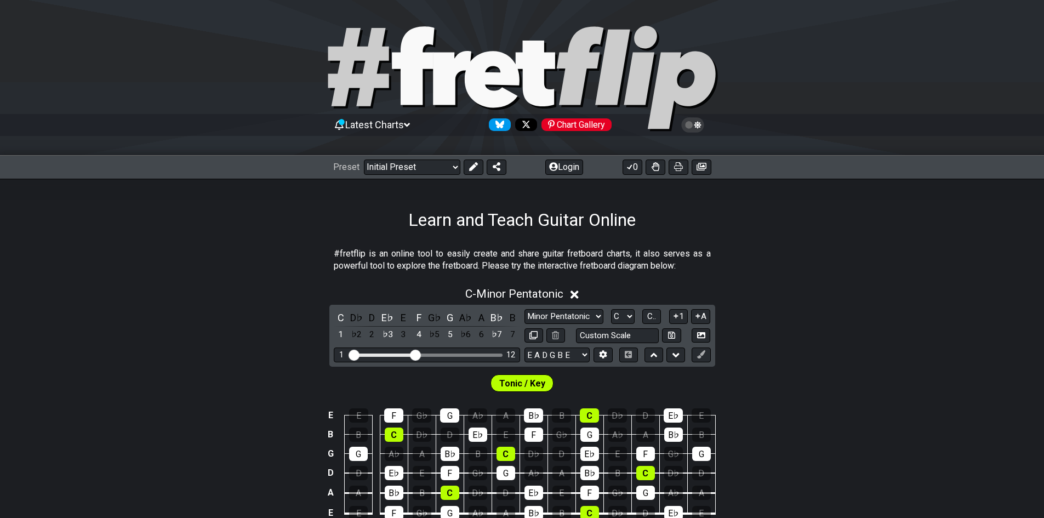
scroll to position [55, 0]
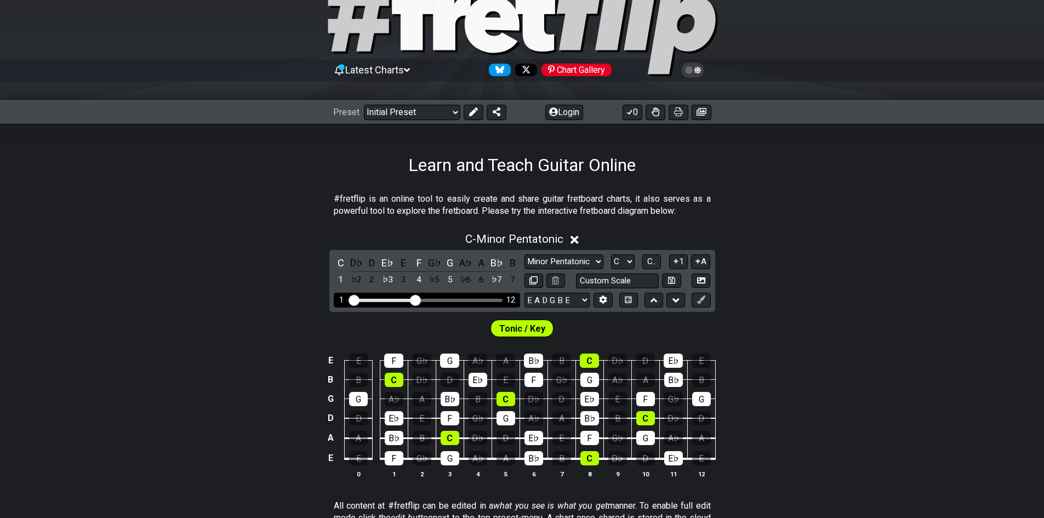
drag, startPoint x: 410, startPoint y: 296, endPoint x: 385, endPoint y: 296, distance: 25.2
click at [385, 296] on div "1 12" at bounding box center [427, 300] width 186 height 15
drag, startPoint x: 412, startPoint y: 297, endPoint x: 366, endPoint y: 294, distance: 46.2
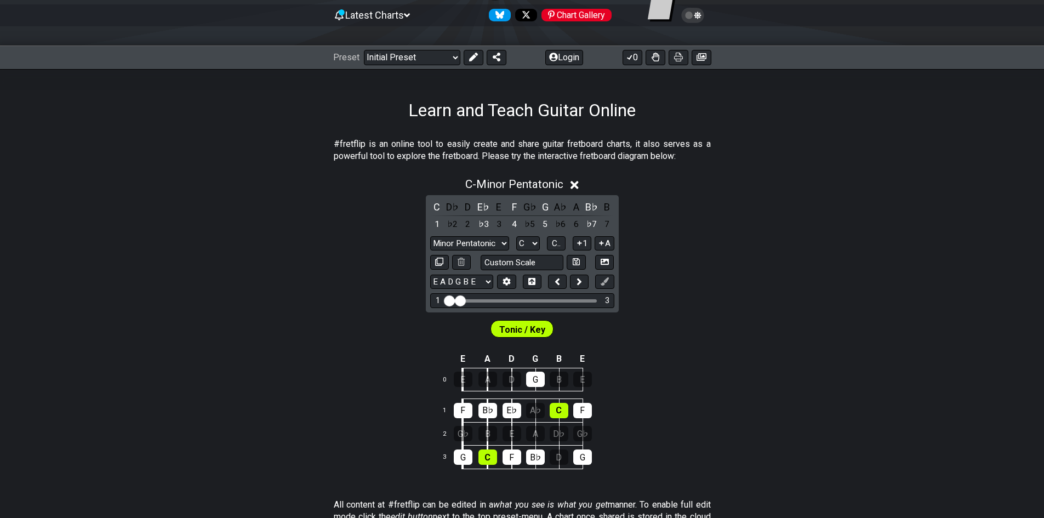
scroll to position [219, 0]
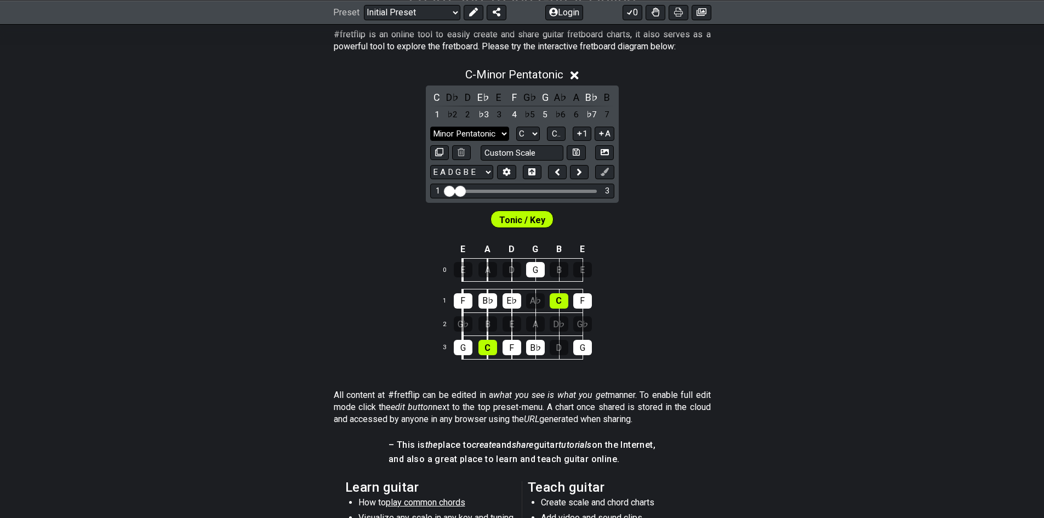
click at [493, 130] on select "Minor Pentatonic Click to edit Minor Pentatonic Major Pentatonic Minor Blues Ma…" at bounding box center [469, 134] width 79 height 15
select select "Major / [PERSON_NAME]"
click at [430, 127] on select "Minor Pentatonic Click to edit Minor Pentatonic Major Pentatonic Minor Blues Ma…" at bounding box center [469, 134] width 79 height 15
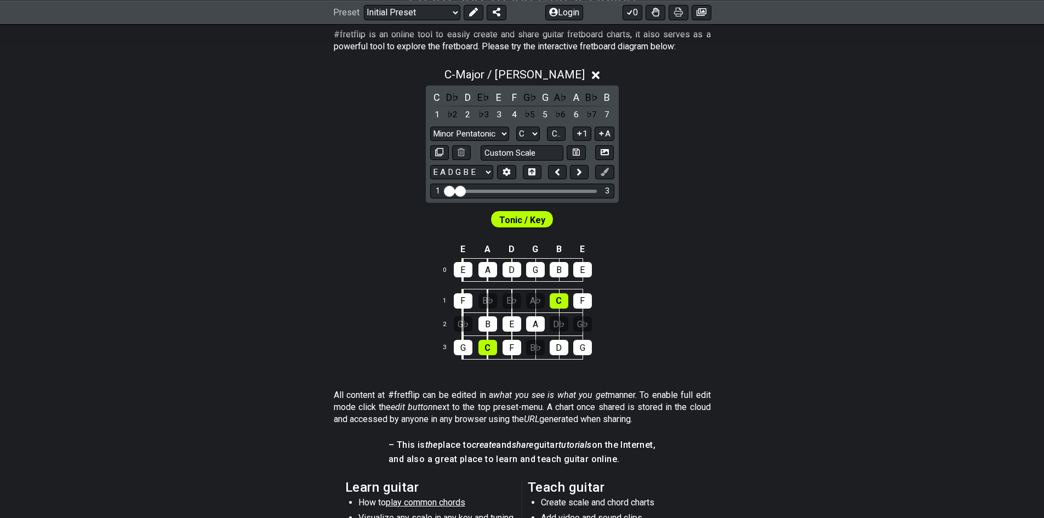
click at [525, 223] on span "Tonic / Key" at bounding box center [522, 220] width 46 height 16
click at [529, 219] on span "Tonic / Key" at bounding box center [522, 220] width 46 height 16
click at [554, 300] on div "C" at bounding box center [558, 300] width 19 height 15
click at [552, 297] on div "C" at bounding box center [558, 300] width 19 height 15
click at [522, 225] on span "Tonic / Key" at bounding box center [522, 220] width 46 height 16
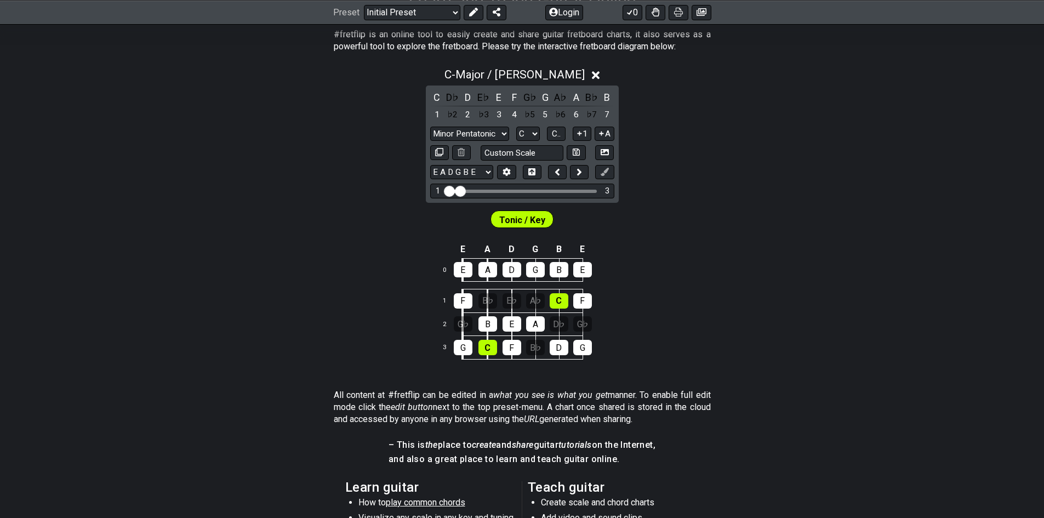
click at [529, 211] on div "Tonic / Key" at bounding box center [521, 219] width 63 height 18
click at [529, 215] on span "Tonic / Key" at bounding box center [522, 220] width 46 height 16
click at [608, 171] on icon at bounding box center [604, 172] width 8 height 8
click at [527, 219] on span "Tonic / Key" at bounding box center [522, 220] width 46 height 16
click at [556, 303] on div "C" at bounding box center [558, 300] width 19 height 15
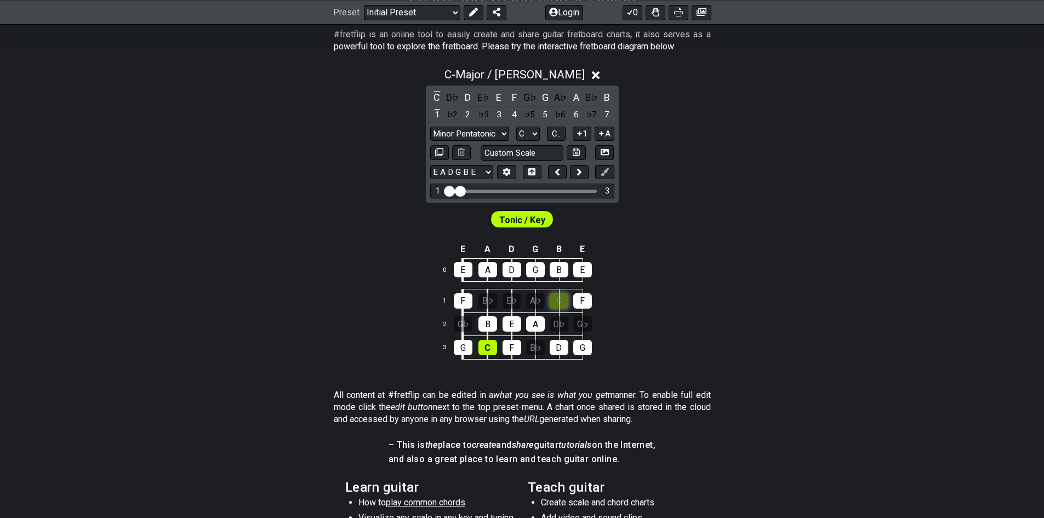
click at [563, 303] on div "C" at bounding box center [558, 300] width 19 height 15
click at [489, 349] on div "C" at bounding box center [487, 347] width 19 height 15
click at [539, 131] on div "Minor Pentatonic Click to edit Minor Pentatonic Major Pentatonic Minor Blues Ma…" at bounding box center [522, 134] width 184 height 15
click at [537, 131] on select "A♭ A A♯ B♭ B C C♯ D♭ D D♯ E♭ E F F♯ G♭ G G♯" at bounding box center [528, 134] width 24 height 15
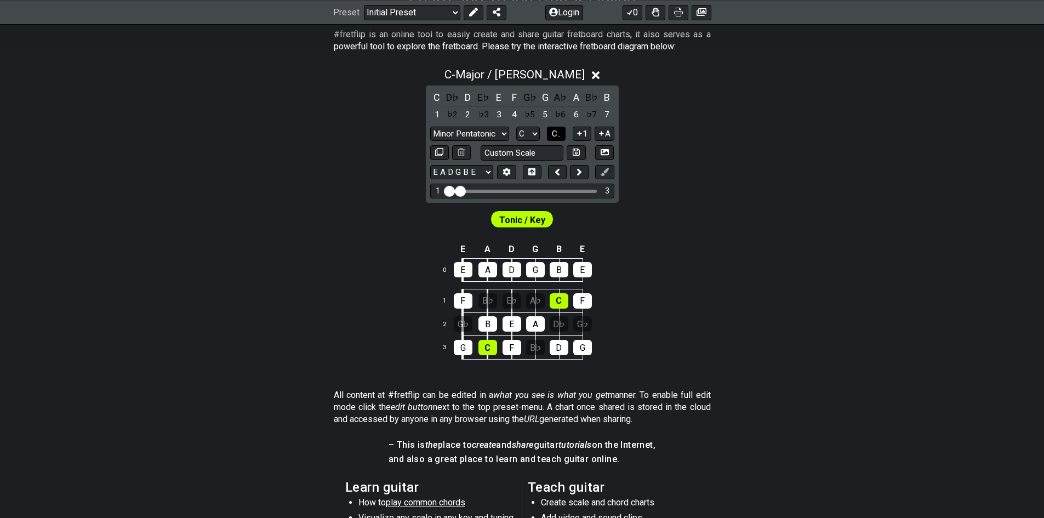
click at [552, 135] on span "C.." at bounding box center [556, 134] width 9 height 10
click at [552, 135] on span "1..7" at bounding box center [555, 134] width 13 height 10
click at [552, 135] on button "..." at bounding box center [556, 134] width 19 height 15
click at [548, 138] on button "C.." at bounding box center [556, 134] width 19 height 15
drag, startPoint x: 548, startPoint y: 138, endPoint x: 719, endPoint y: 110, distance: 172.7
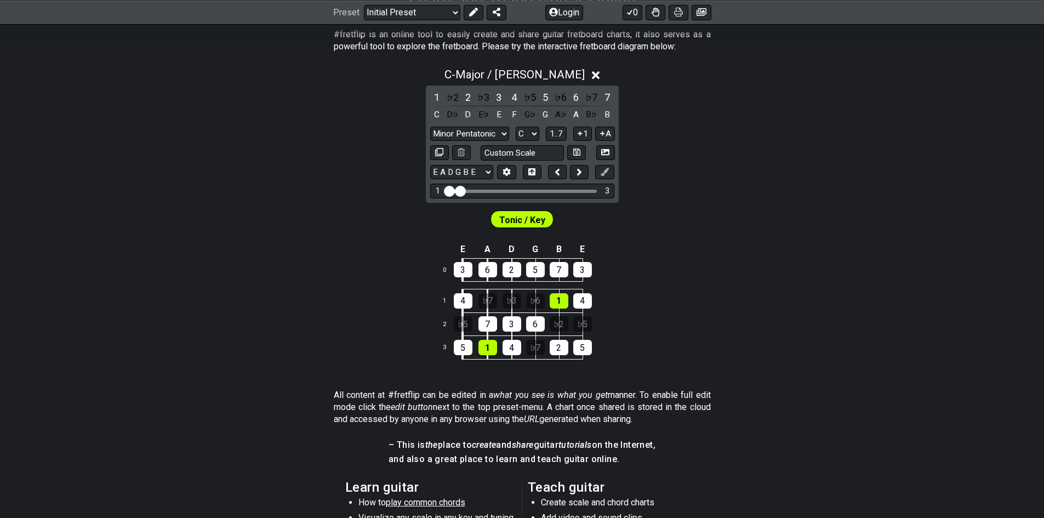
click at [719, 110] on div "#fretflip is an online tool to easily create and share guitar fretboard charts,…" at bounding box center [522, 365] width 1044 height 709
click at [504, 219] on span "Tonic / Key" at bounding box center [522, 220] width 46 height 16
